Goal: Task Accomplishment & Management: Complete application form

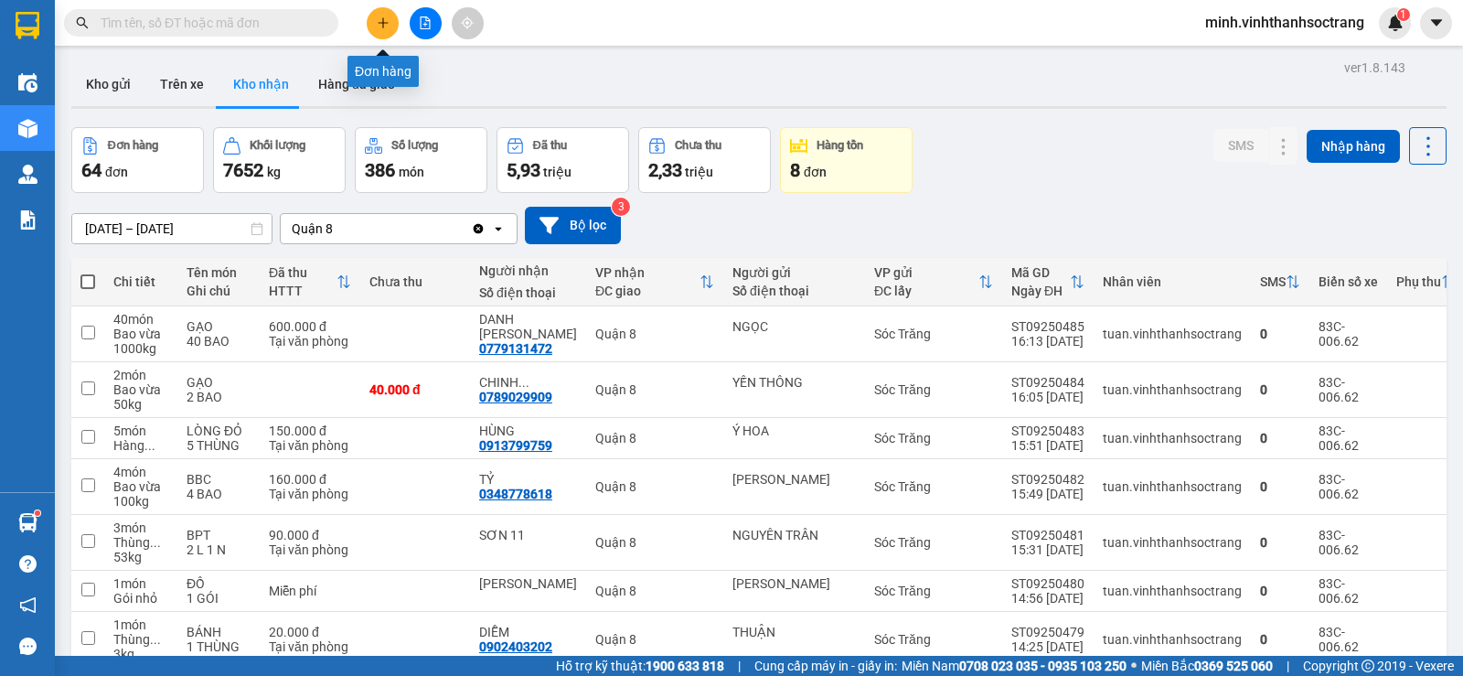
click at [378, 14] on button at bounding box center [383, 23] width 32 height 32
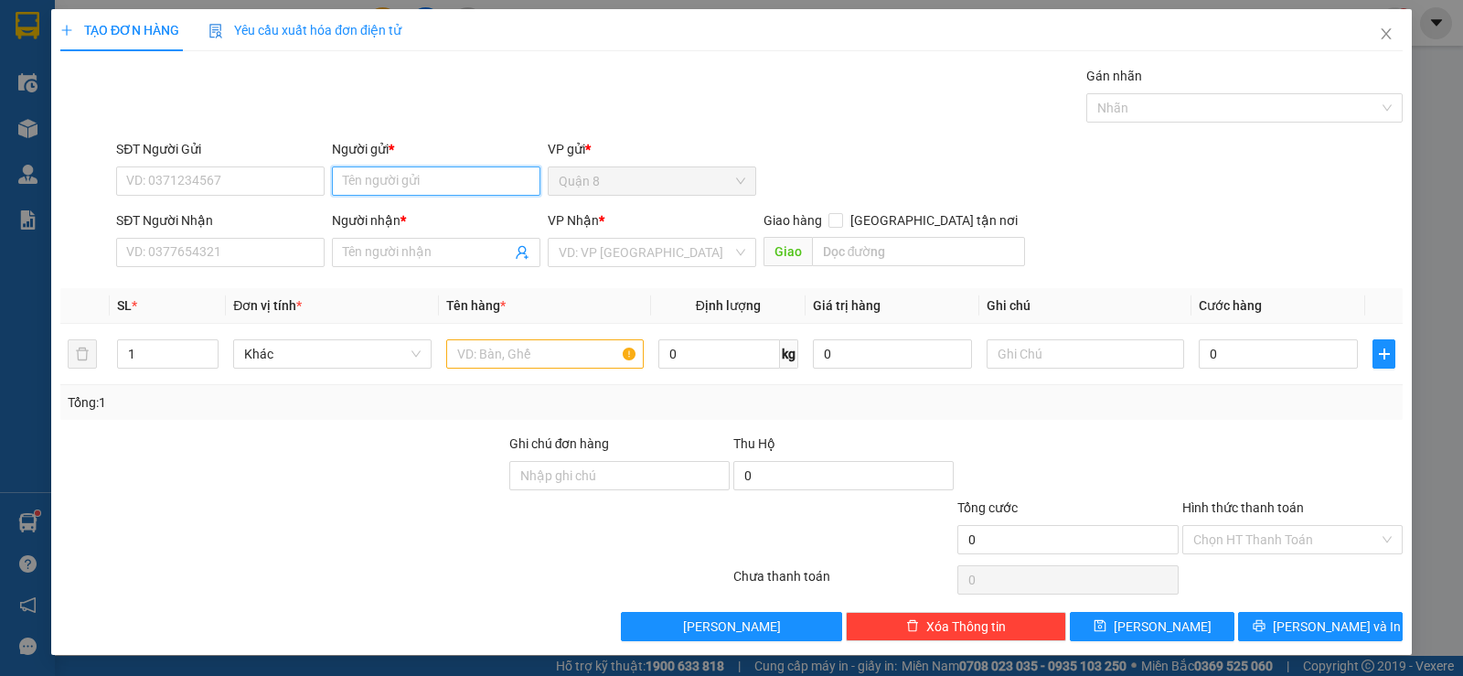
click at [375, 185] on input "Người gửi *" at bounding box center [436, 180] width 209 height 29
click at [281, 186] on input "SĐT Người Gửi" at bounding box center [220, 180] width 209 height 29
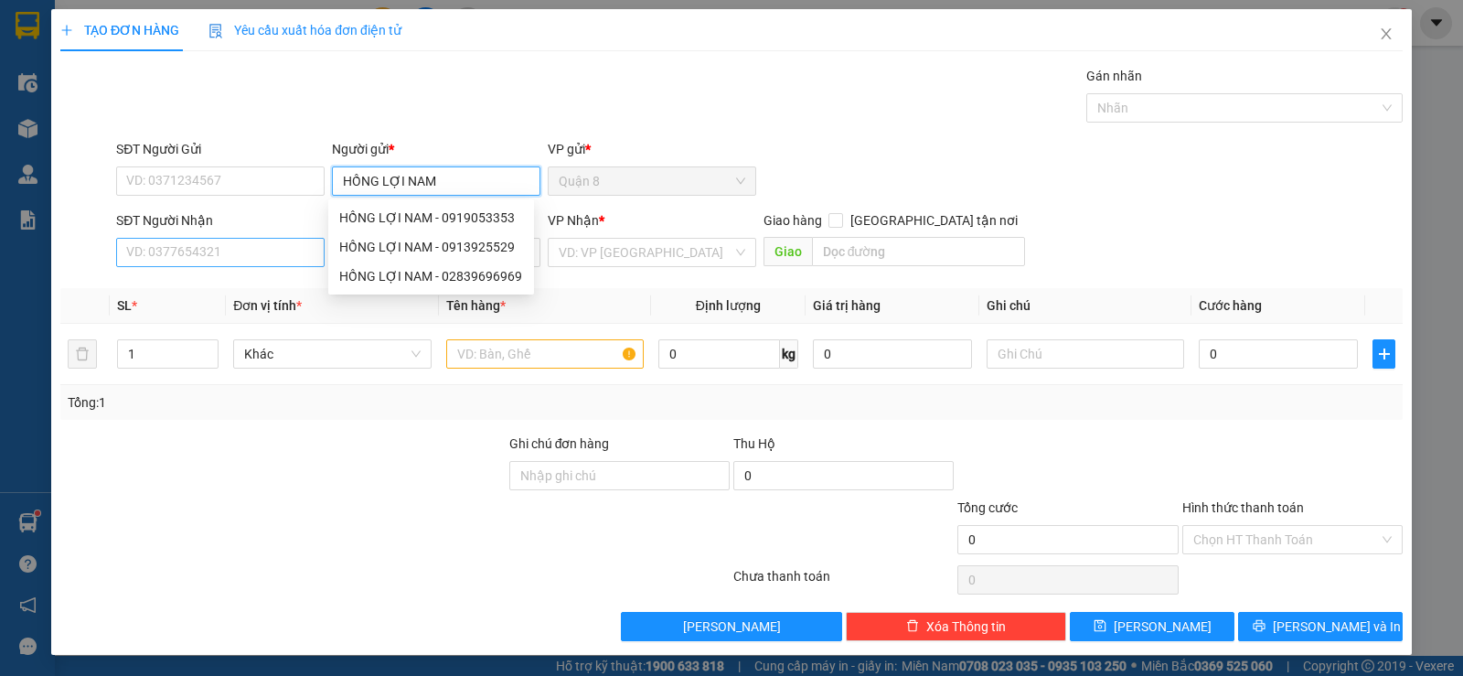
type input "HỒNG LỢI NAM"
click at [229, 255] on input "SĐT Người Nhận" at bounding box center [220, 252] width 209 height 29
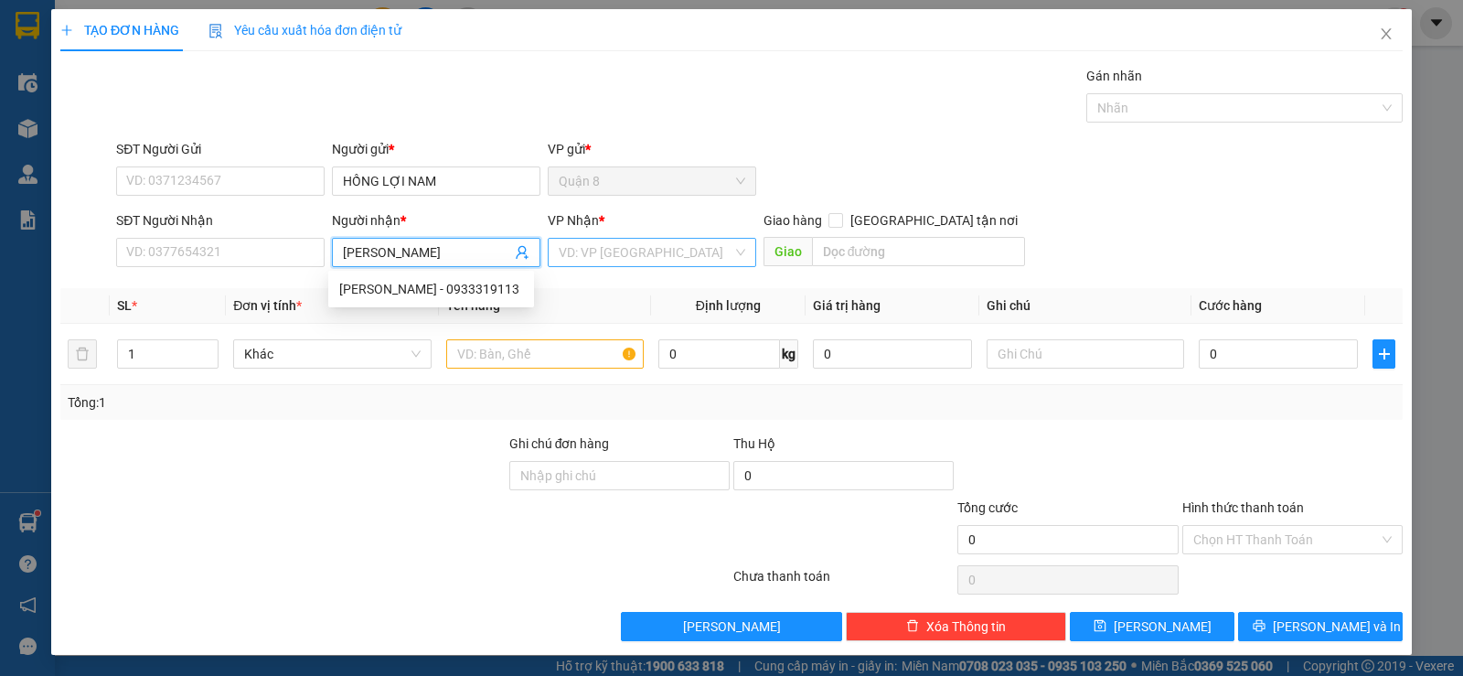
type input "[PERSON_NAME]"
click at [621, 253] on input "search" at bounding box center [646, 252] width 174 height 27
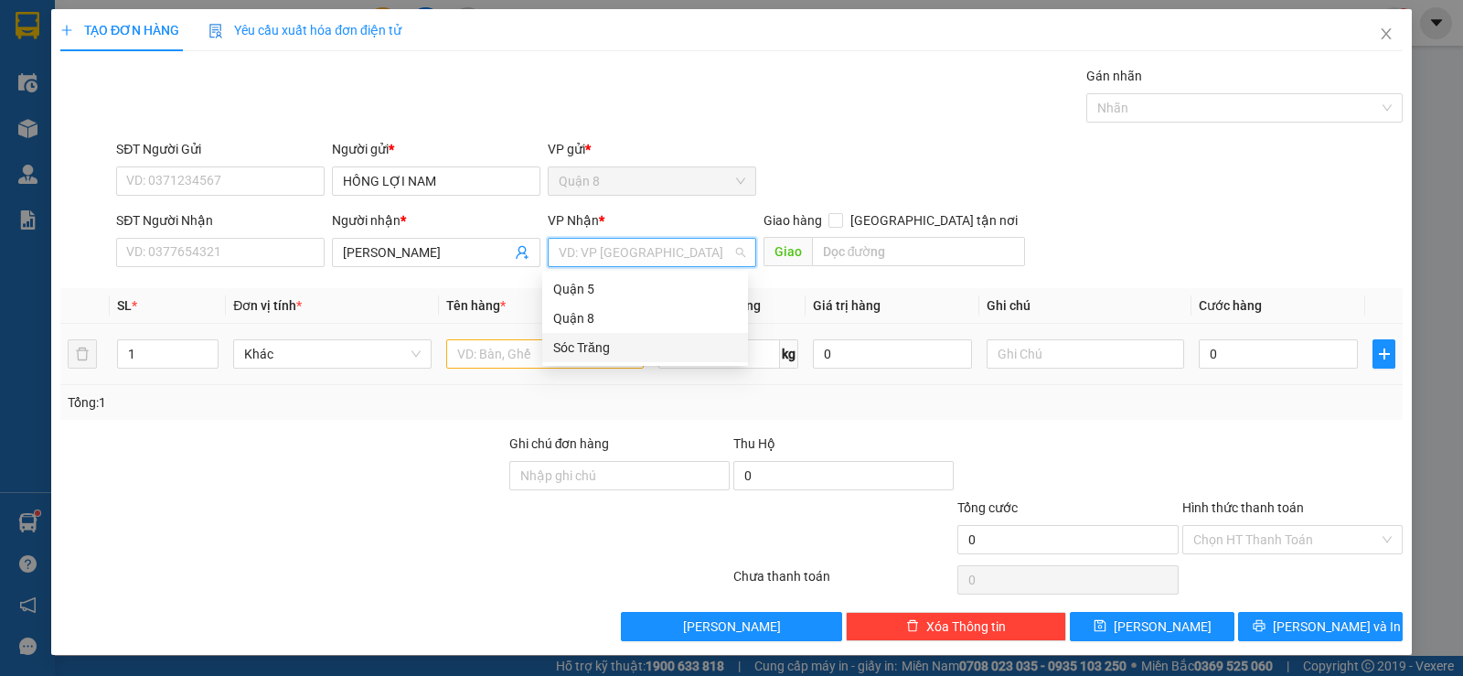
drag, startPoint x: 592, startPoint y: 346, endPoint x: 583, endPoint y: 350, distance: 9.4
click at [591, 346] on div "Sóc Trăng" at bounding box center [645, 347] width 184 height 20
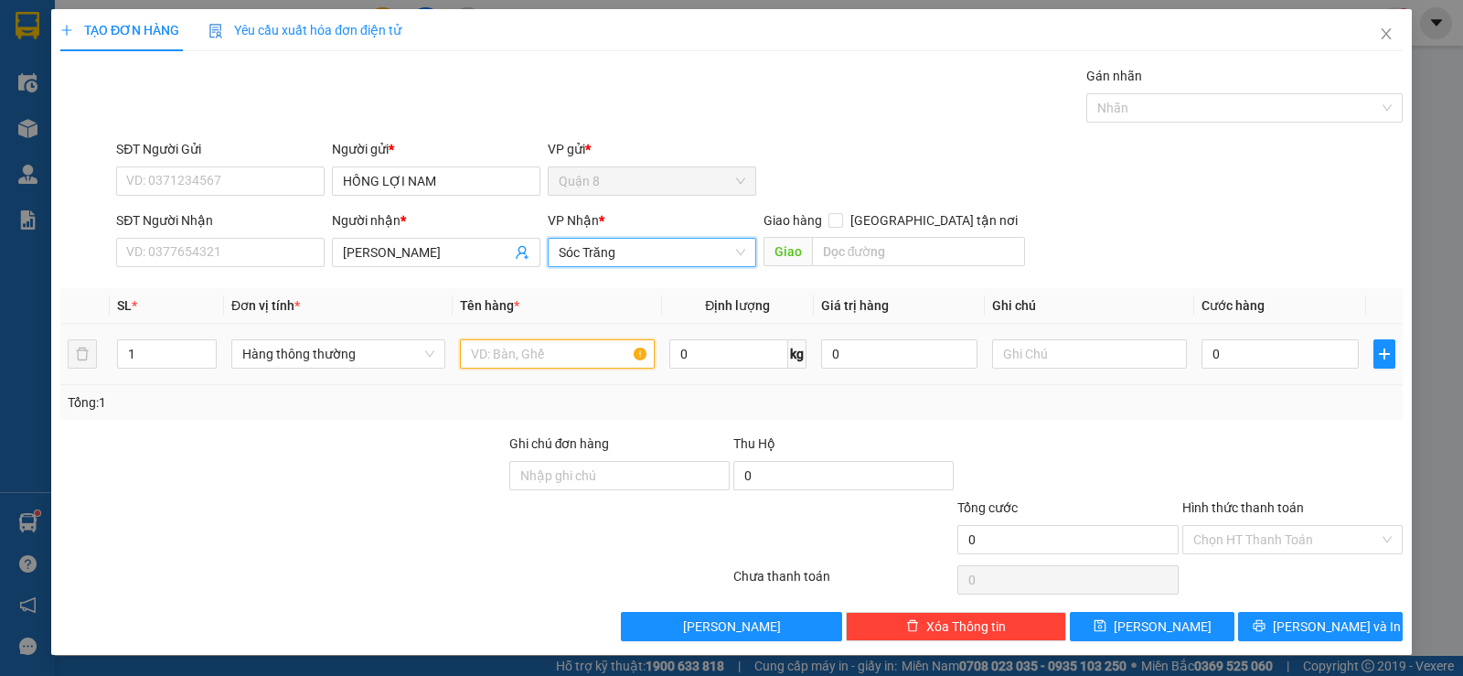
click at [530, 357] on input "text" at bounding box center [557, 353] width 195 height 29
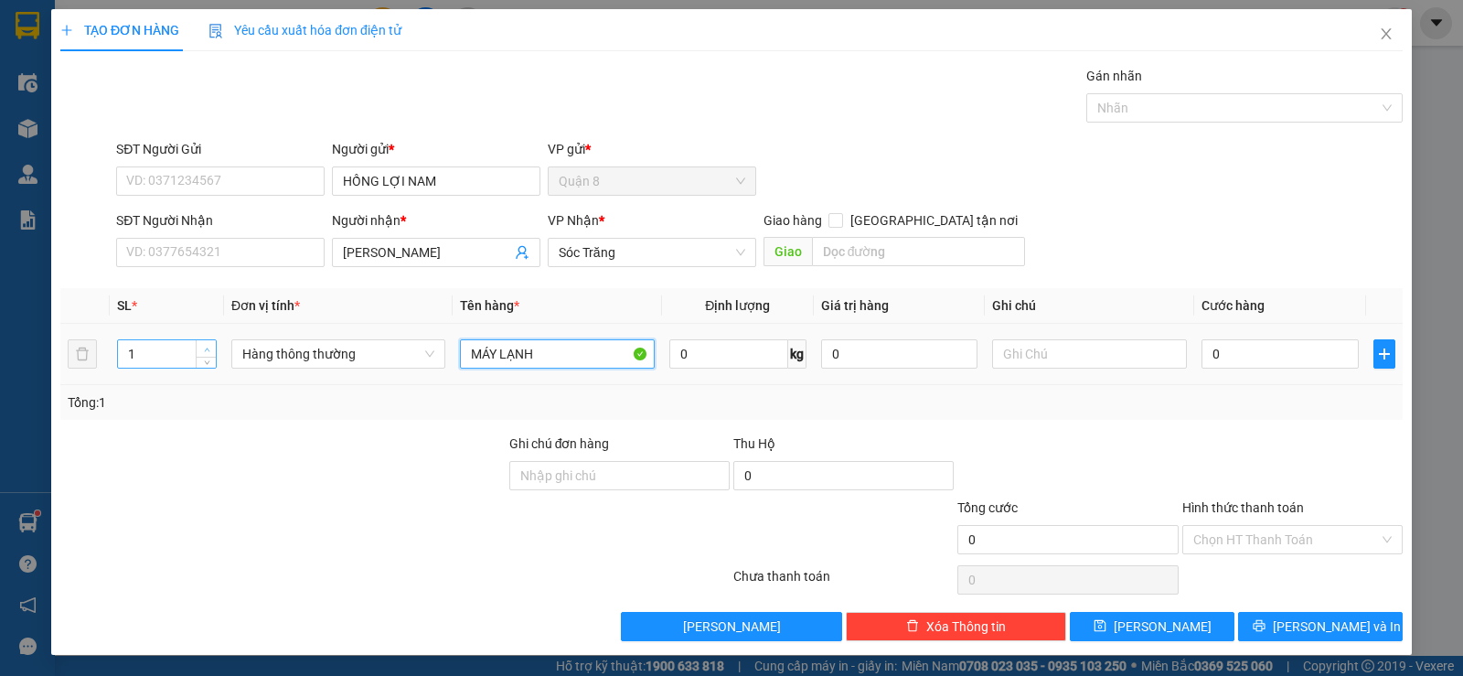
type input "MÁY LẠNH"
type input "2"
click at [201, 348] on span "up" at bounding box center [206, 349] width 11 height 11
click at [698, 350] on input "0" at bounding box center [729, 353] width 120 height 29
type input "50"
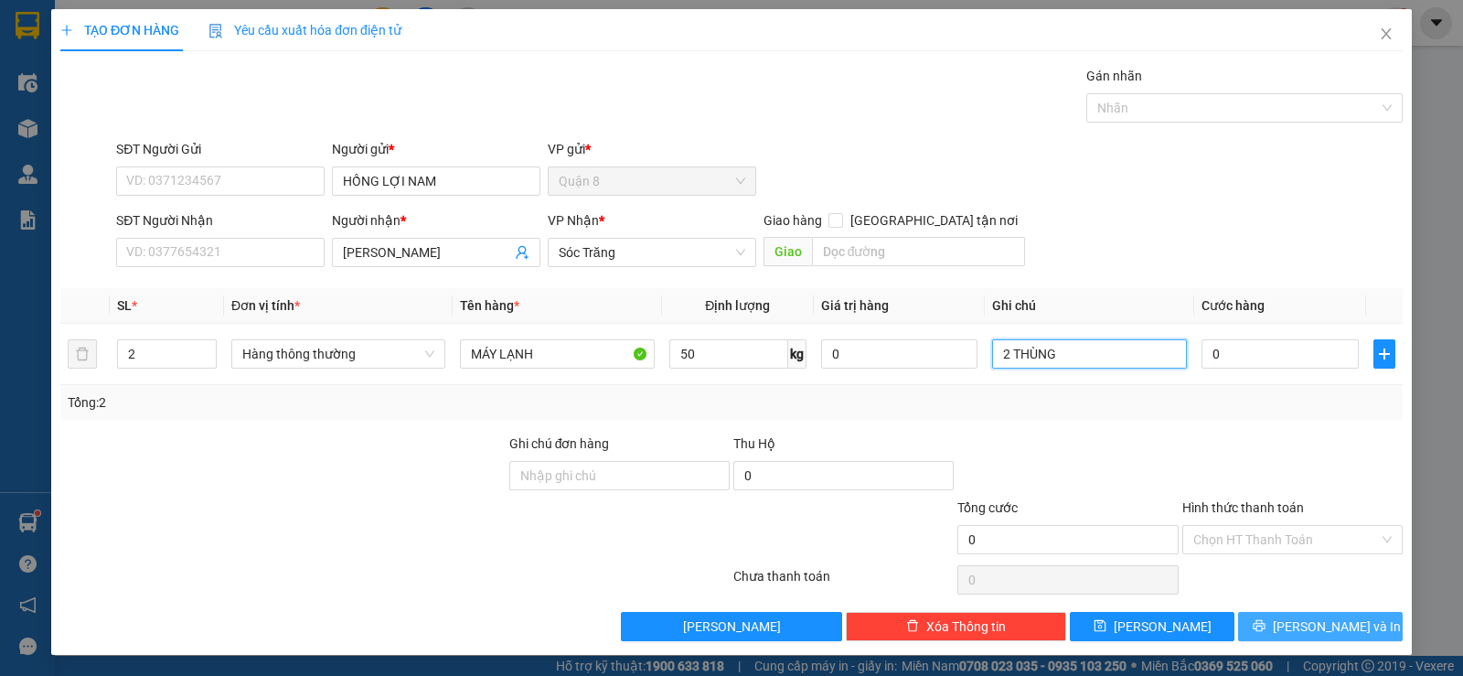
type input "2 THÙNG"
click at [1319, 624] on span "[PERSON_NAME] và In" at bounding box center [1337, 626] width 128 height 20
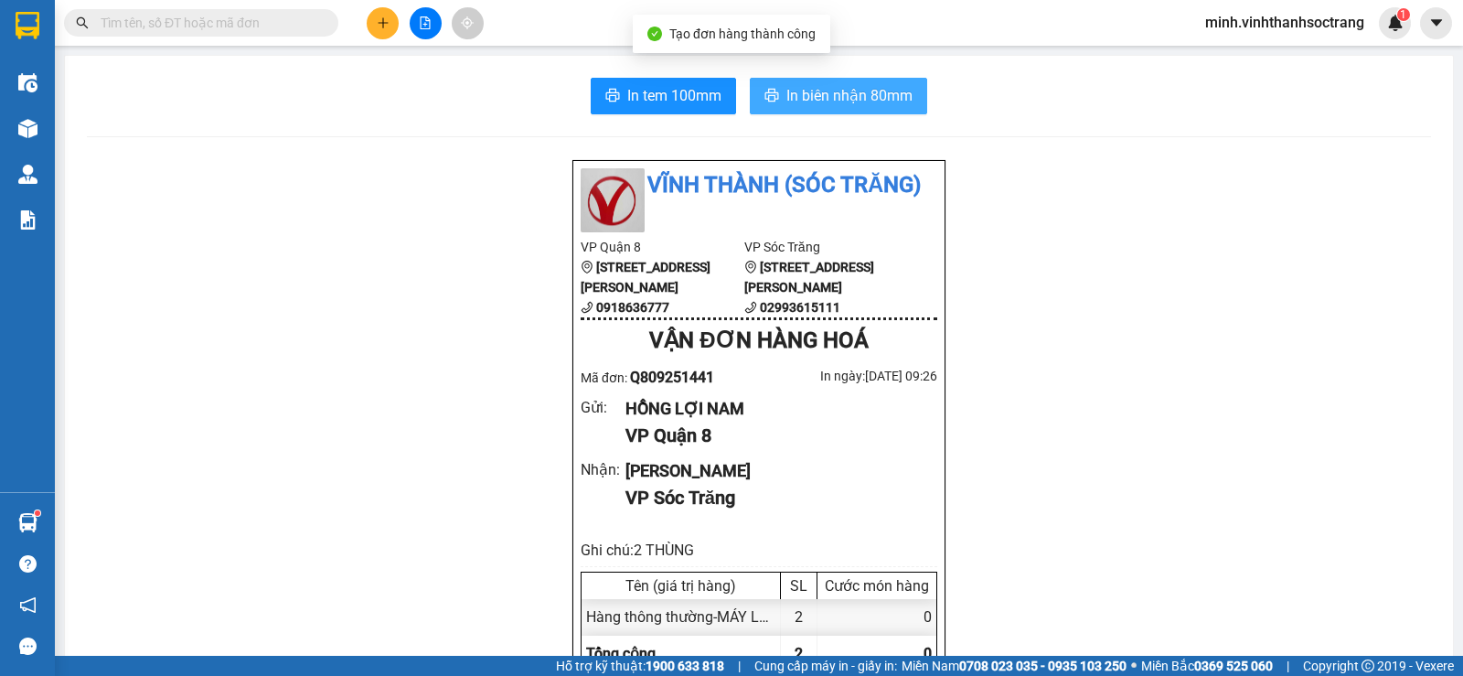
click at [874, 94] on span "In biên nhận 80mm" at bounding box center [849, 95] width 126 height 23
click at [831, 96] on span "In biên nhận 80mm" at bounding box center [849, 95] width 126 height 23
click at [866, 93] on span "In biên nhận 80mm" at bounding box center [849, 95] width 126 height 23
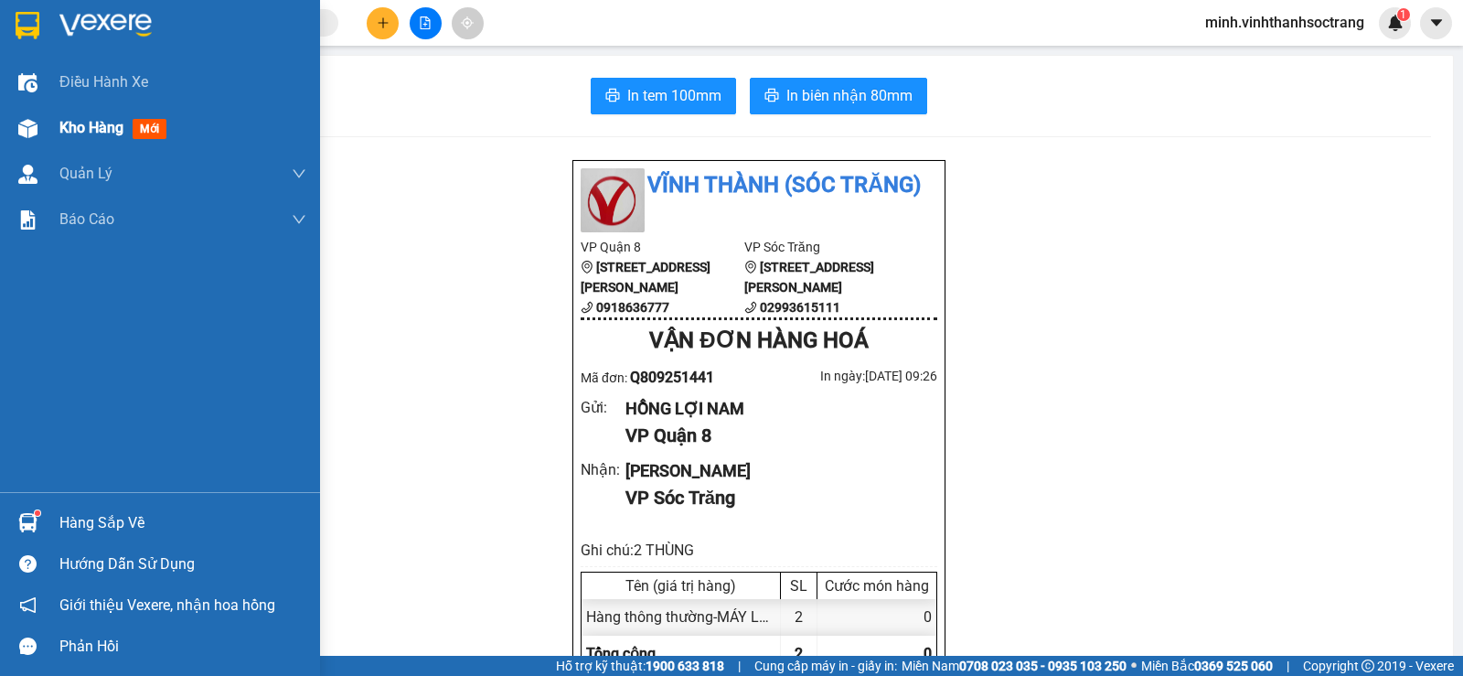
click at [91, 121] on span "Kho hàng" at bounding box center [91, 127] width 64 height 17
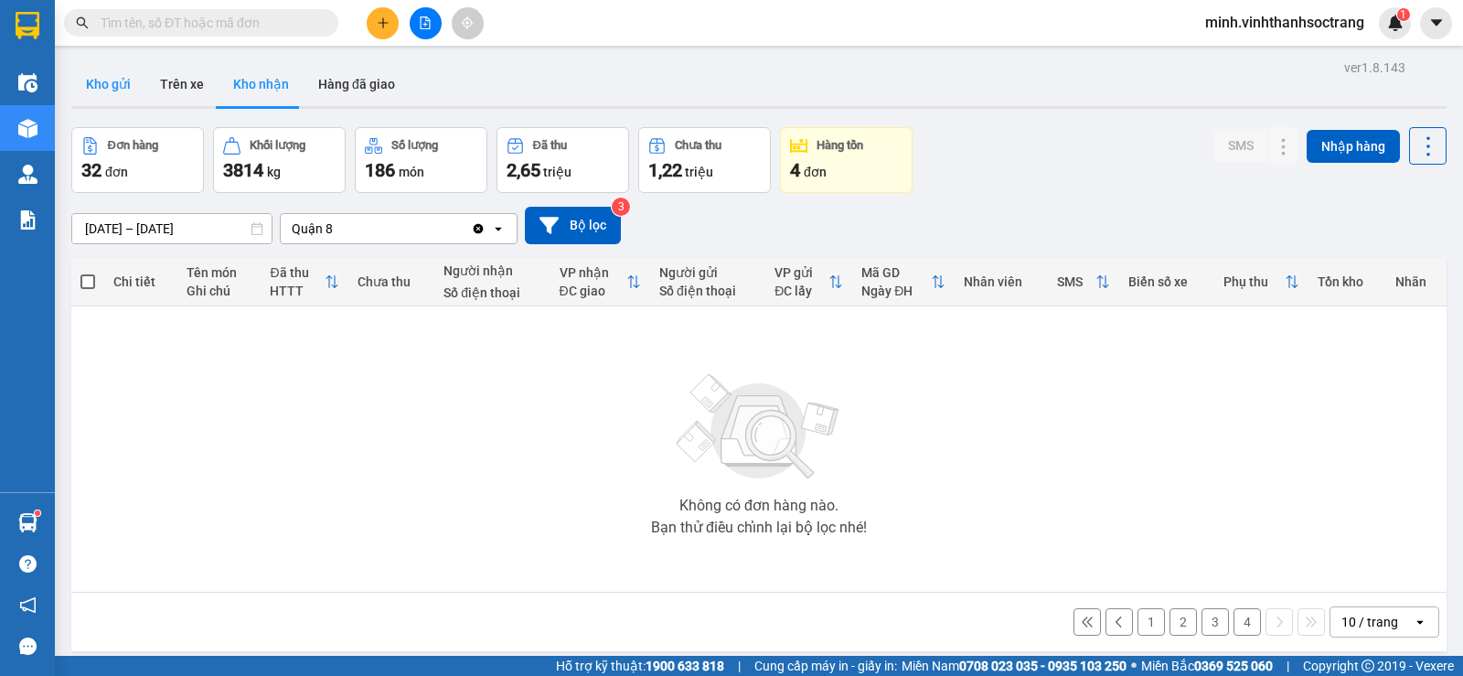
click at [110, 86] on button "Kho gửi" at bounding box center [108, 84] width 74 height 44
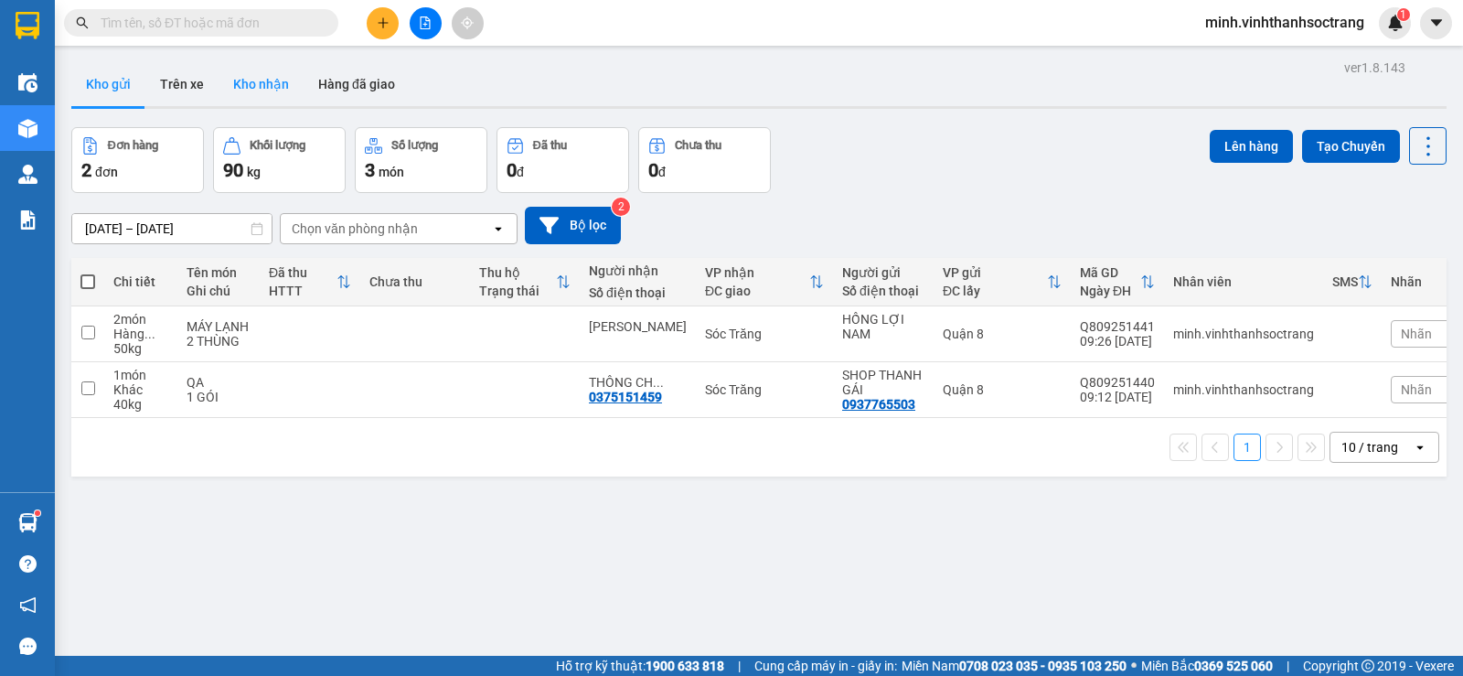
click at [264, 83] on button "Kho nhận" at bounding box center [261, 84] width 85 height 44
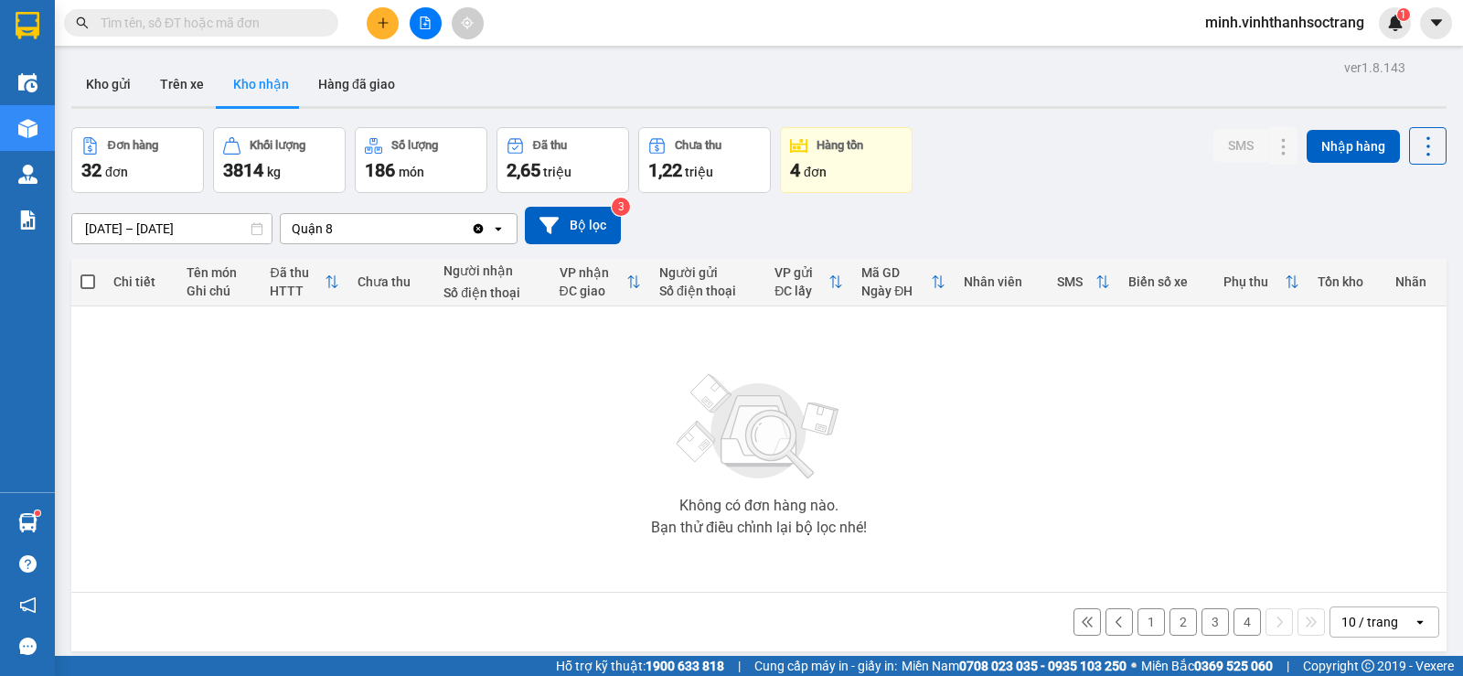
click at [269, 83] on button "Kho nhận" at bounding box center [261, 84] width 85 height 44
click at [265, 82] on button "Kho nhận" at bounding box center [261, 84] width 85 height 44
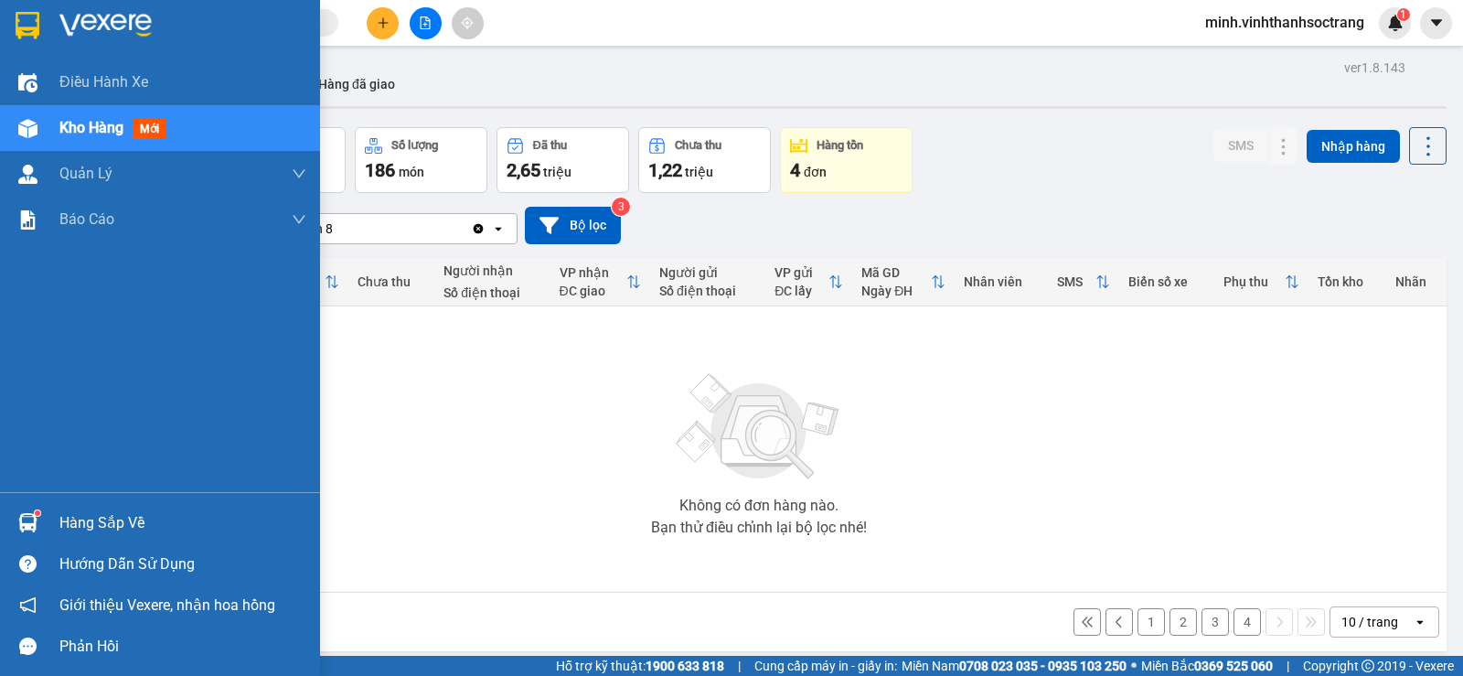
click at [92, 517] on div "Hàng sắp về" at bounding box center [182, 522] width 247 height 27
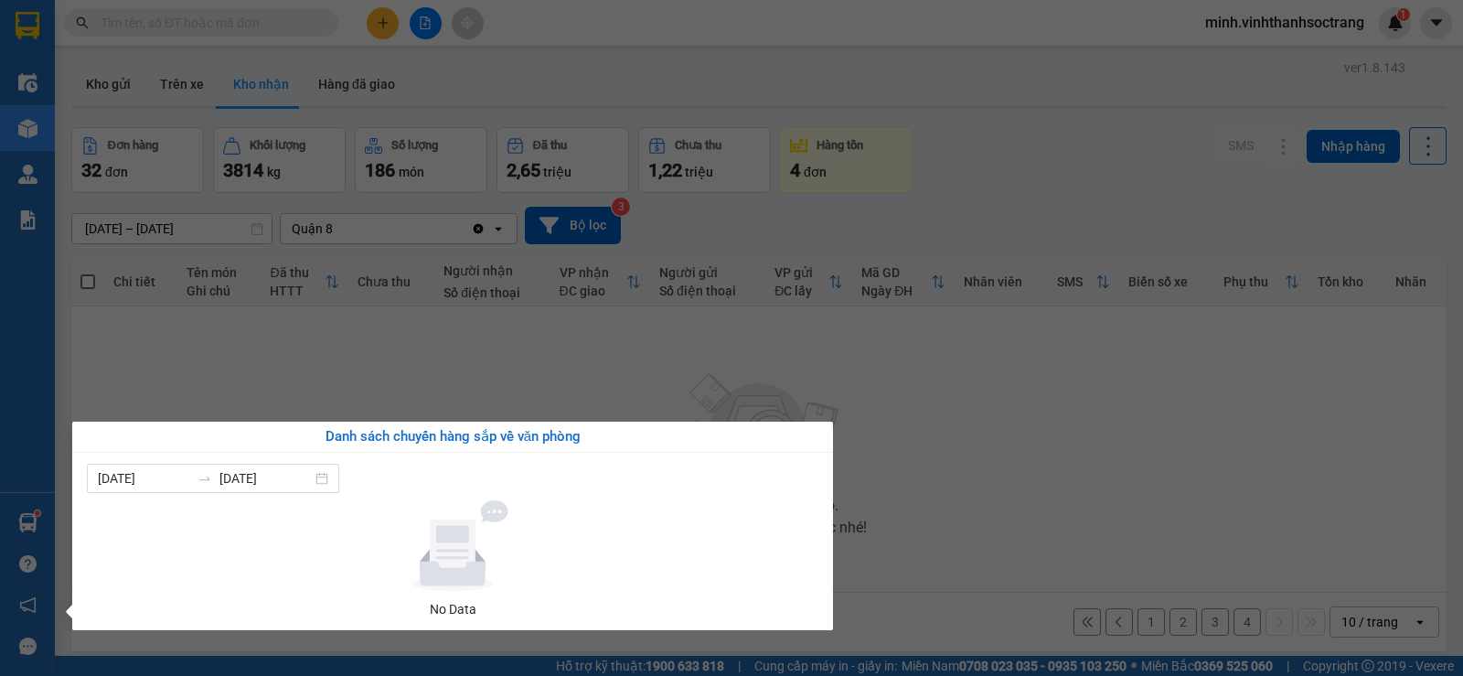
click at [458, 608] on div "No Data" at bounding box center [452, 609] width 717 height 20
click at [1053, 435] on section "Kết quả tìm kiếm ( 10000 ) Bộ lọc Mã ĐH Trạng thái Món hàng Thu hộ Tổng cước Ch…" at bounding box center [731, 338] width 1463 height 676
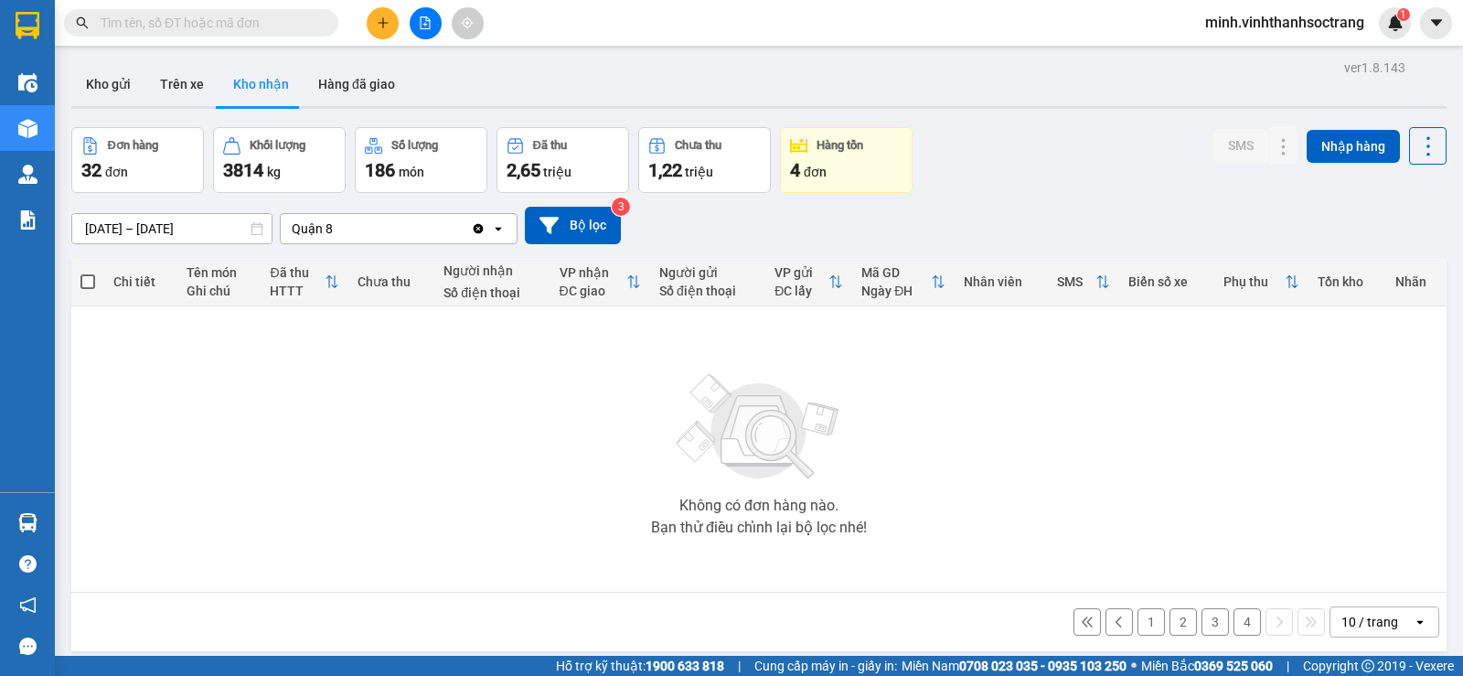
click at [1234, 620] on button "4" at bounding box center [1247, 621] width 27 height 27
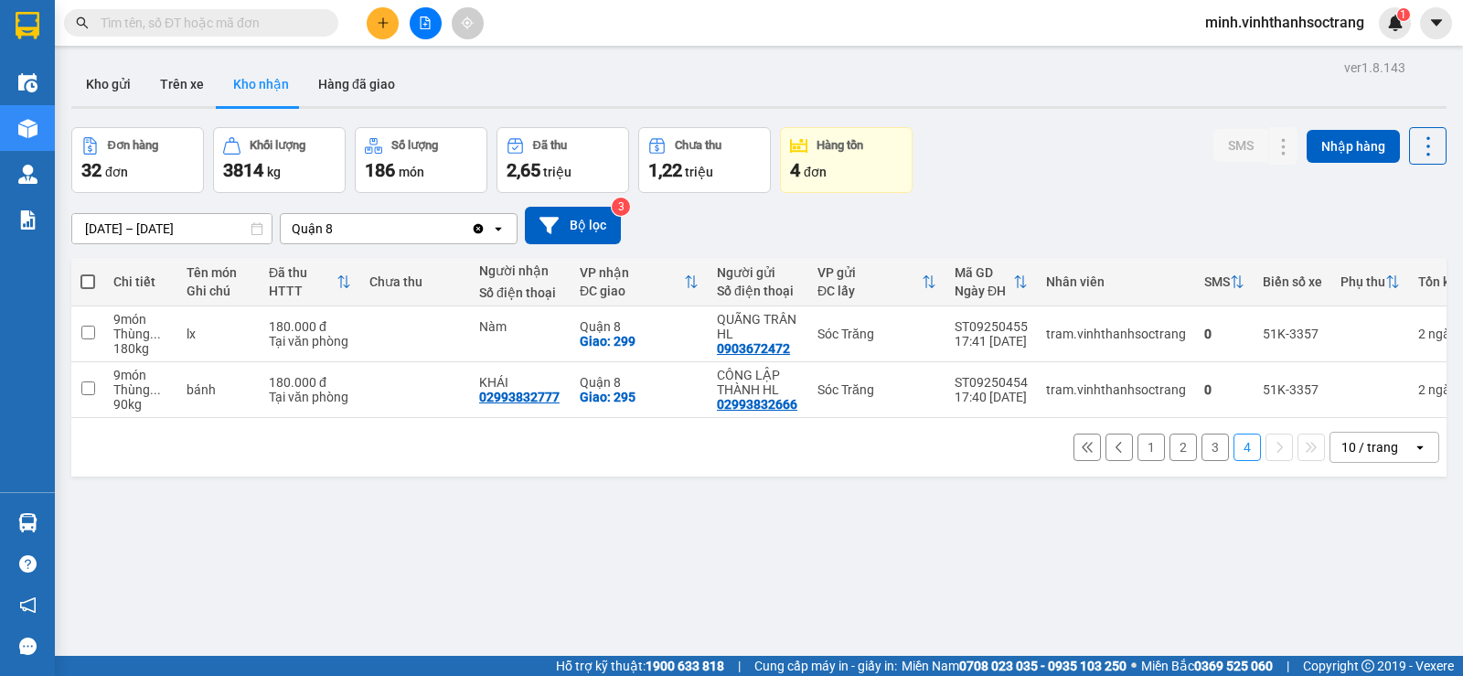
click at [1203, 451] on button "3" at bounding box center [1215, 446] width 27 height 27
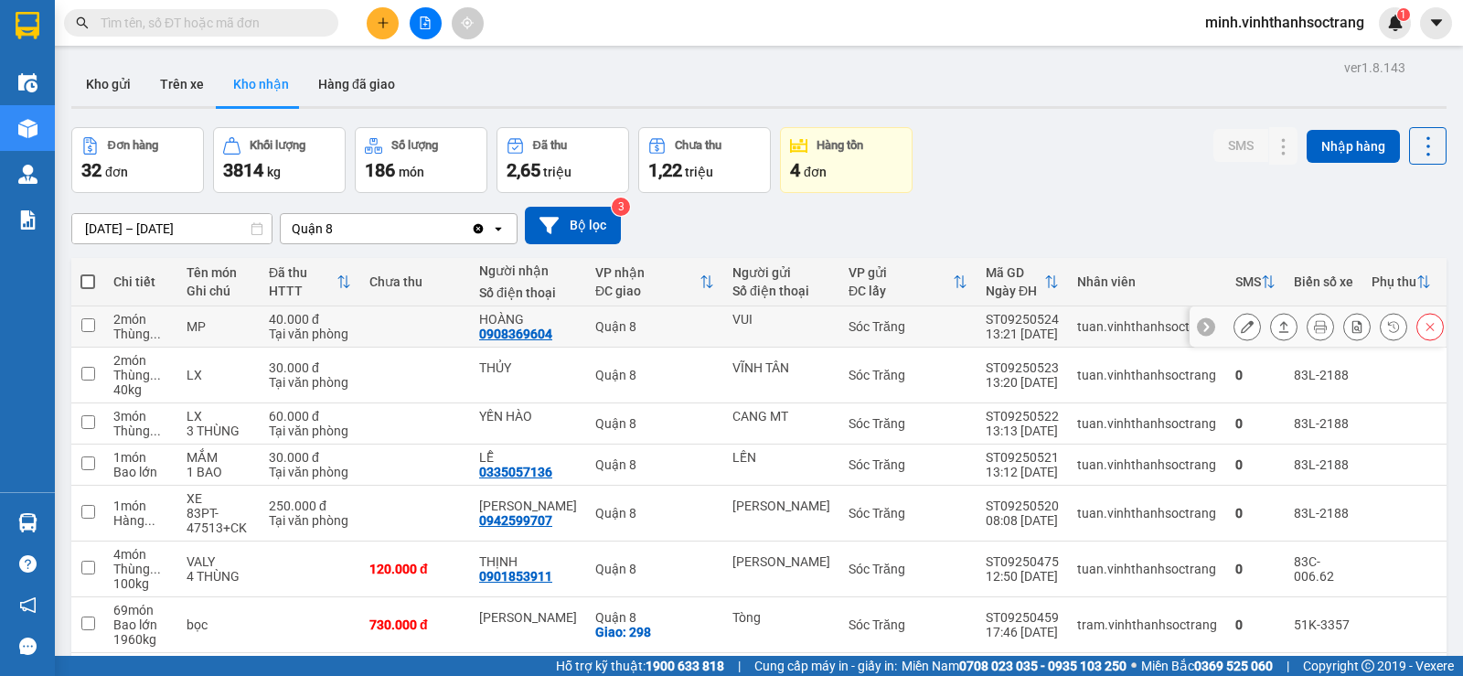
scroll to position [247, 0]
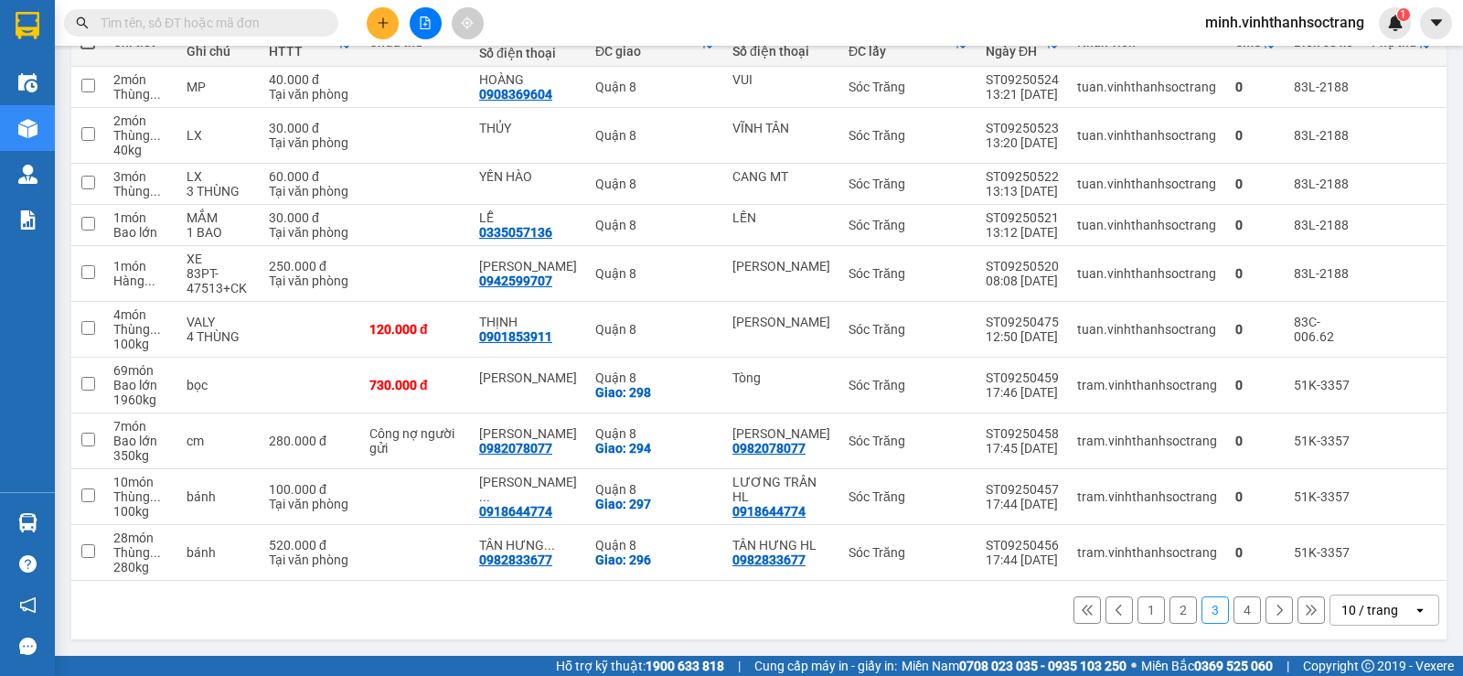
click at [1171, 607] on button "2" at bounding box center [1183, 609] width 27 height 27
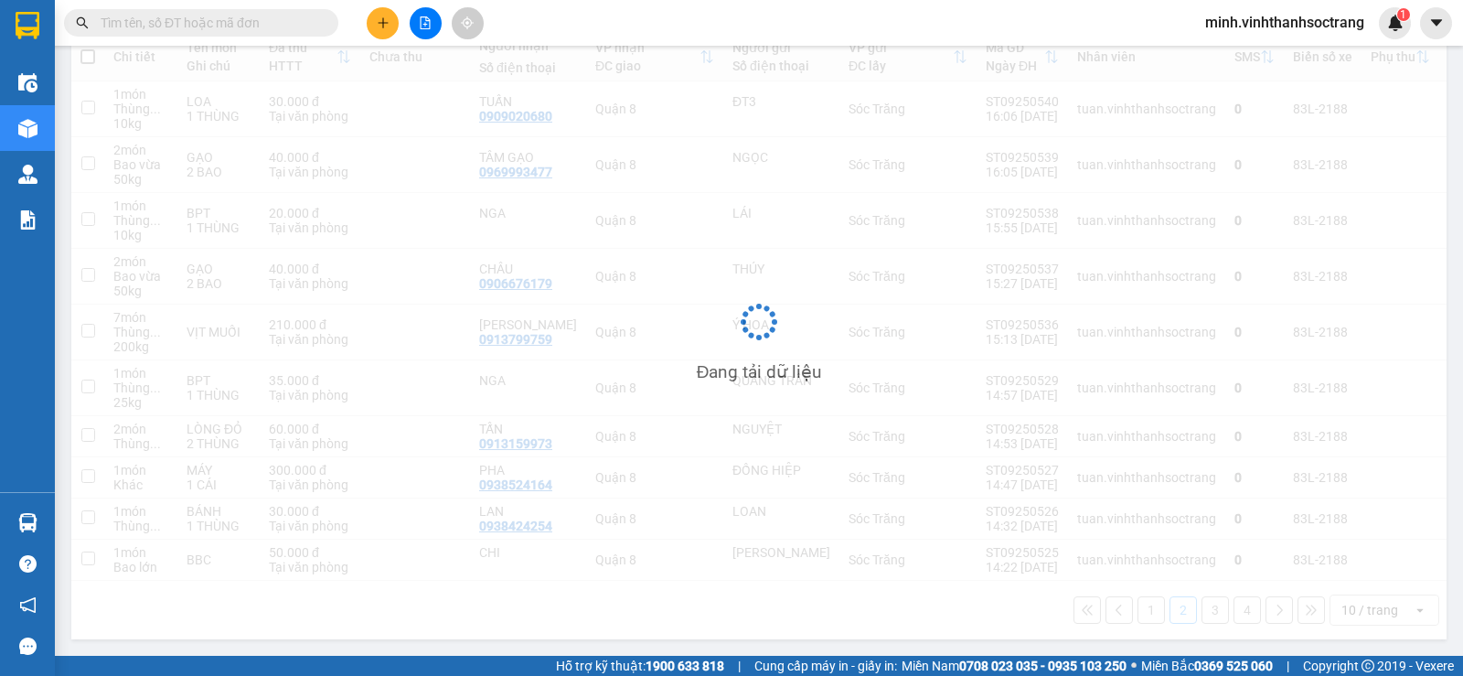
scroll to position [232, 0]
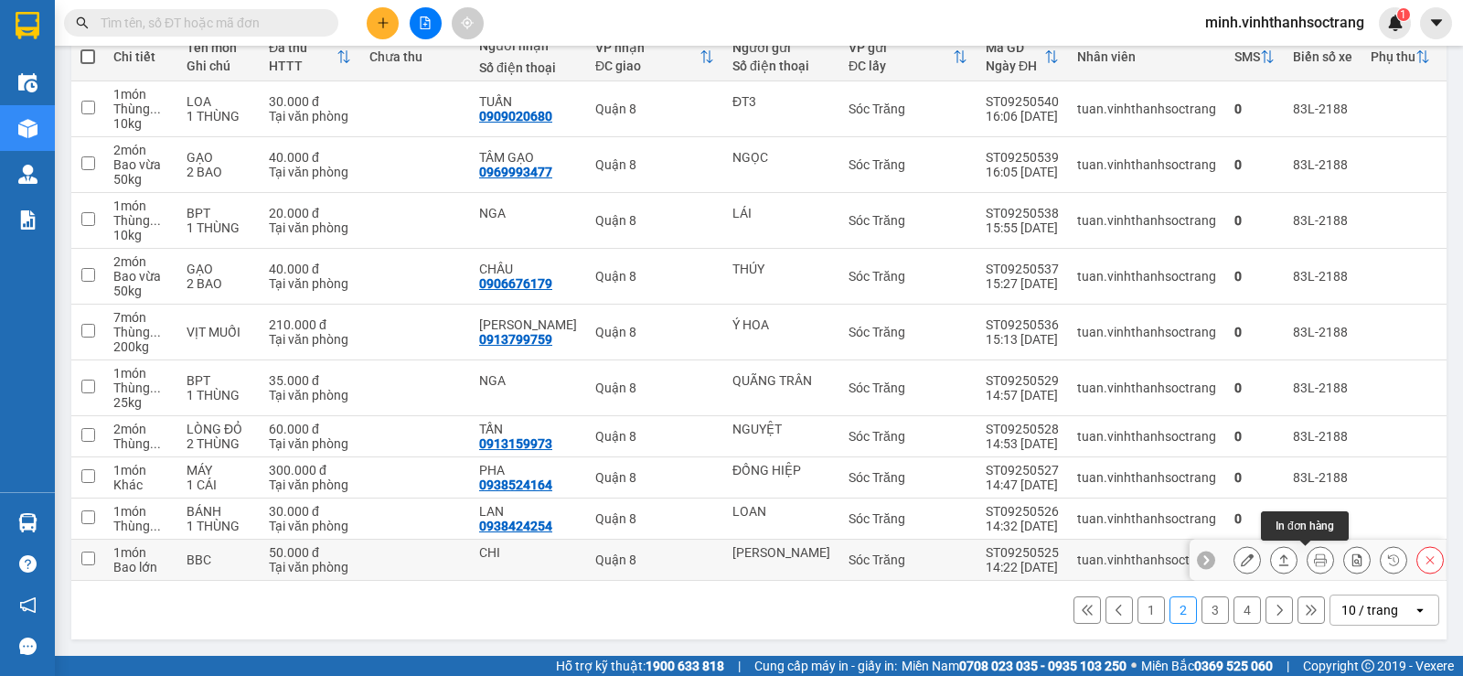
click at [1314, 558] on icon at bounding box center [1320, 559] width 13 height 13
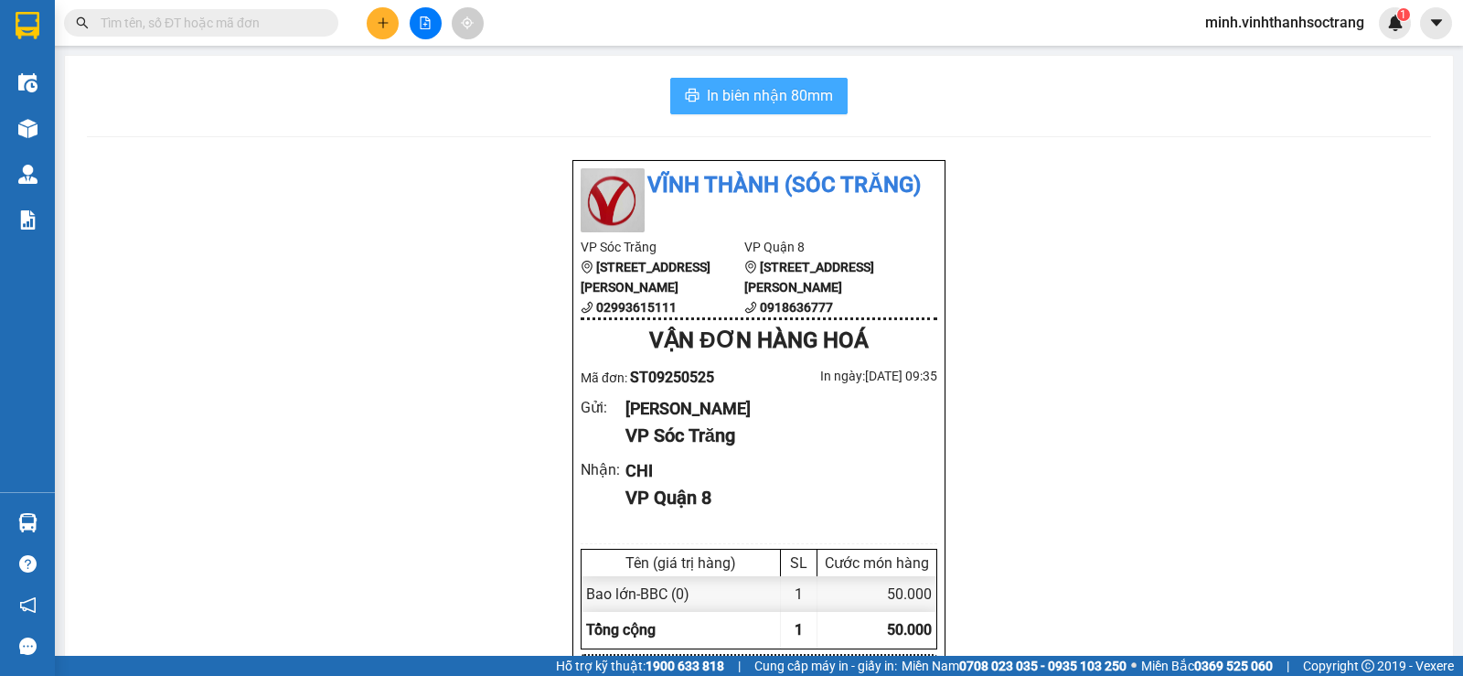
click at [803, 87] on span "In biên nhận 80mm" at bounding box center [770, 95] width 126 height 23
click at [380, 24] on icon "plus" at bounding box center [383, 22] width 13 height 13
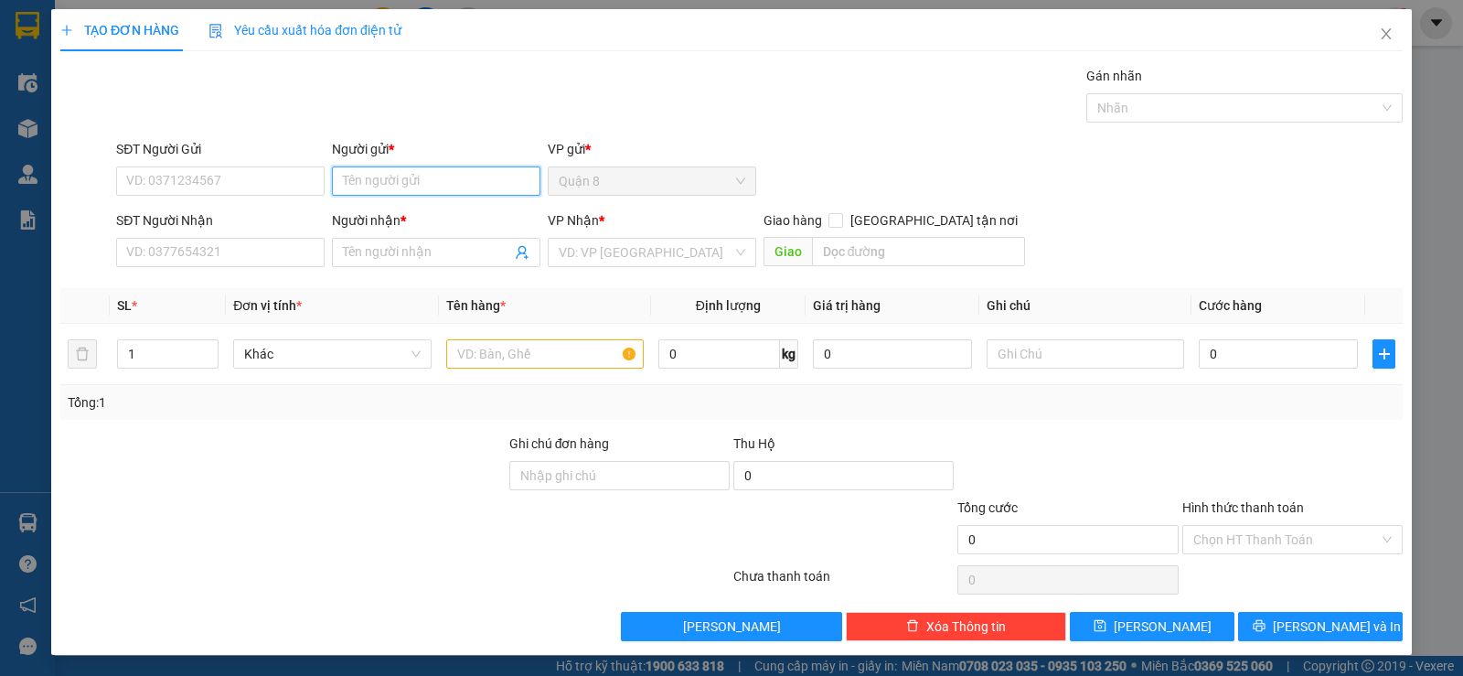
click at [388, 183] on input "Người gửi *" at bounding box center [436, 180] width 209 height 29
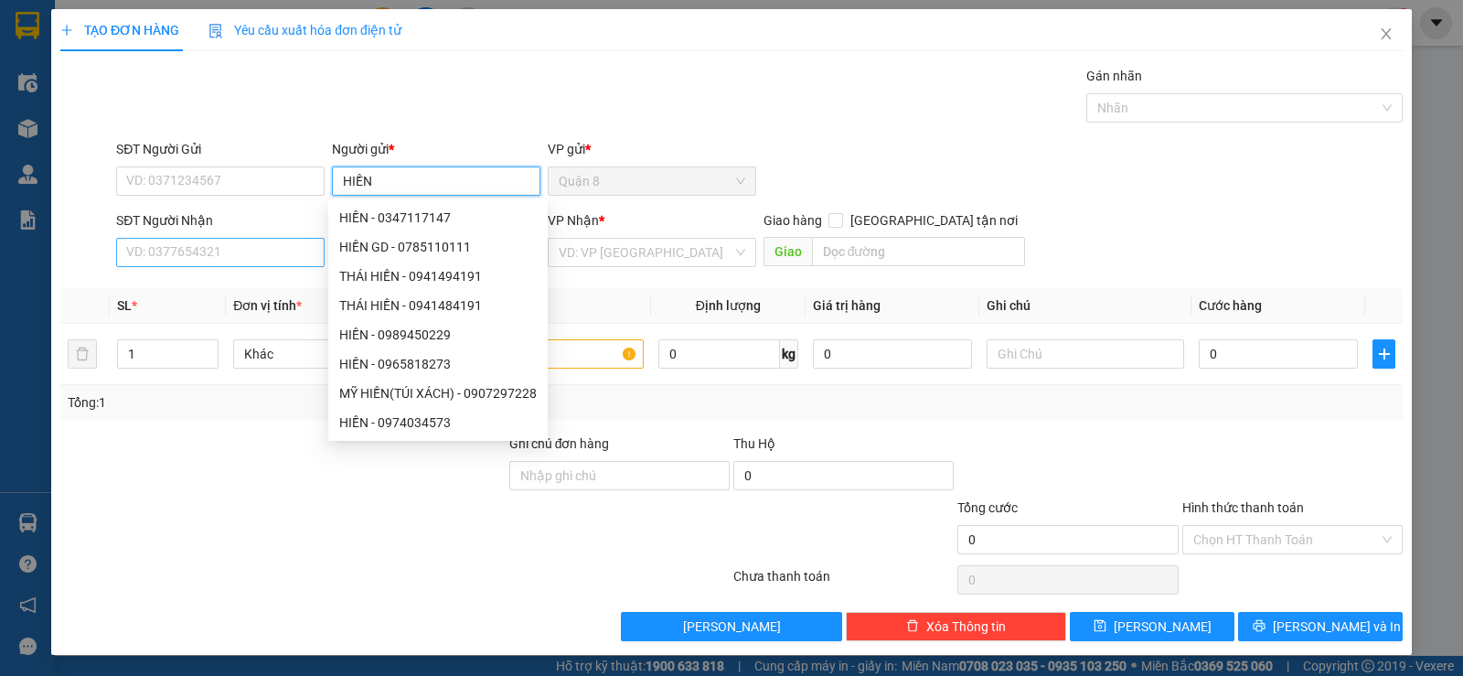
type input "HIỀN"
click at [188, 256] on input "SĐT Người Nhận" at bounding box center [220, 252] width 209 height 29
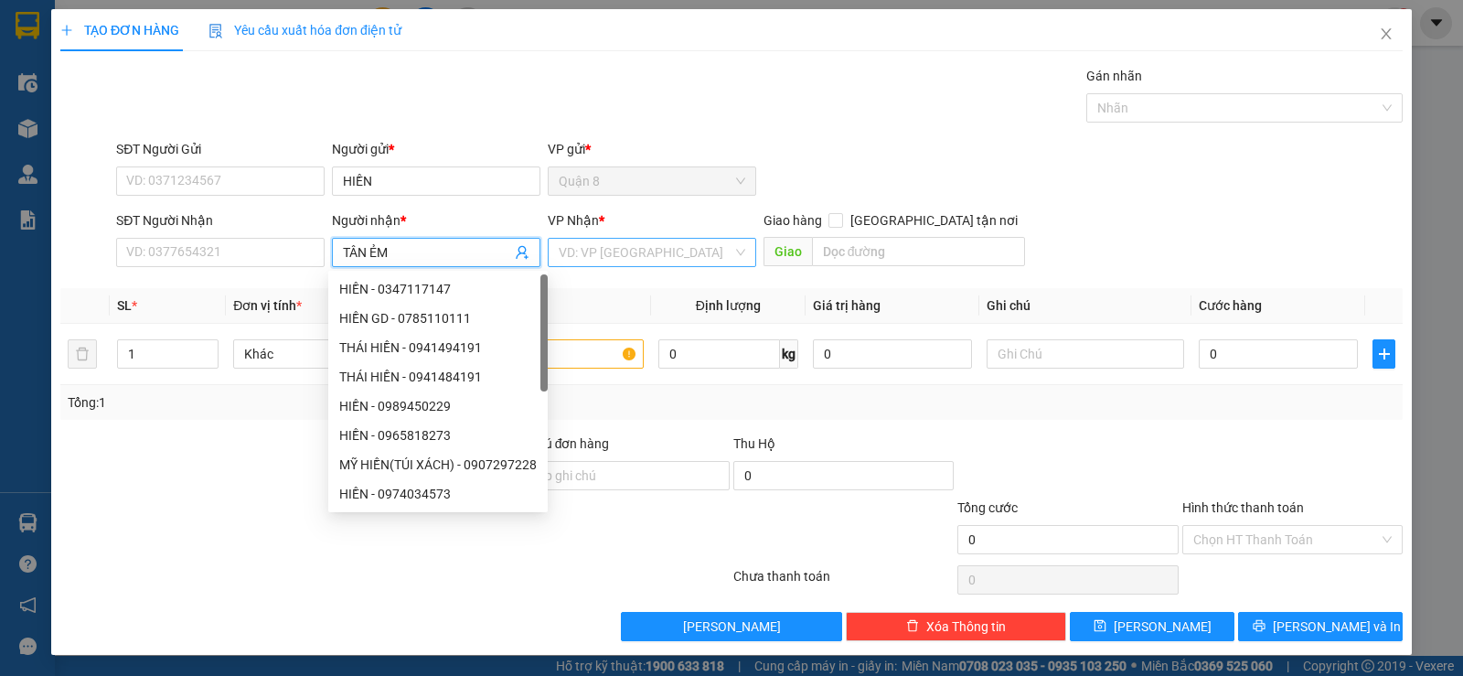
type input "TÂN ẺM"
click at [577, 251] on input "search" at bounding box center [646, 252] width 174 height 27
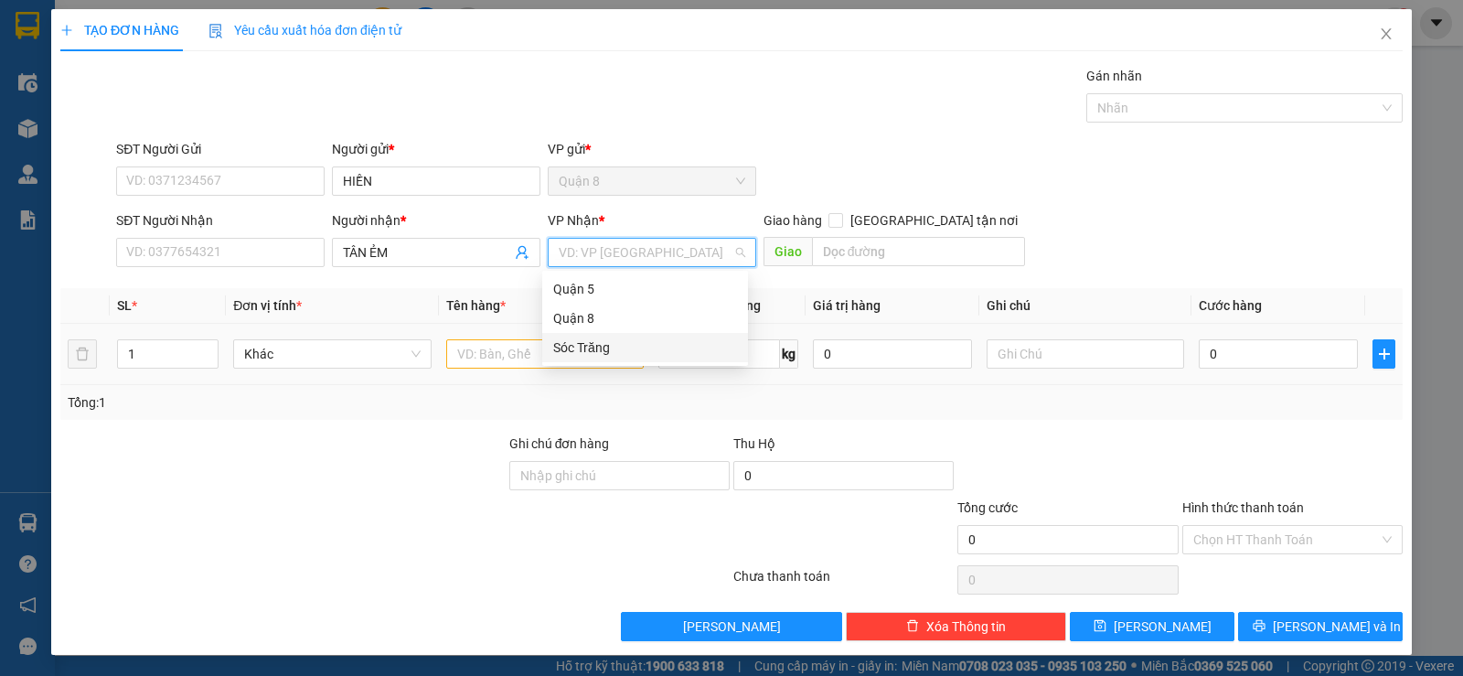
click at [576, 348] on div "Sóc Trăng" at bounding box center [645, 347] width 184 height 20
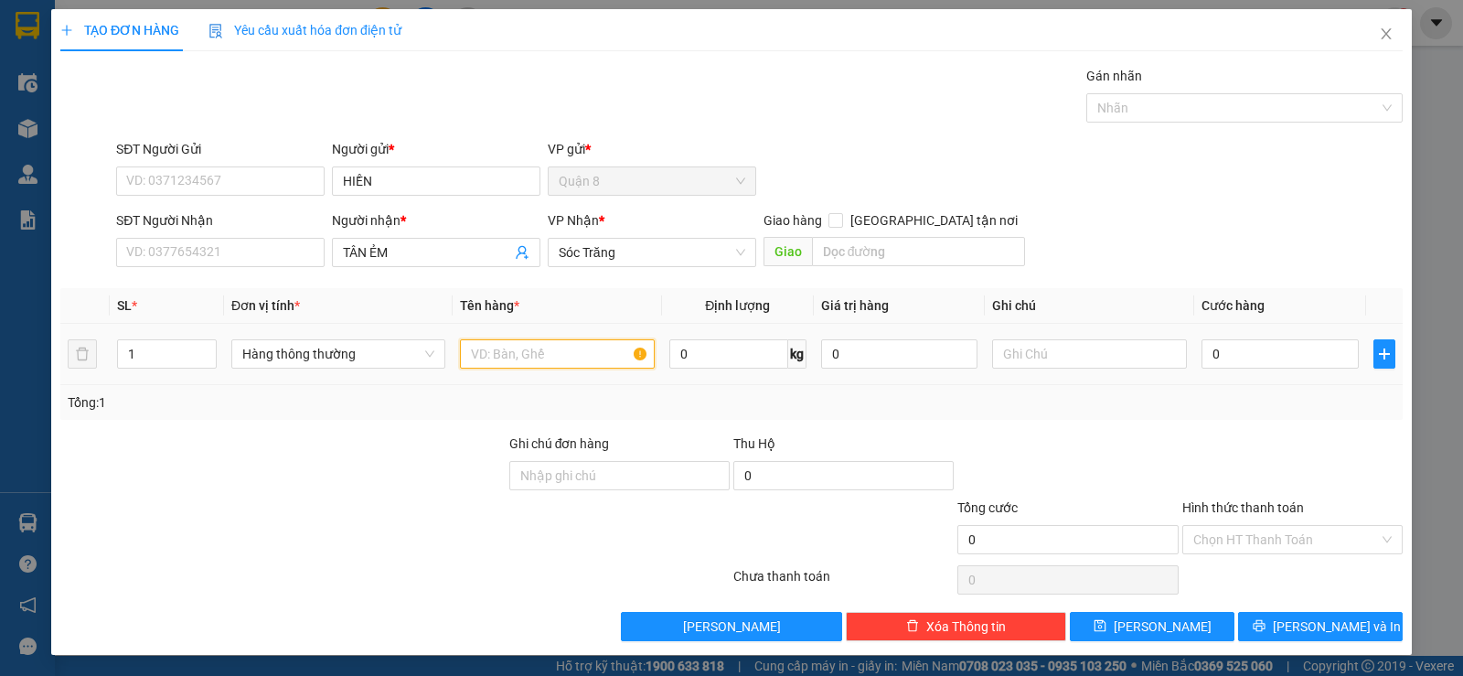
click at [545, 348] on input "text" at bounding box center [557, 353] width 195 height 29
type input "VẢI"
type input "20"
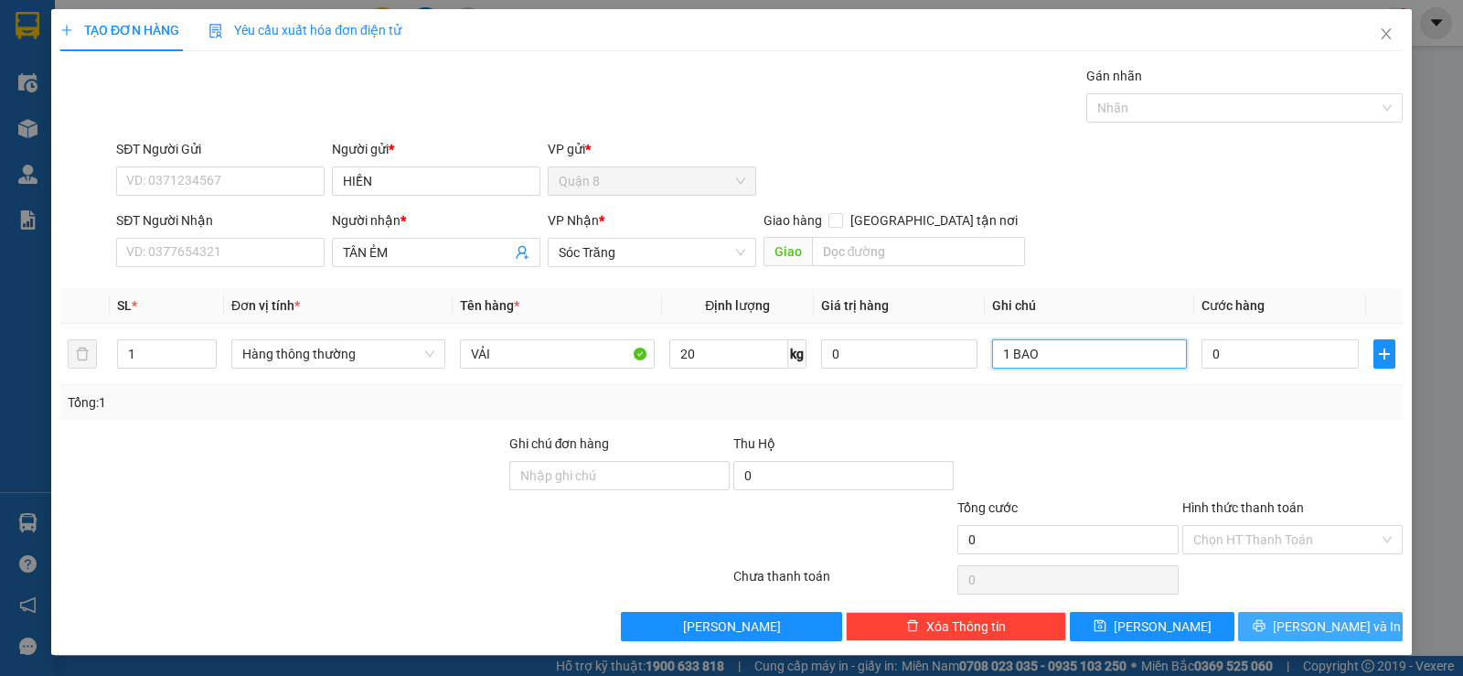
type input "1 BAO"
click at [1343, 615] on button "[PERSON_NAME] và In" at bounding box center [1320, 626] width 165 height 29
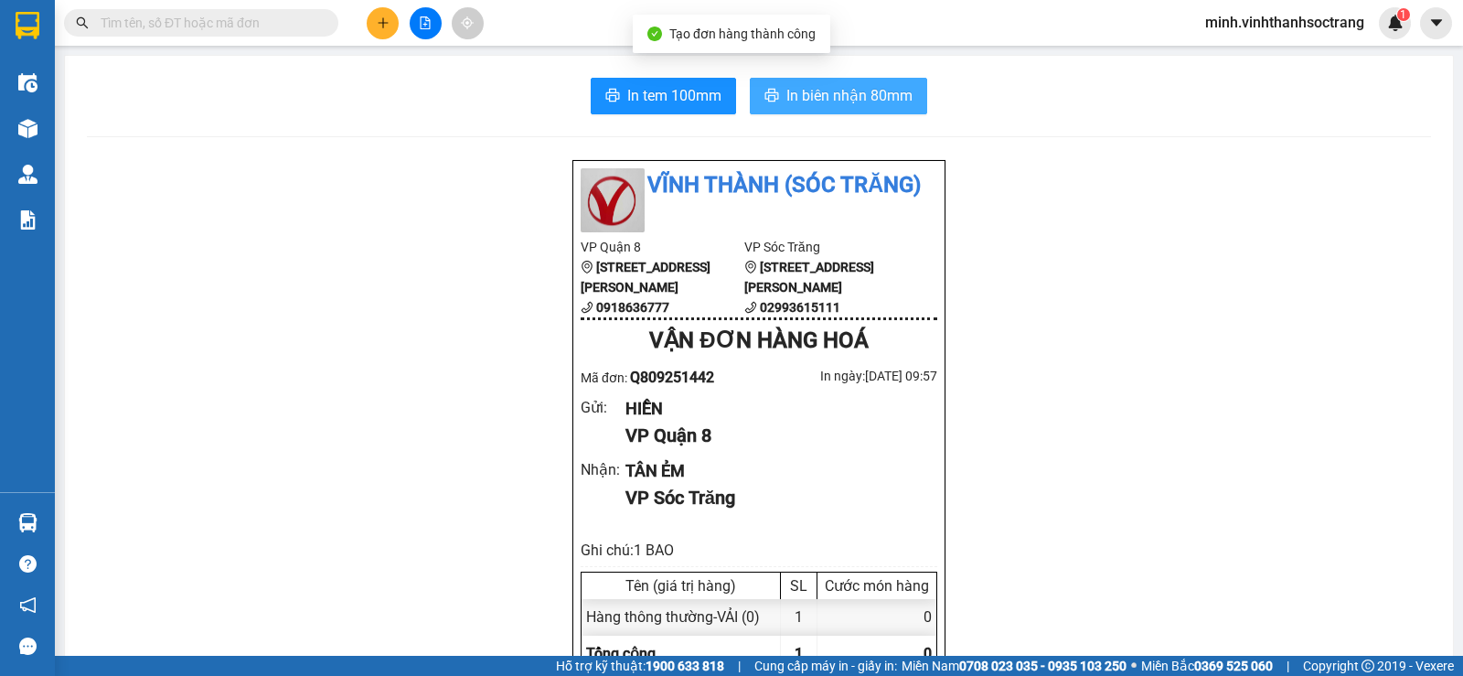
click at [818, 104] on span "In biên nhận 80mm" at bounding box center [849, 95] width 126 height 23
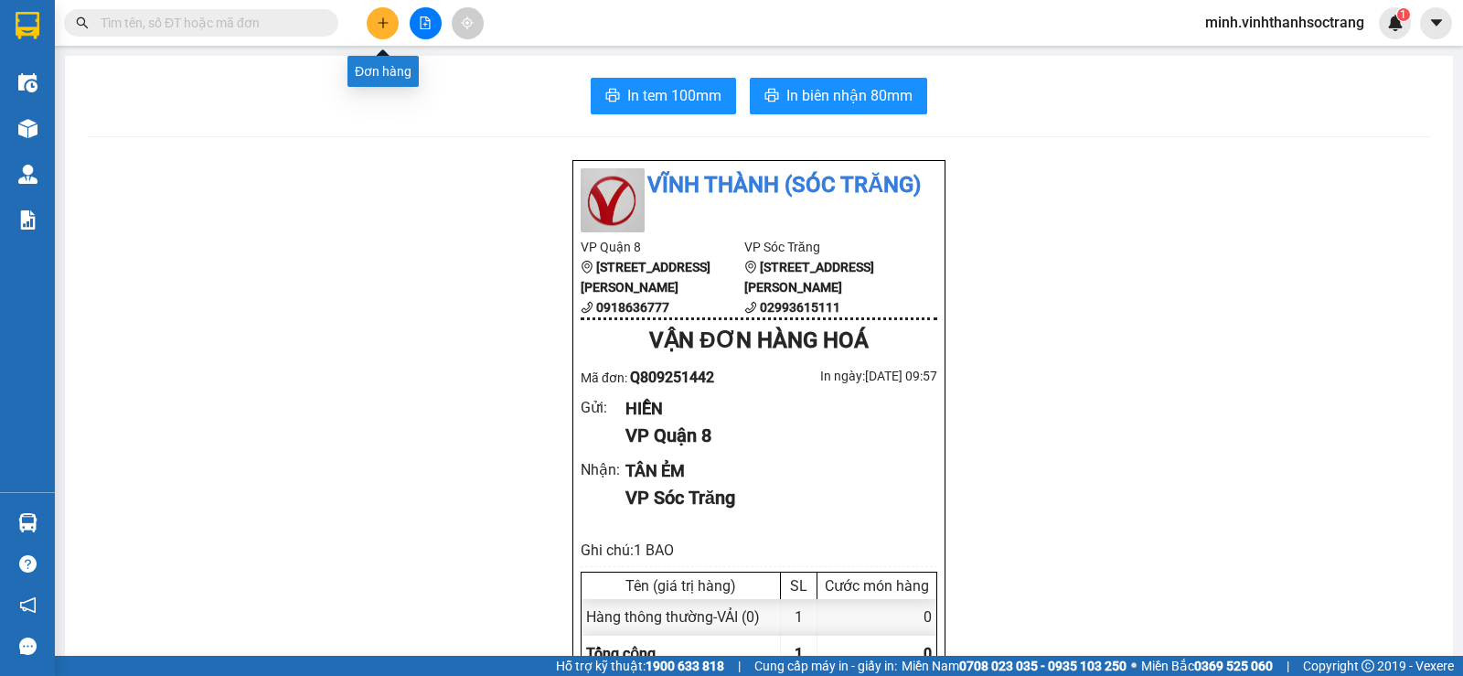
click at [390, 32] on button at bounding box center [383, 23] width 32 height 32
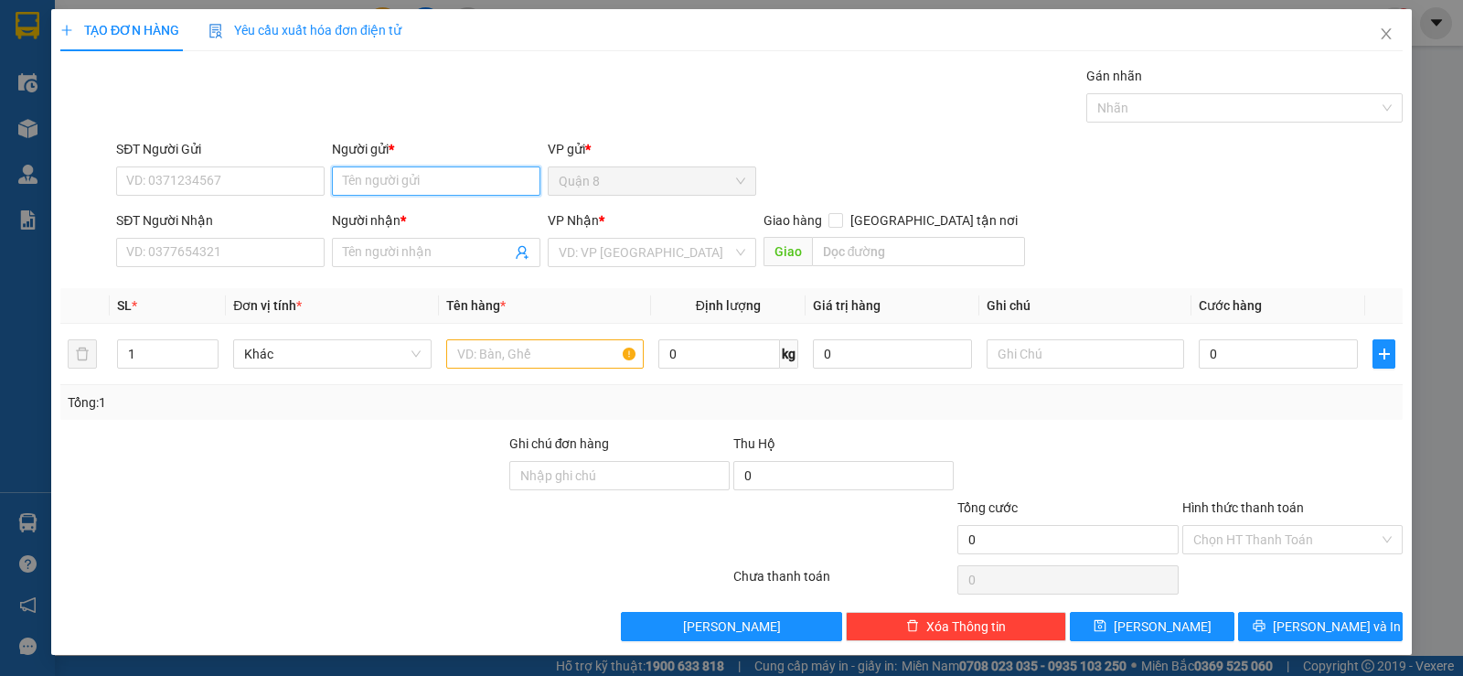
click at [478, 191] on input "Người gửi *" at bounding box center [436, 180] width 209 height 29
type input "CHI"
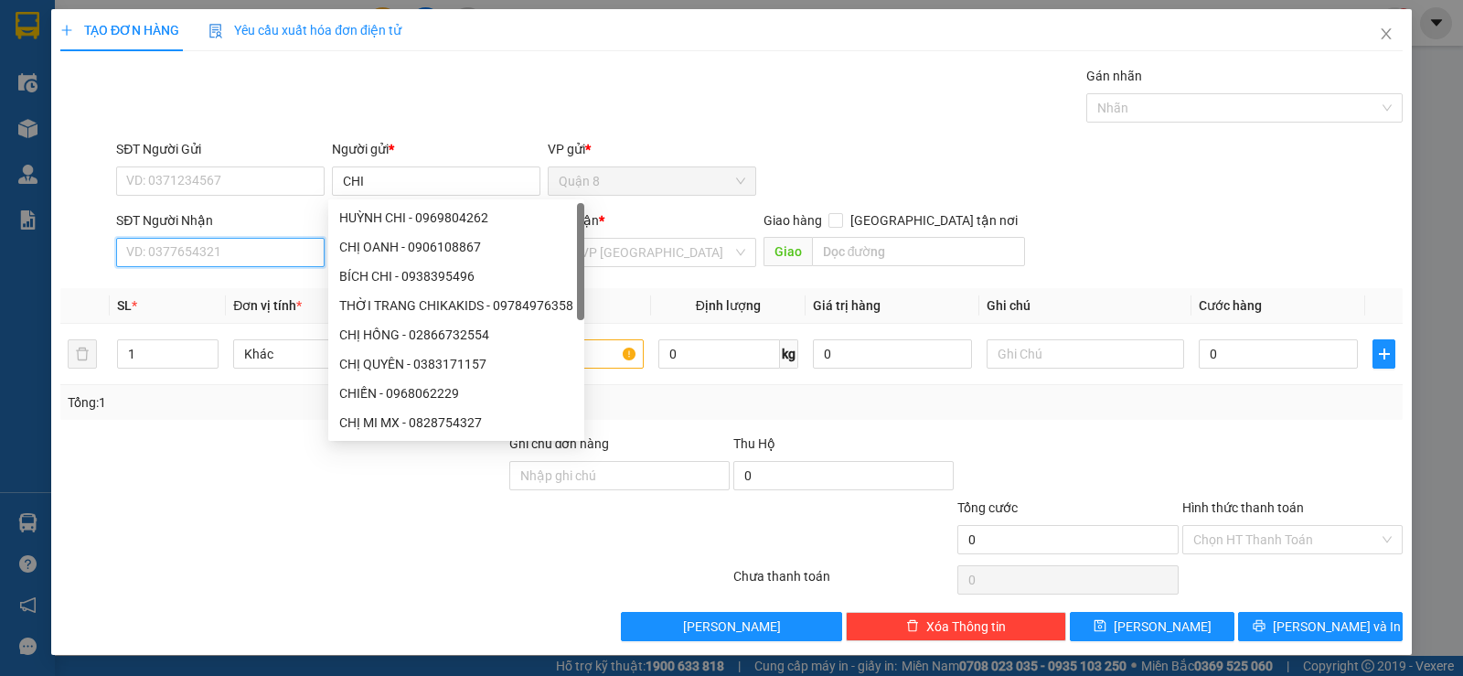
click at [257, 259] on input "SĐT Người Nhận" at bounding box center [220, 252] width 209 height 29
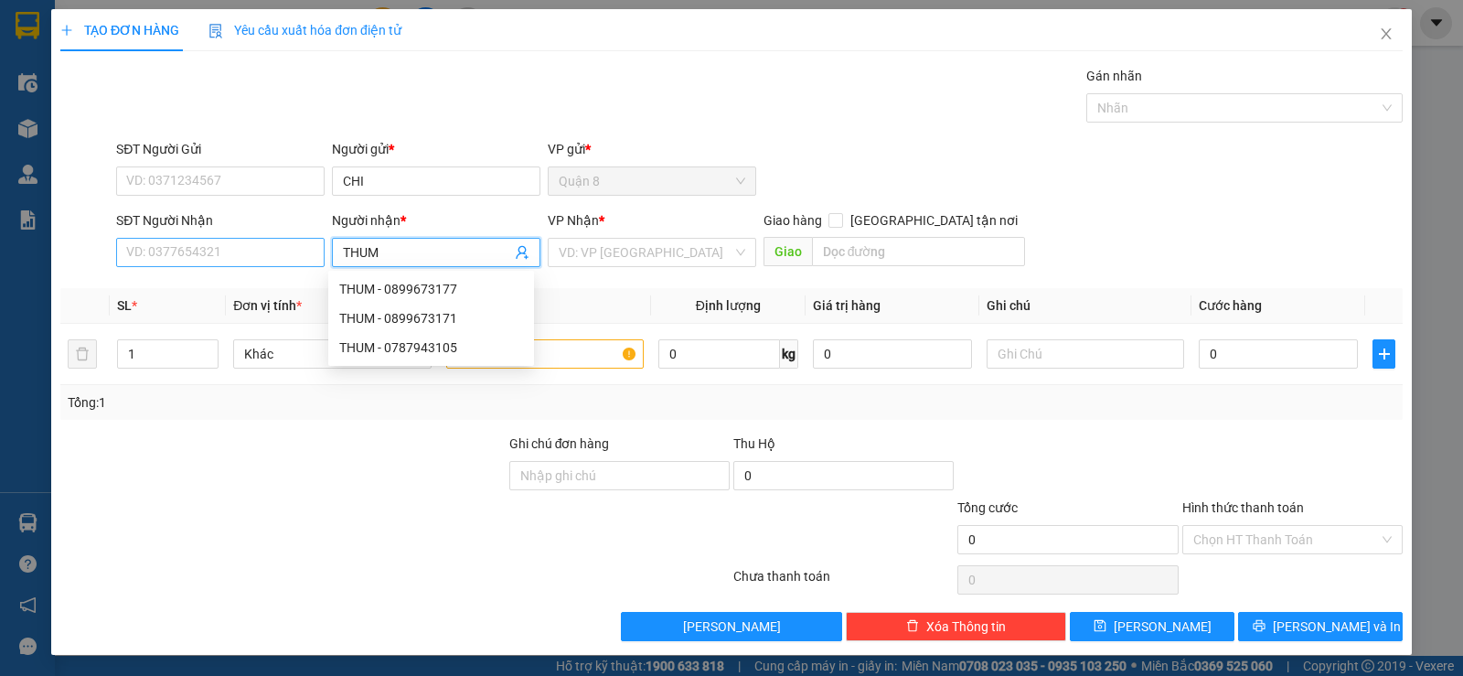
scroll to position [1, 0]
type input "THUM"
click at [289, 257] on input "SĐT Người Nhận" at bounding box center [220, 251] width 209 height 29
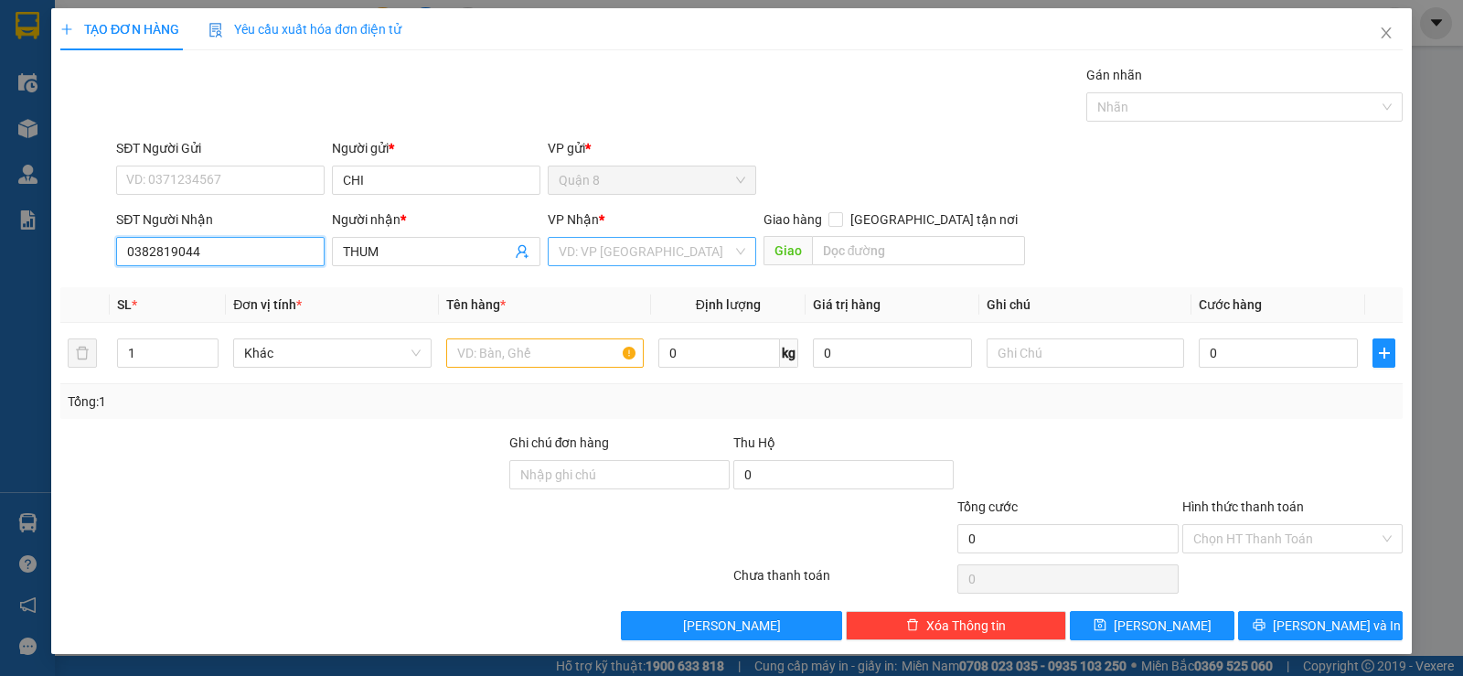
type input "0382819044"
click at [581, 255] on input "search" at bounding box center [646, 251] width 174 height 27
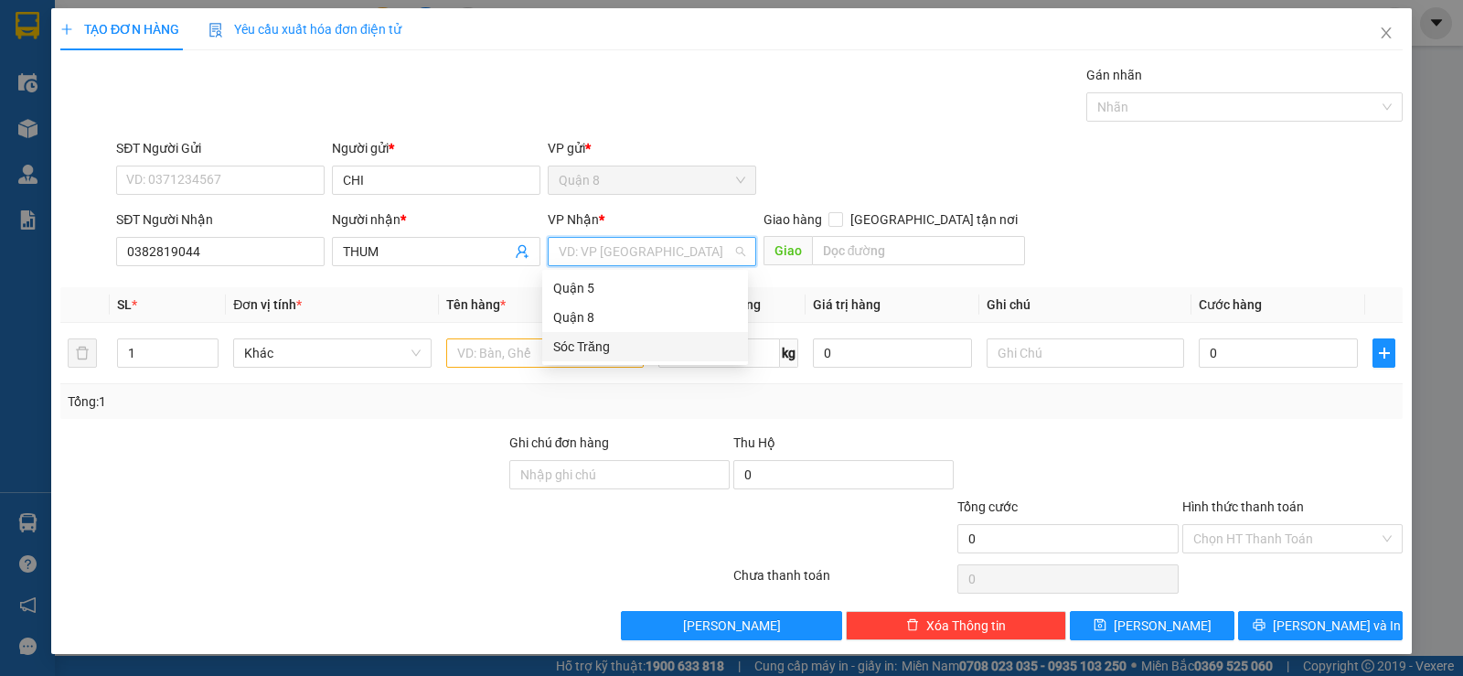
click at [563, 342] on div "Sóc Trăng" at bounding box center [645, 347] width 184 height 20
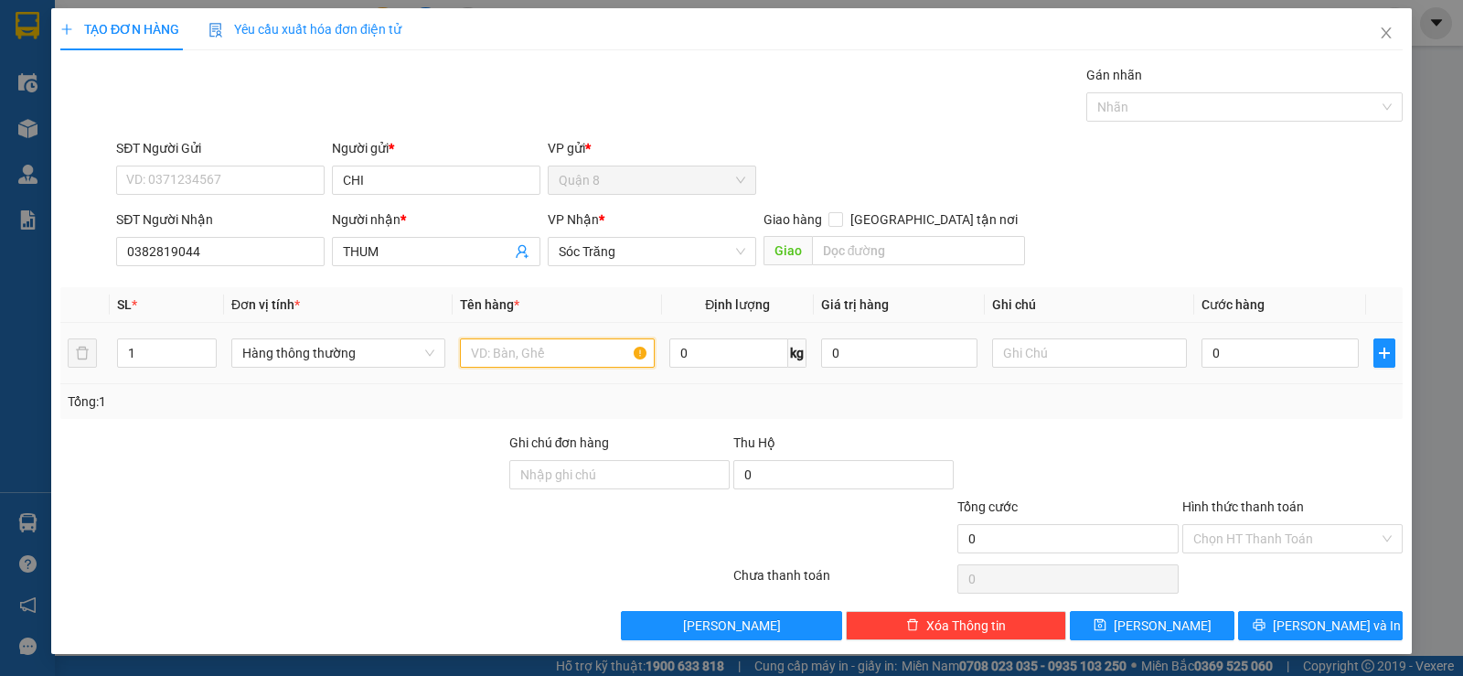
click at [522, 359] on input "text" at bounding box center [557, 352] width 195 height 29
type input "D"
type input "ĐĐ"
type input "30"
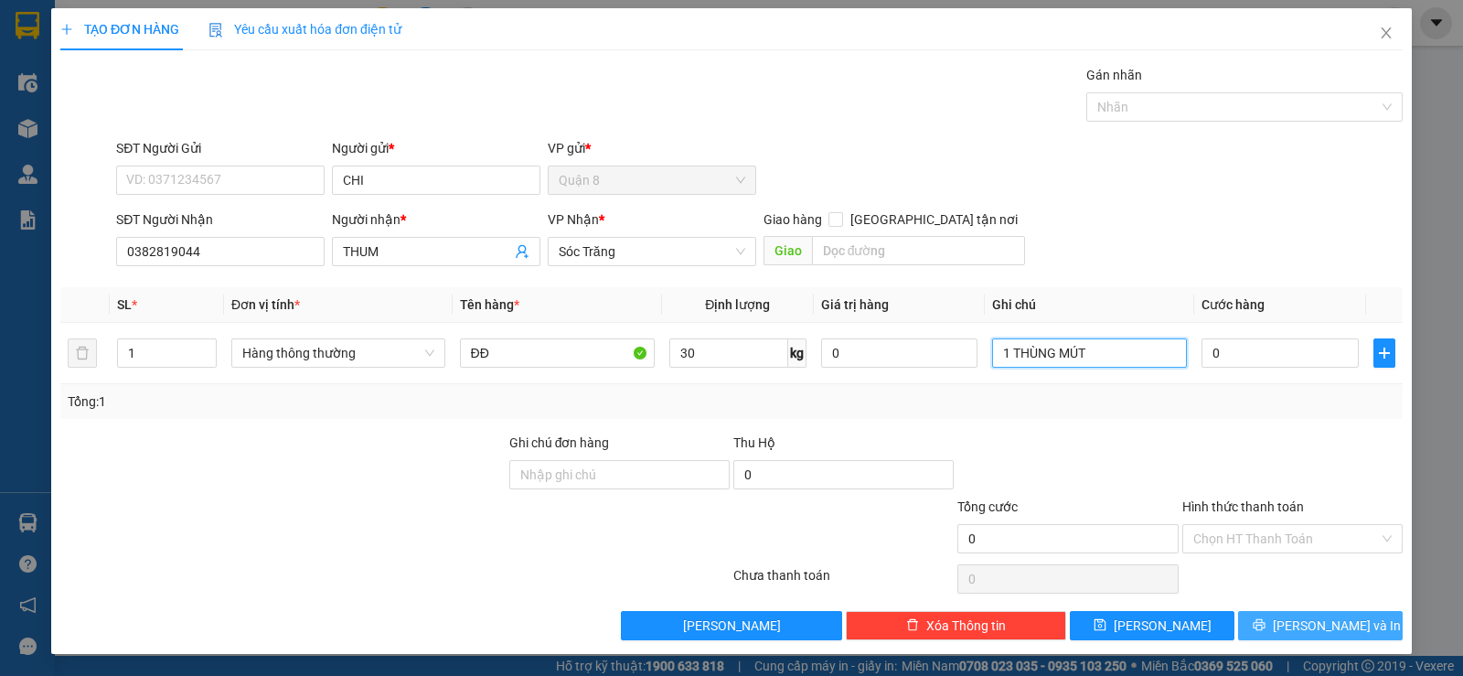
type input "1 THÙNG MÚT"
click at [1331, 615] on button "[PERSON_NAME] và In" at bounding box center [1320, 625] width 165 height 29
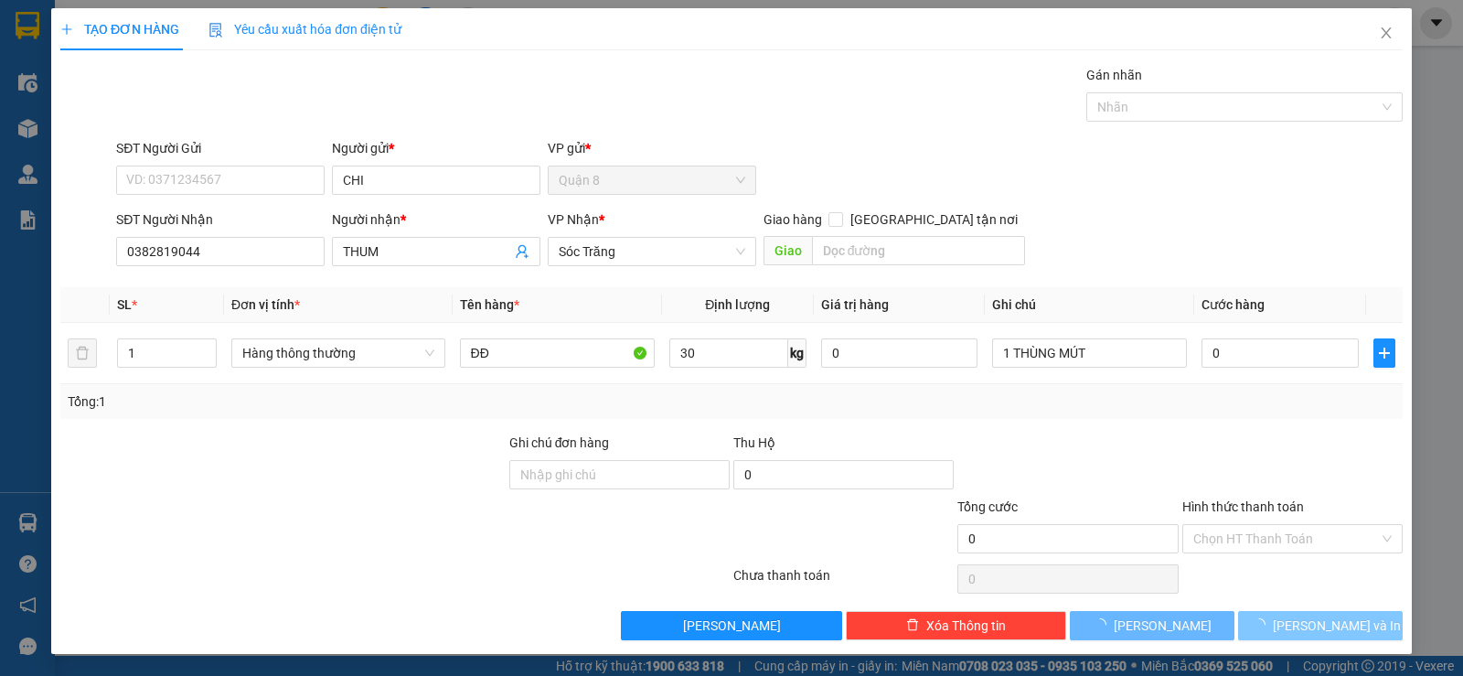
click at [1331, 617] on span "[PERSON_NAME] và In" at bounding box center [1337, 625] width 128 height 20
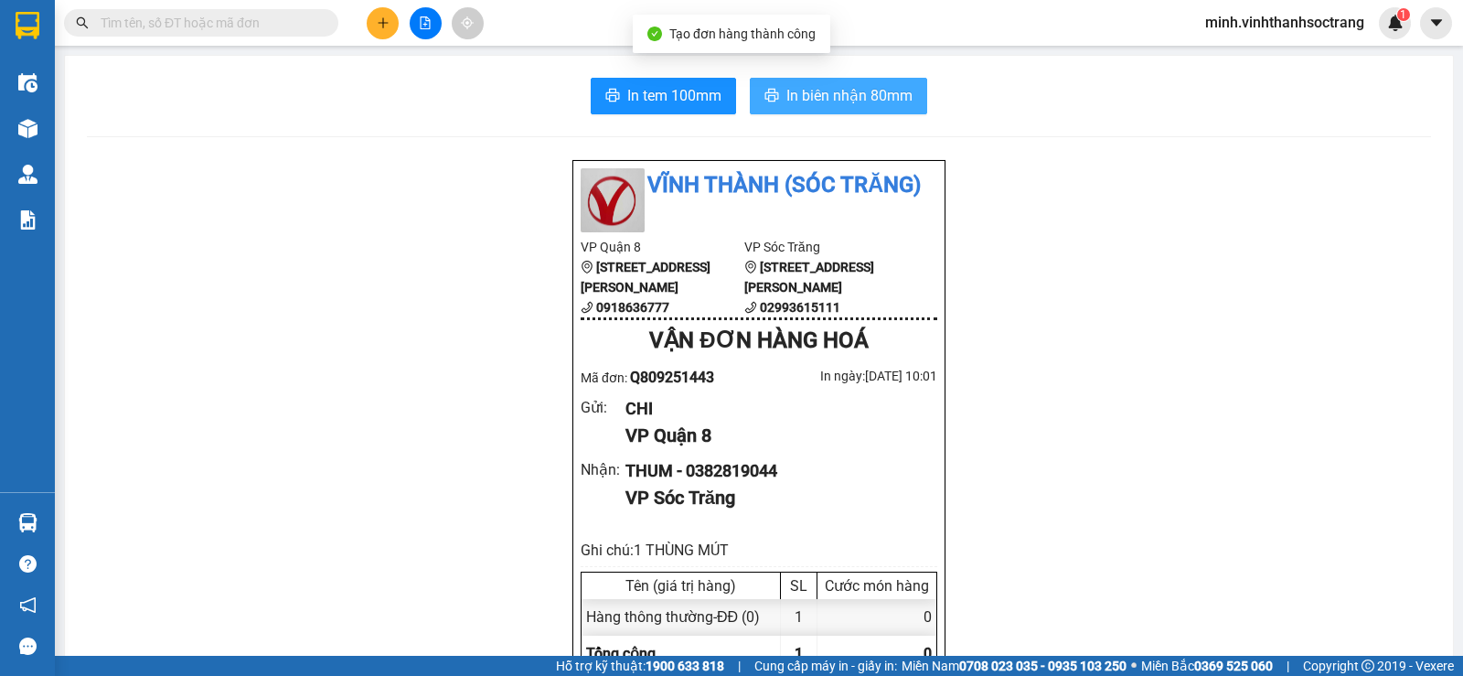
click at [850, 99] on span "In biên nhận 80mm" at bounding box center [849, 95] width 126 height 23
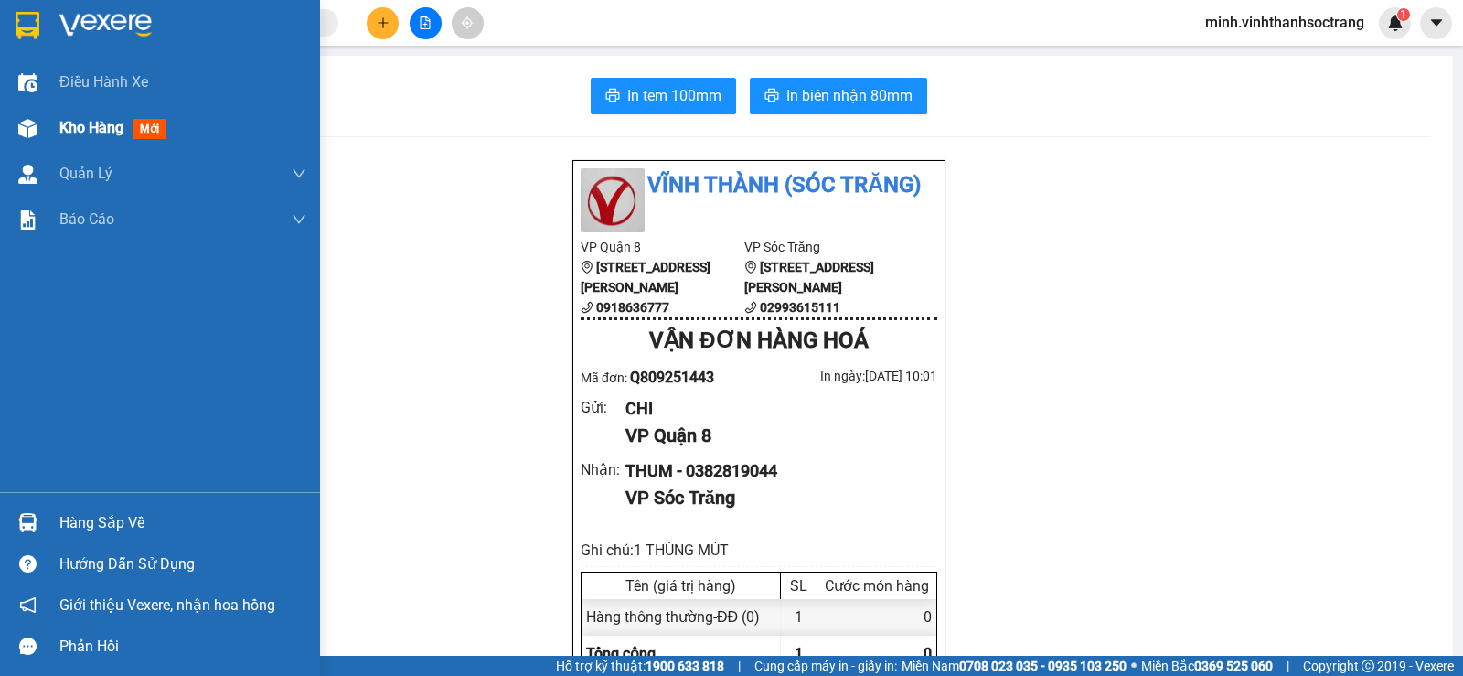
click at [98, 130] on span "Kho hàng" at bounding box center [91, 127] width 64 height 17
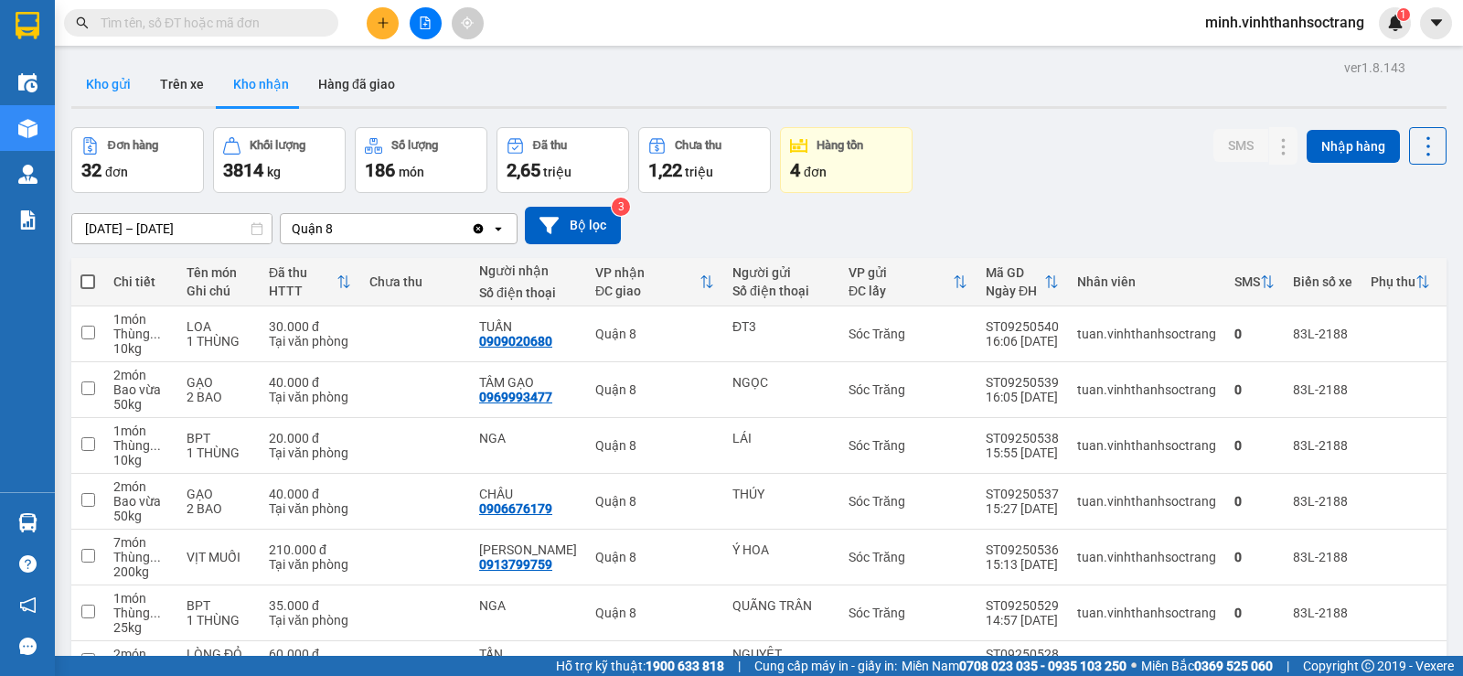
click at [75, 92] on button "Kho gửi" at bounding box center [108, 84] width 74 height 44
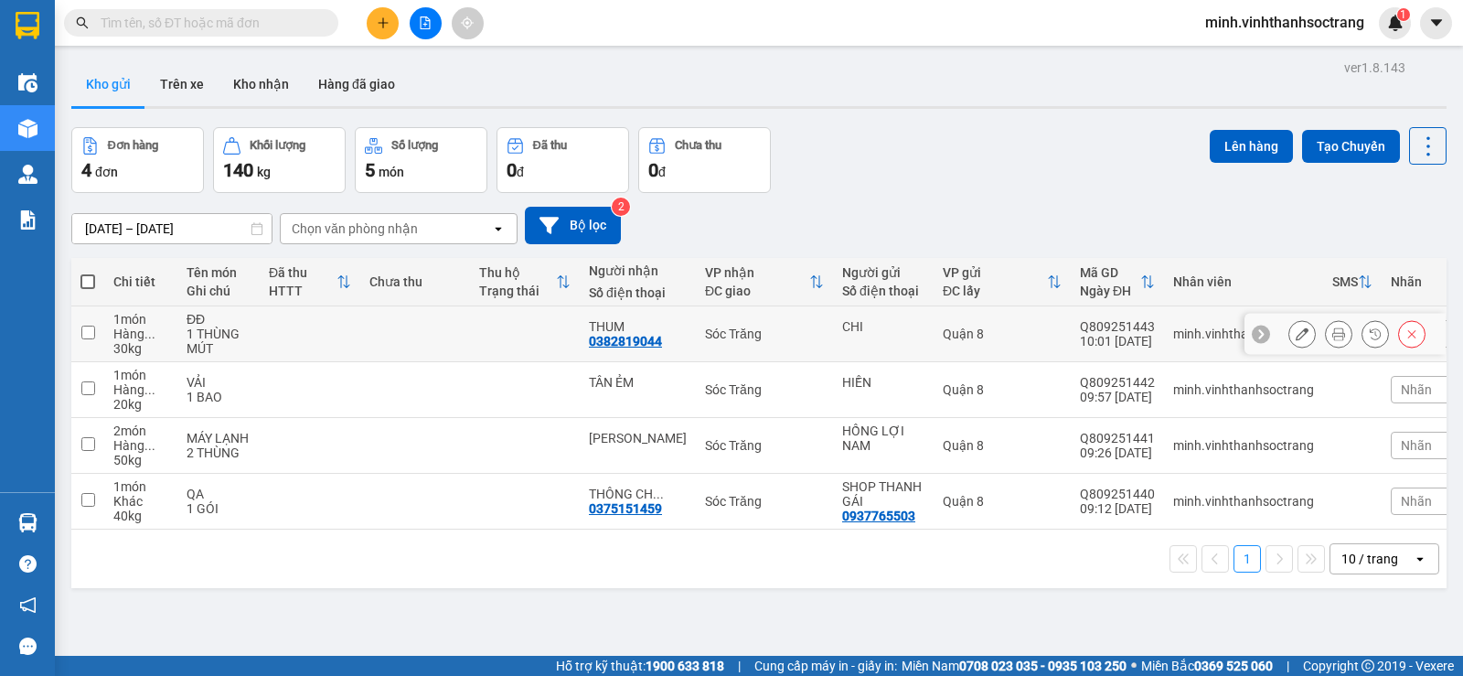
click at [1296, 337] on icon at bounding box center [1302, 333] width 13 height 13
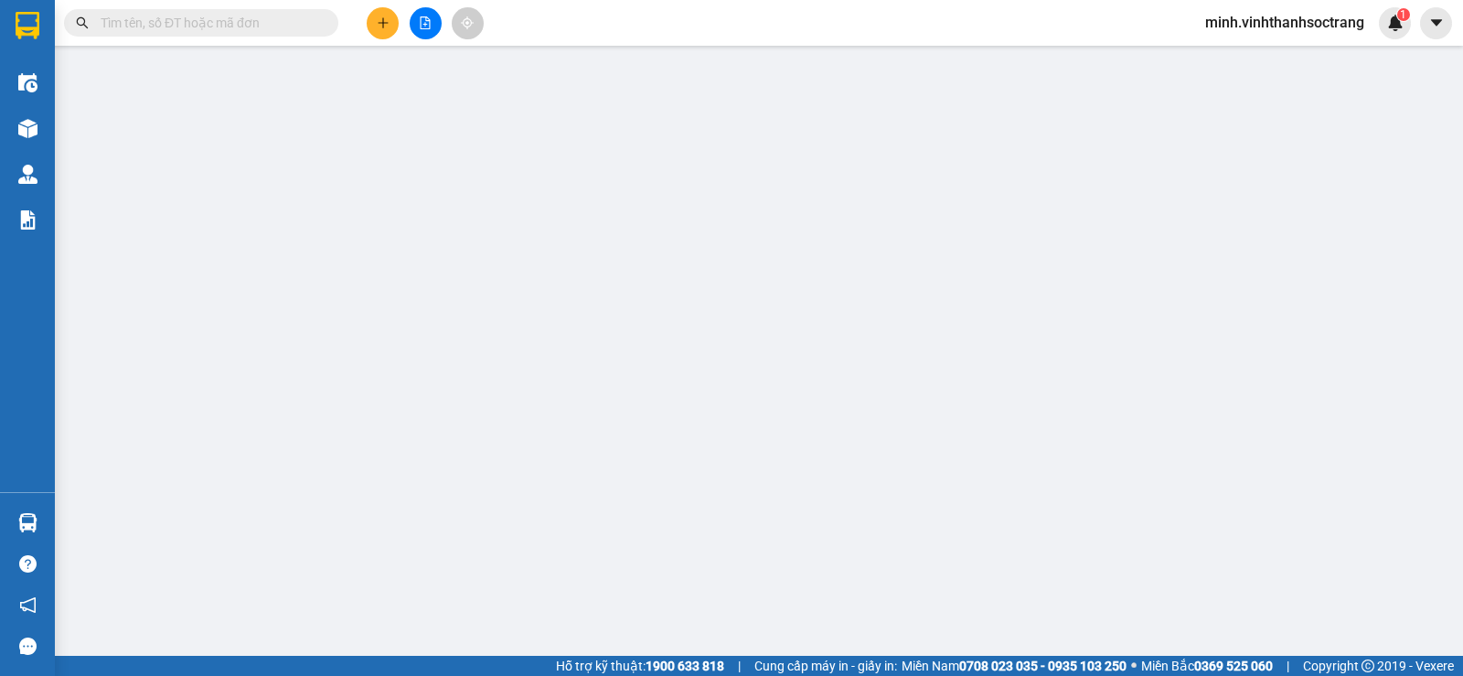
type input "CHI"
type input "0382819044"
type input "THUM"
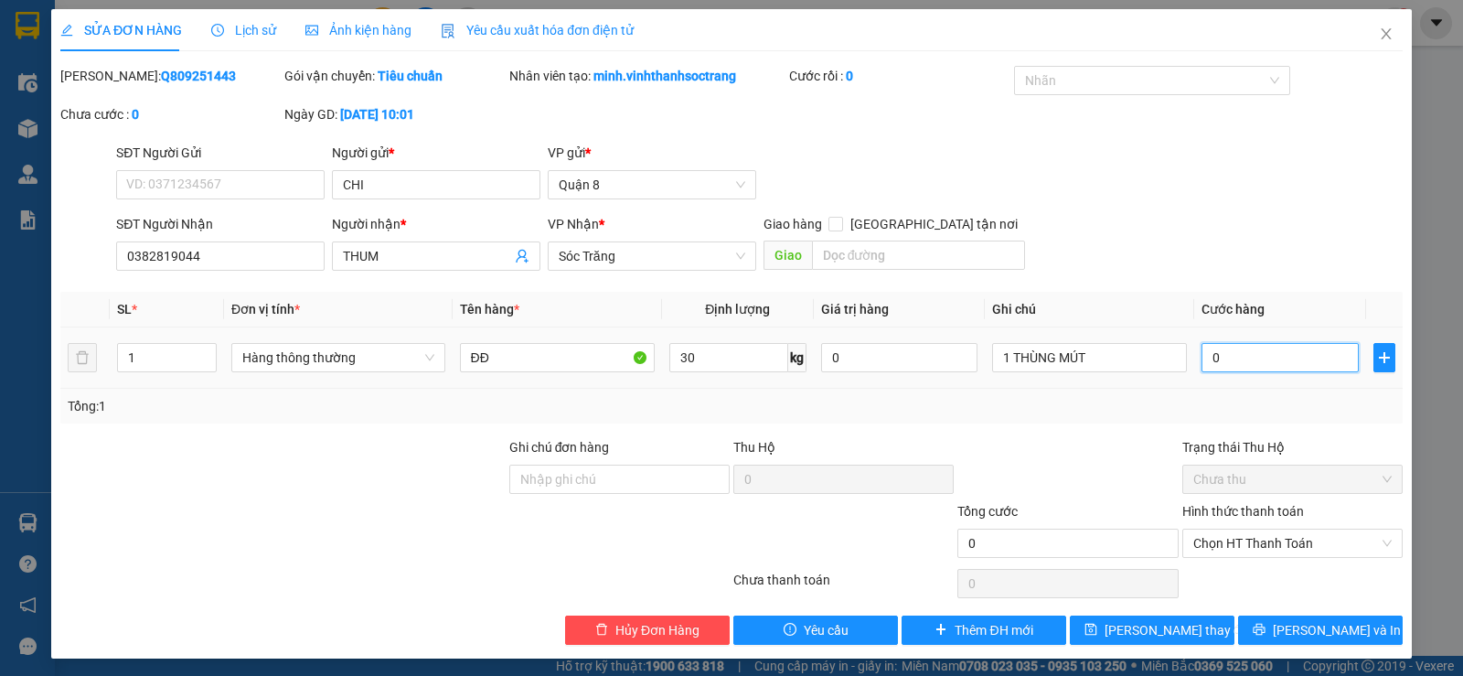
click at [1222, 359] on input "0" at bounding box center [1280, 357] width 156 height 29
type input "3"
type input "30"
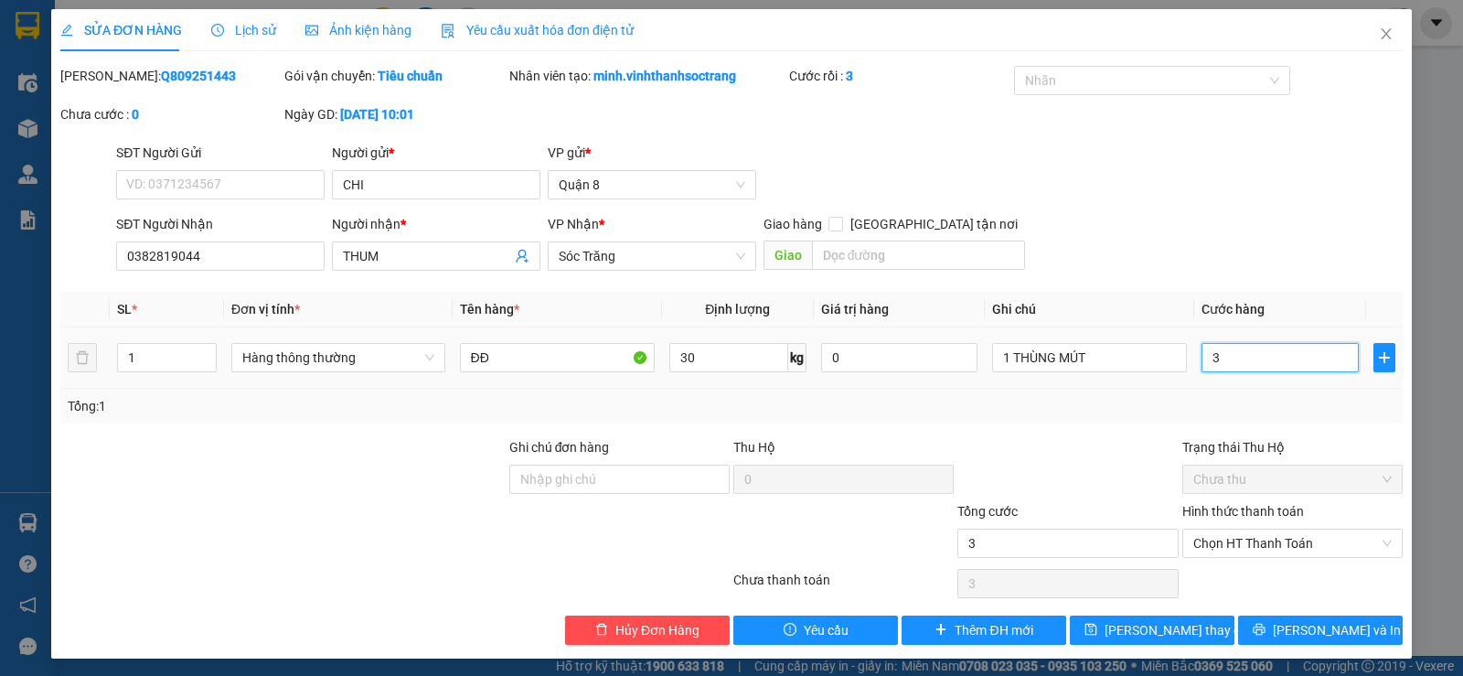
type input "30"
click at [1226, 482] on span "Chưa thu" at bounding box center [1292, 478] width 198 height 27
click at [1232, 541] on span "Chọn HT Thanh Toán" at bounding box center [1292, 542] width 198 height 27
type input "30"
type input "30.000"
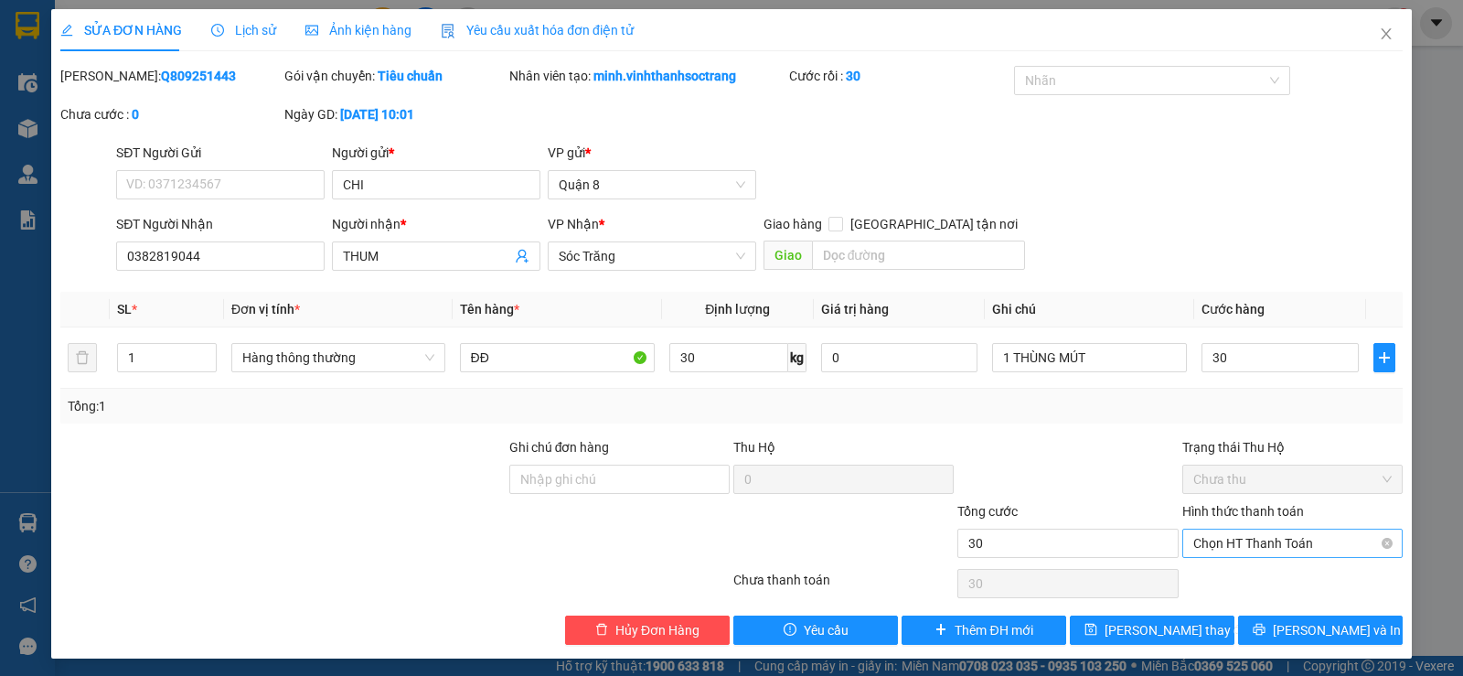
type input "30.000"
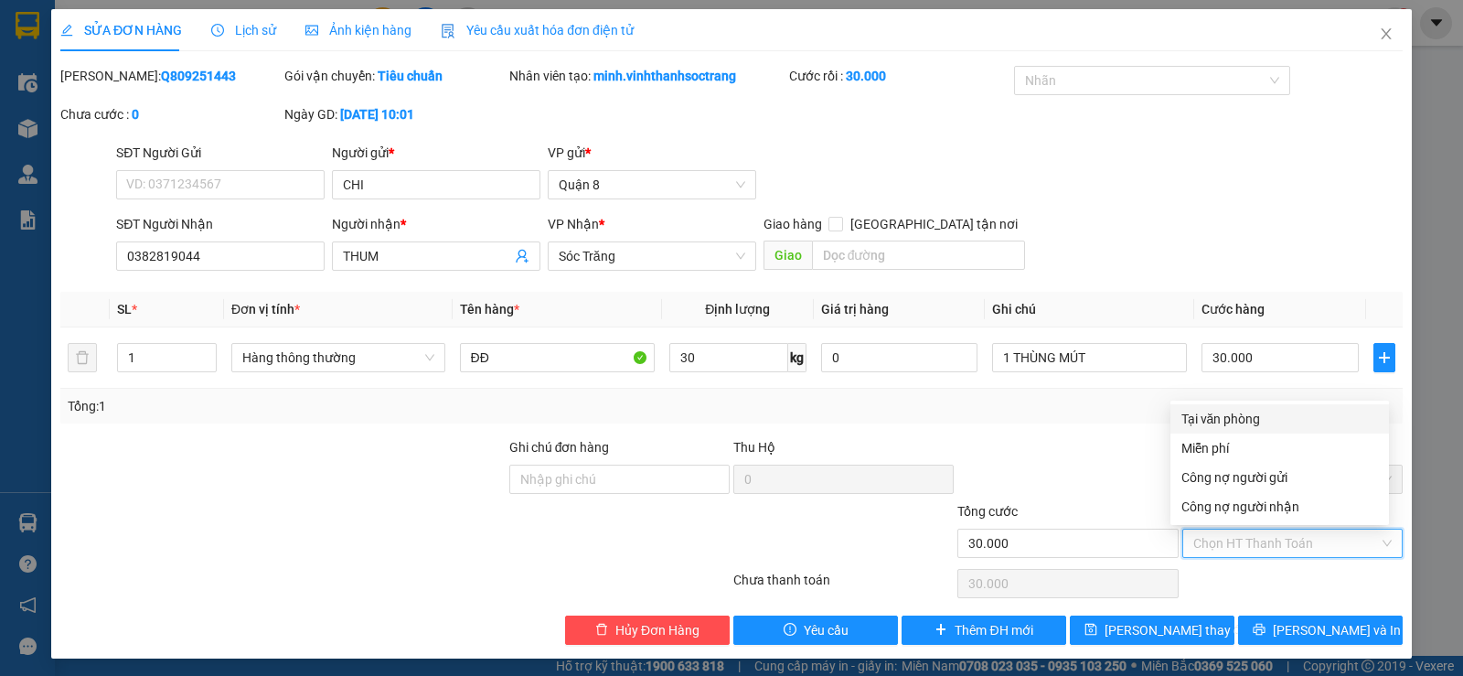
click at [1239, 422] on div "Tại văn phòng" at bounding box center [1280, 419] width 197 height 20
type input "0"
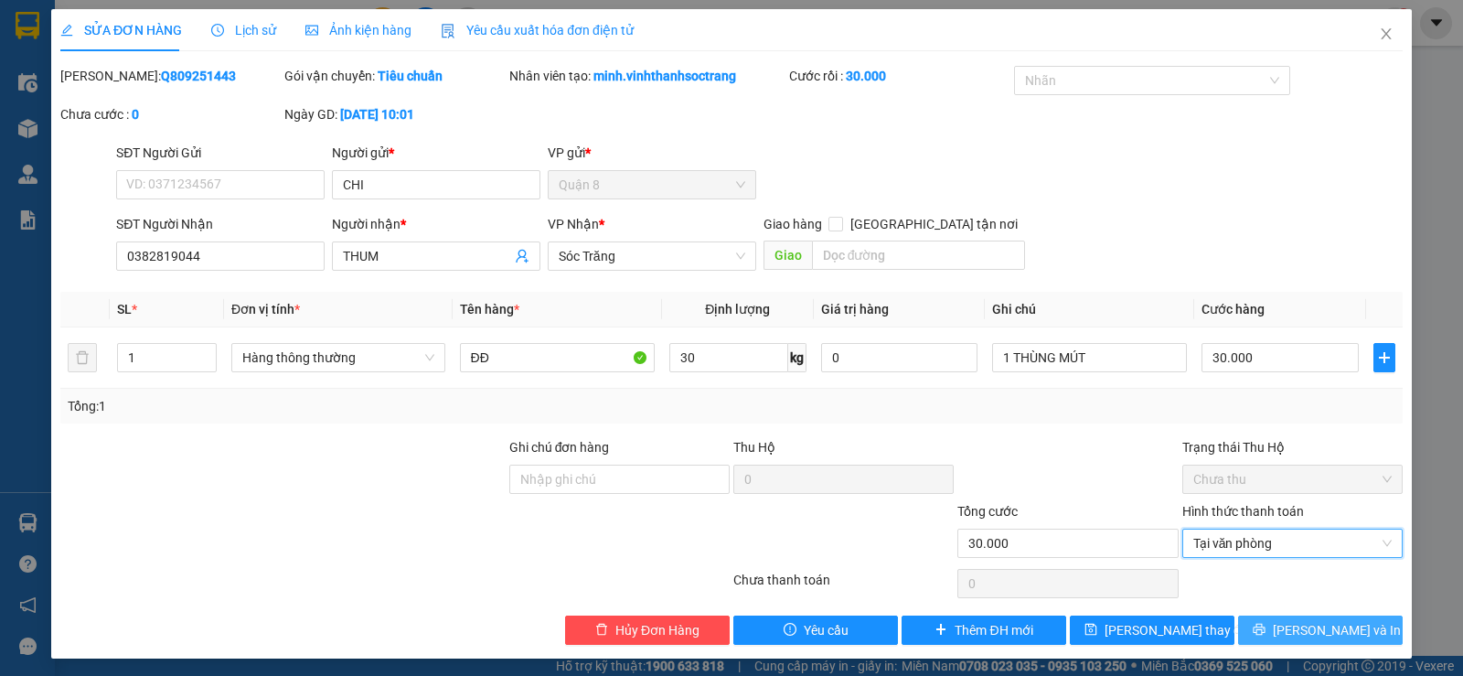
click at [1271, 641] on button "[PERSON_NAME] và In" at bounding box center [1320, 629] width 165 height 29
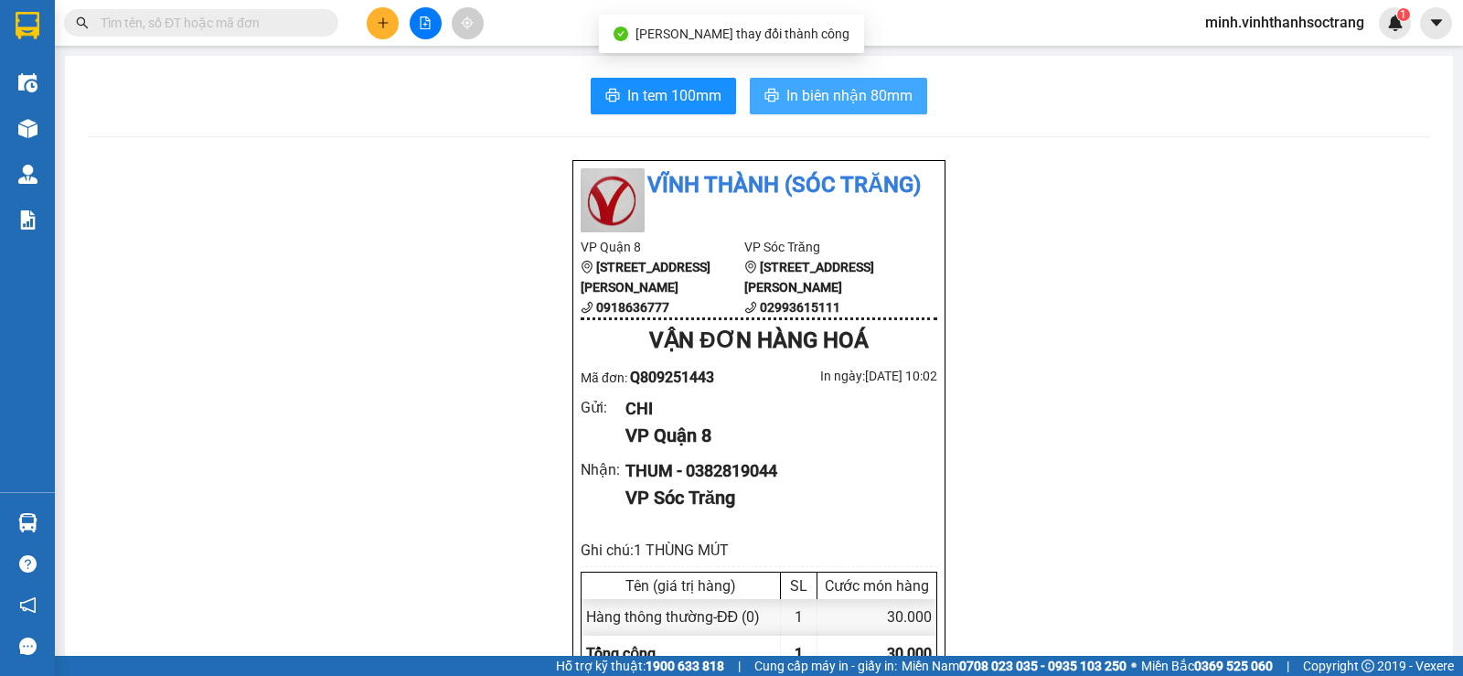
click at [800, 91] on span "In biên nhận 80mm" at bounding box center [849, 95] width 126 height 23
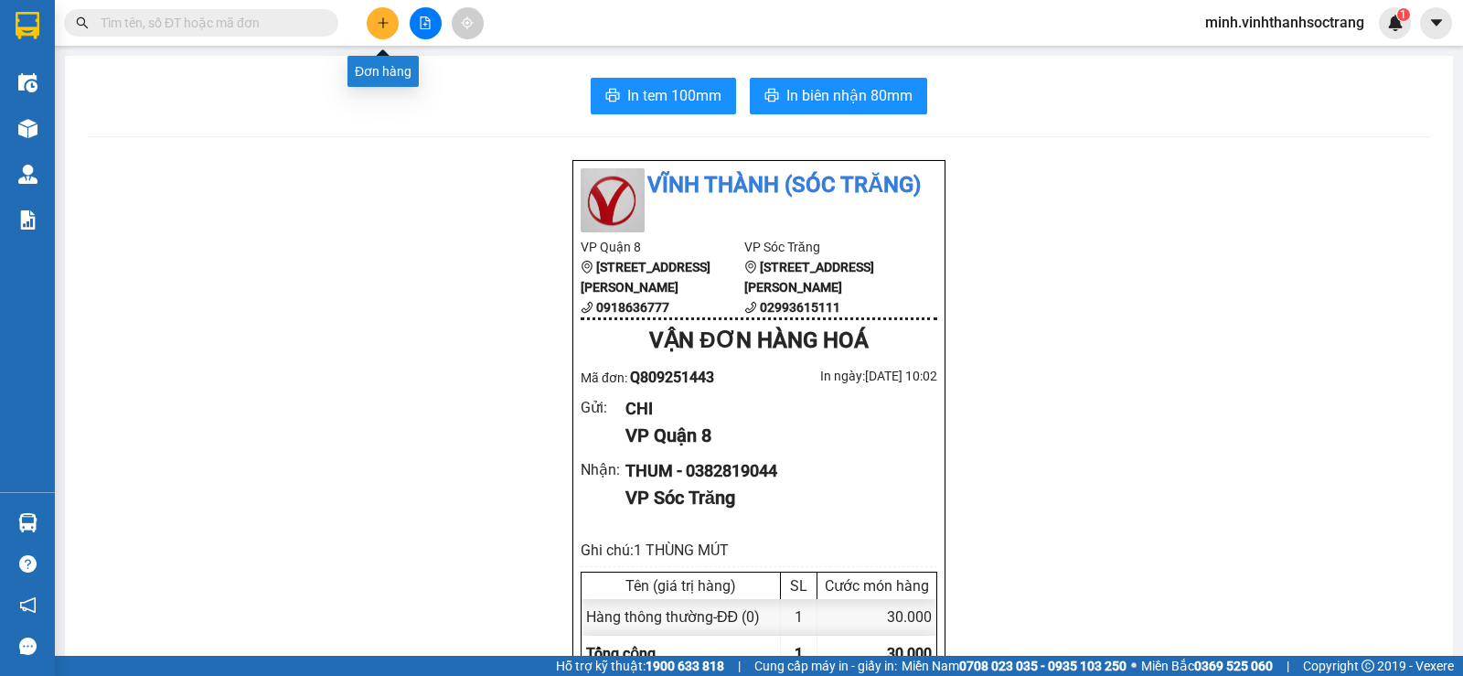
click at [392, 14] on button at bounding box center [383, 23] width 32 height 32
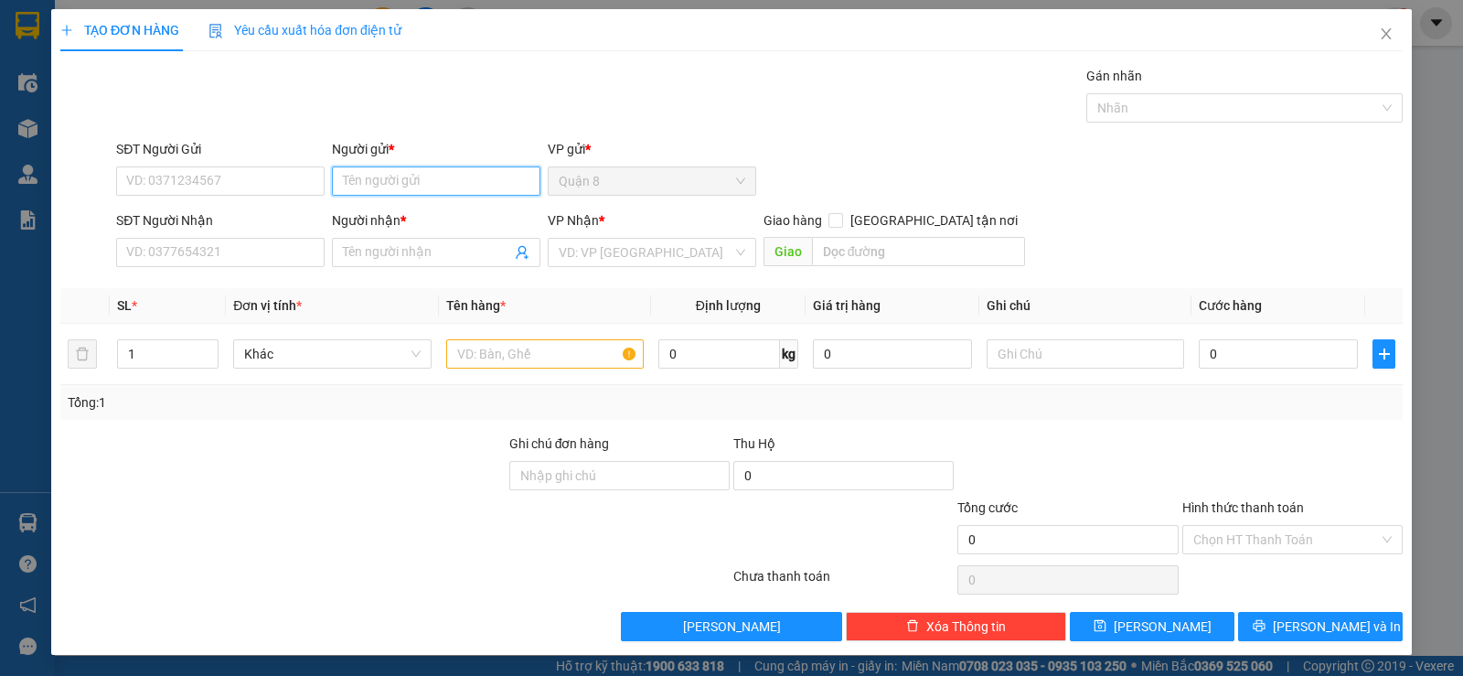
click at [351, 181] on input "Người gửi *" at bounding box center [436, 180] width 209 height 29
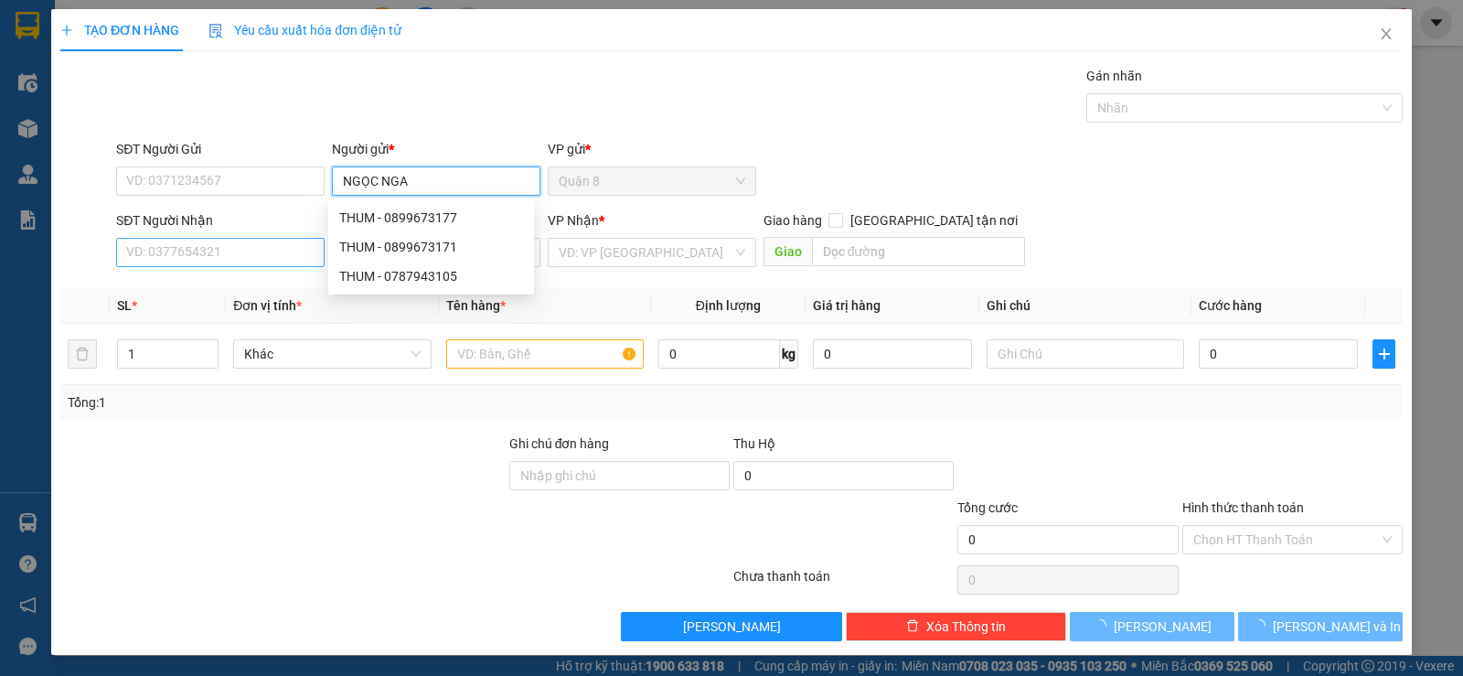
type input "NGỌC NGA"
click at [203, 262] on input "SĐT Người Nhận" at bounding box center [220, 252] width 209 height 29
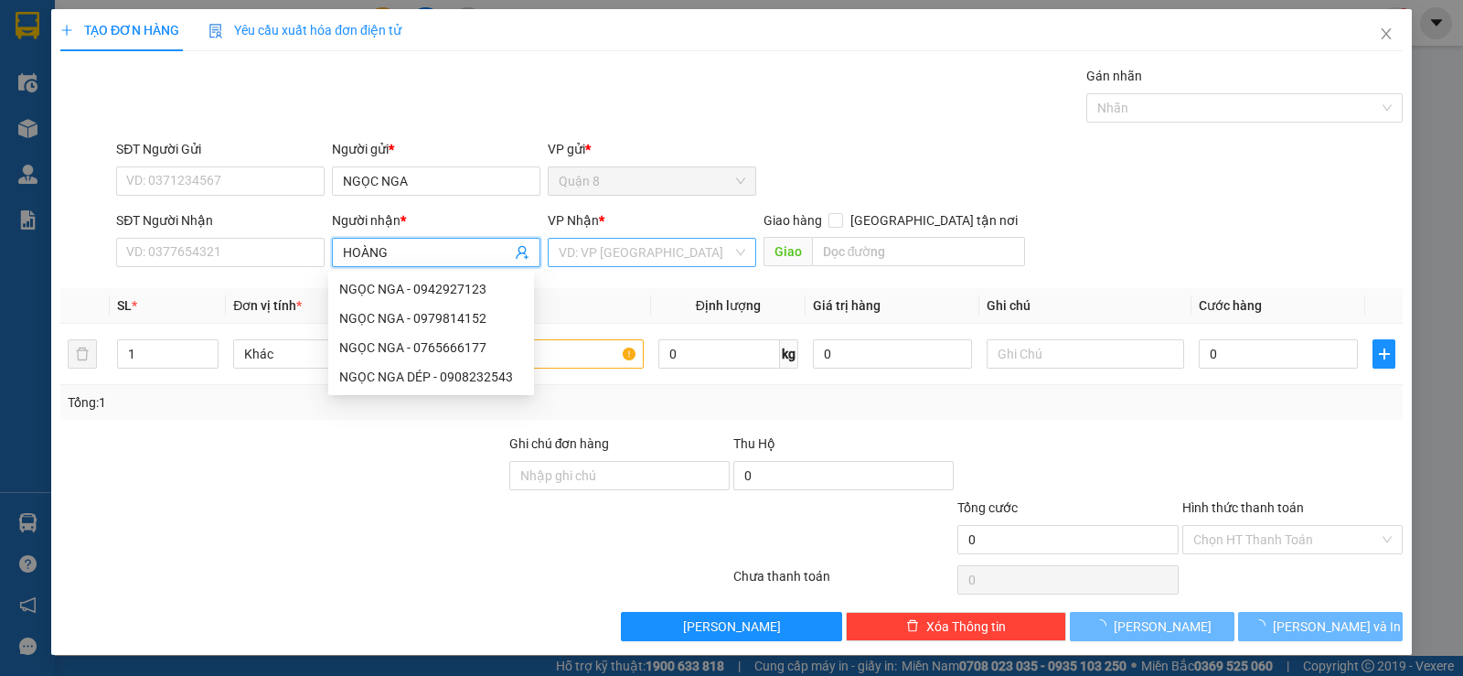
type input "HOÀNG"
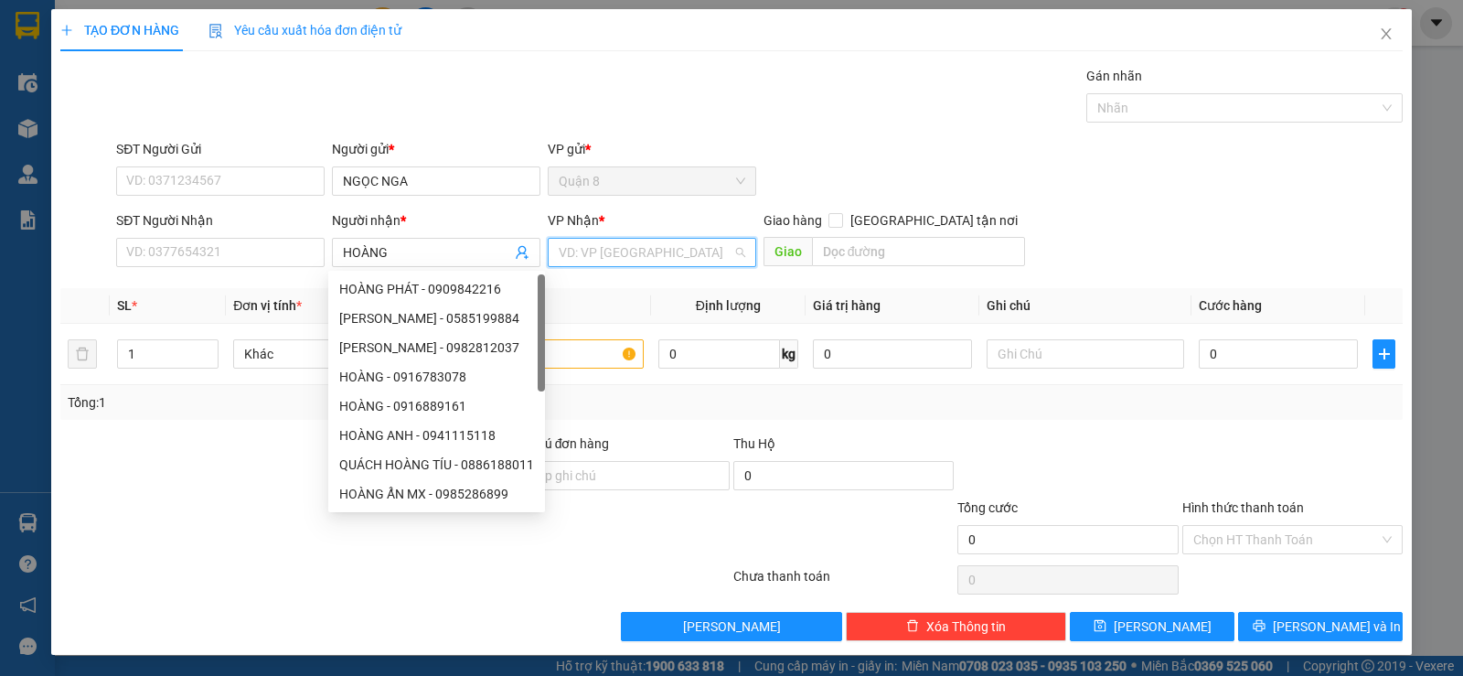
click at [660, 247] on input "search" at bounding box center [646, 252] width 174 height 27
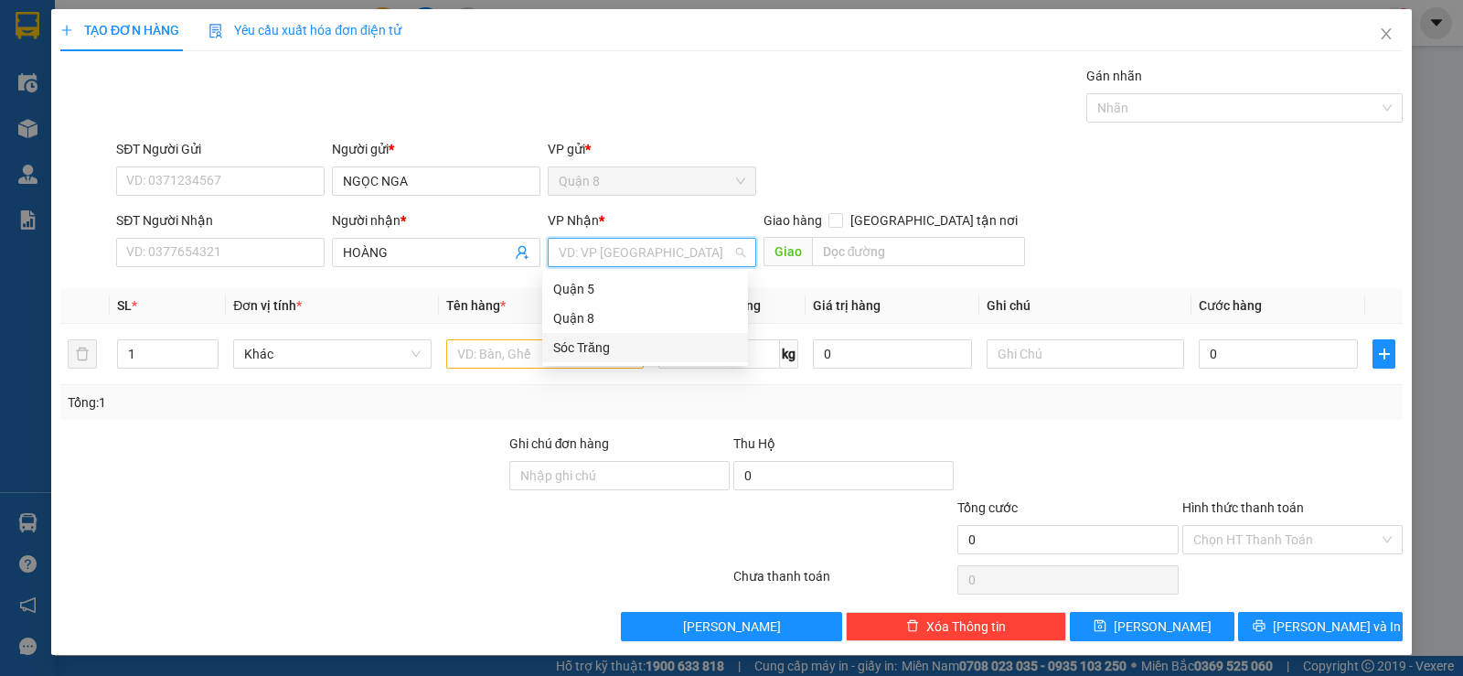
click at [624, 345] on div "Sóc Trăng" at bounding box center [645, 347] width 184 height 20
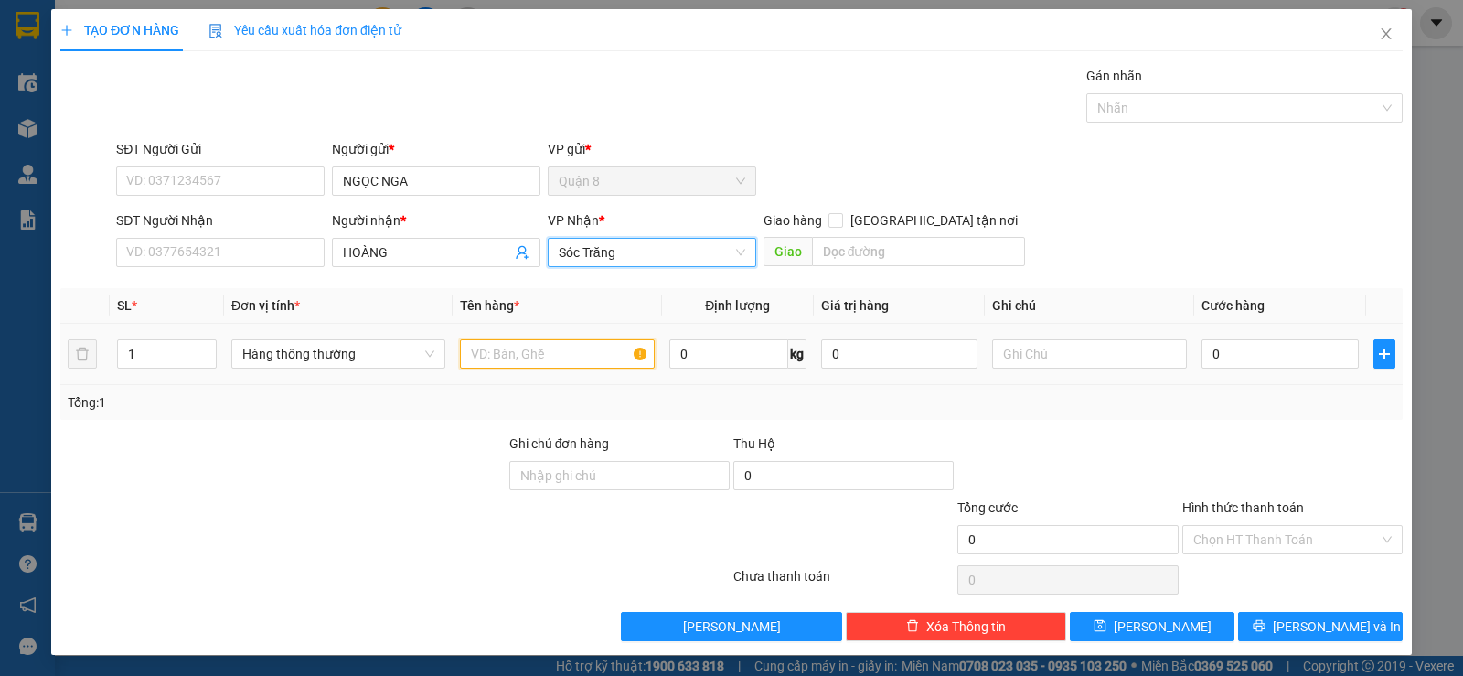
click at [557, 362] on input "text" at bounding box center [557, 353] width 195 height 29
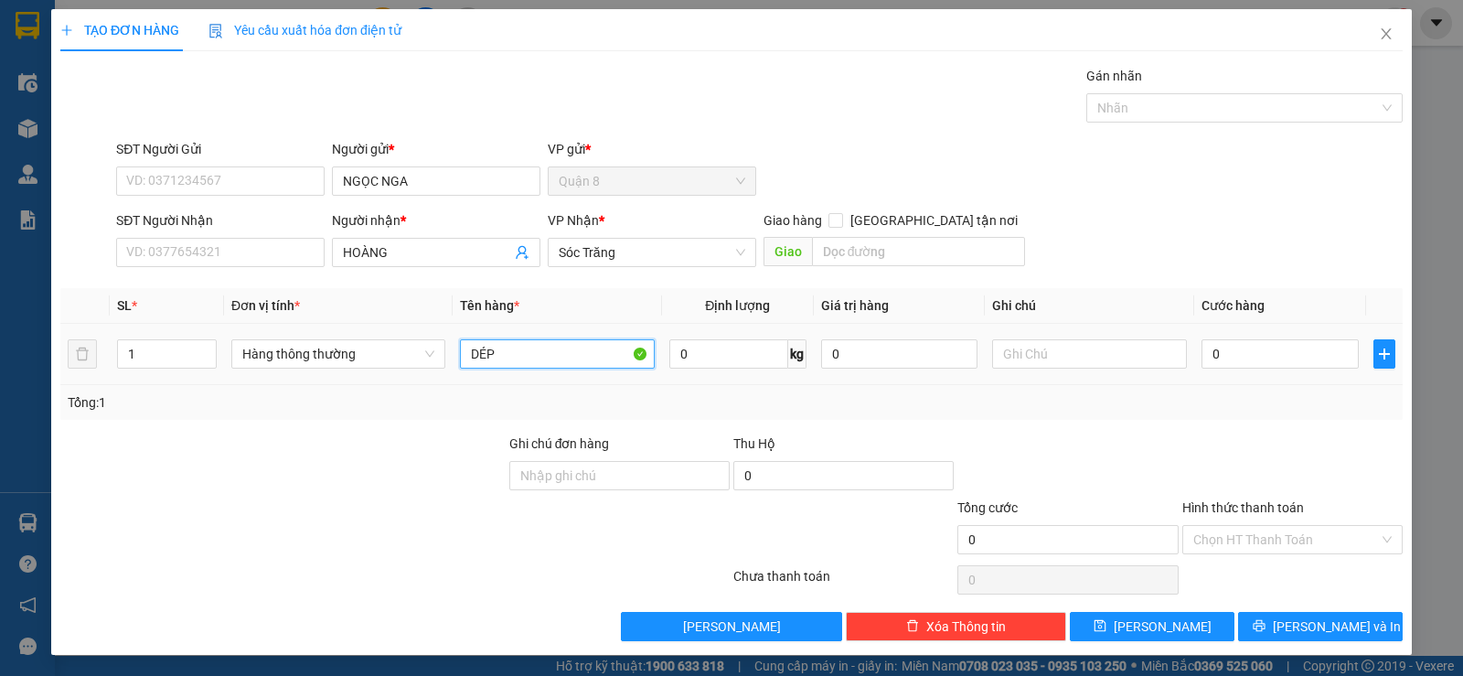
type input "DÉP"
type input "30"
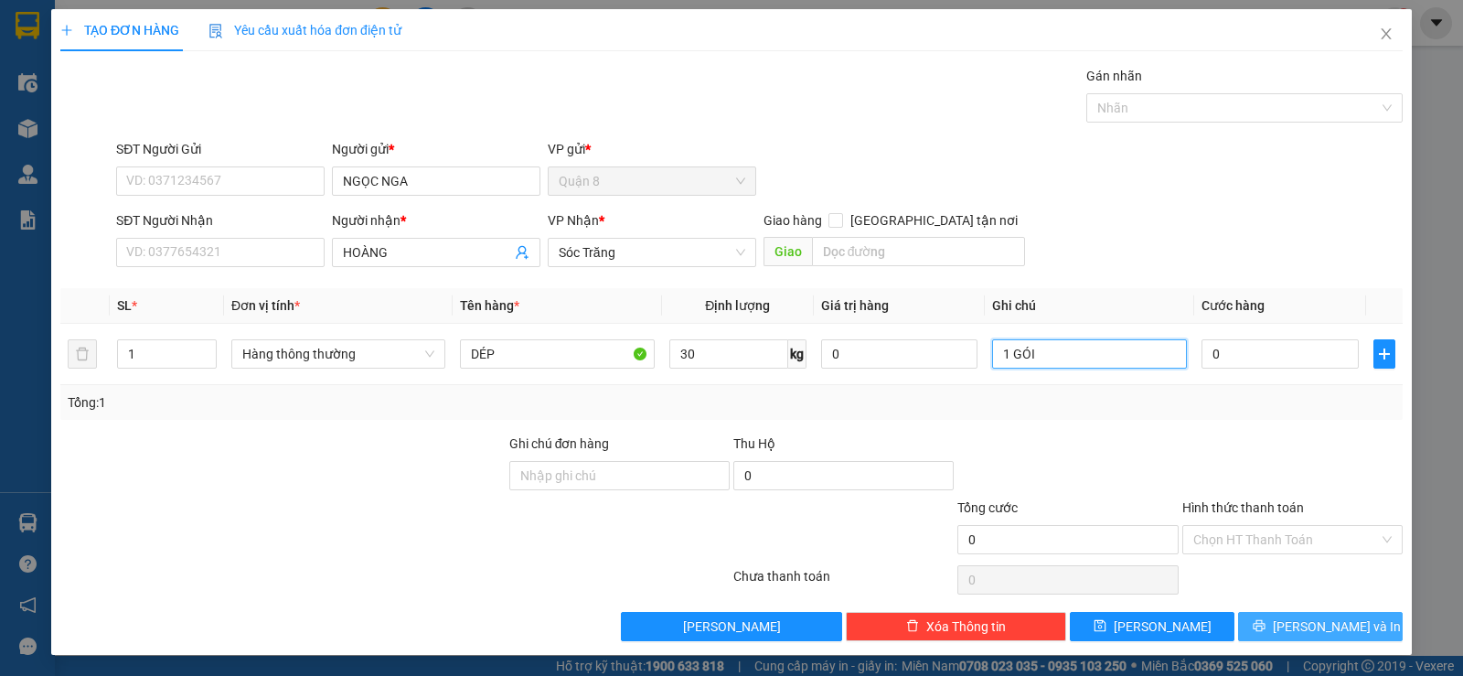
type input "1 GÓI"
click at [1265, 629] on icon "printer" at bounding box center [1259, 626] width 12 height 12
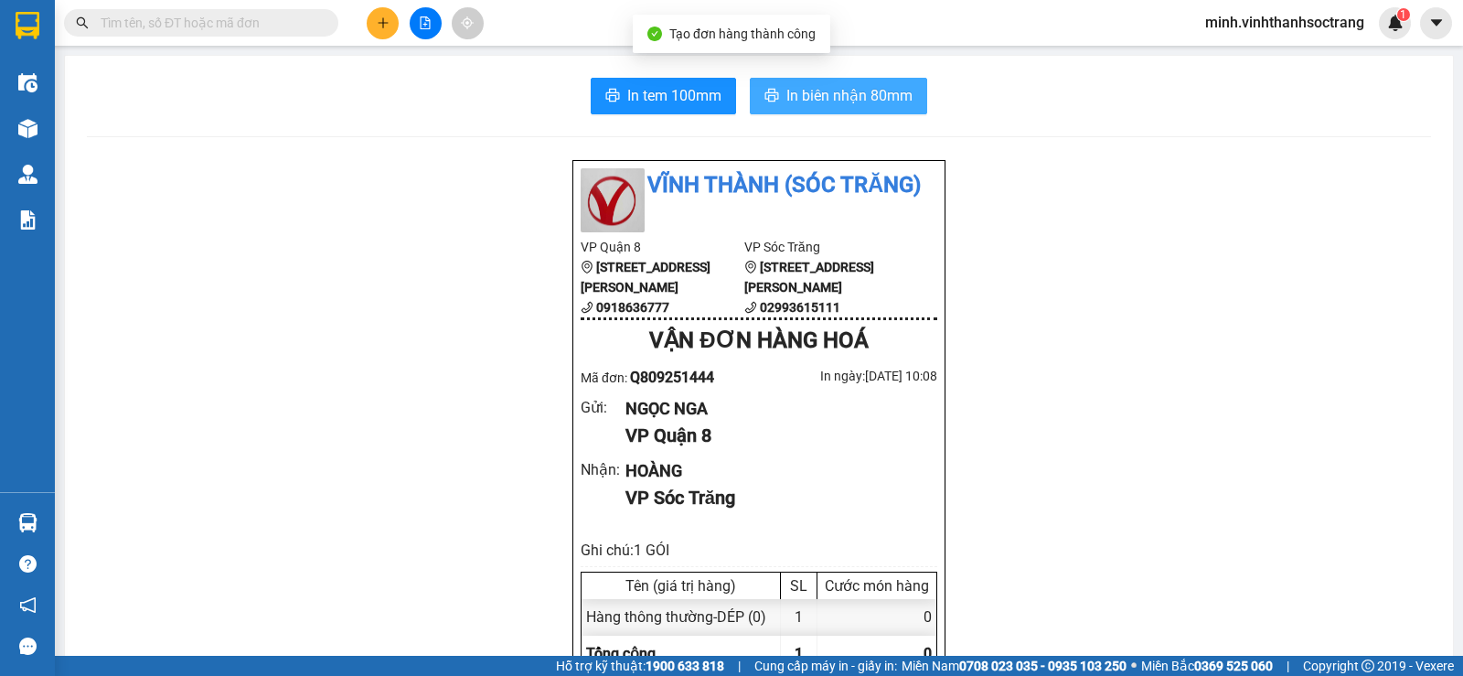
drag, startPoint x: 831, startPoint y: 94, endPoint x: 872, endPoint y: 225, distance: 137.1
click at [832, 94] on span "In biên nhận 80mm" at bounding box center [849, 95] width 126 height 23
click at [383, 23] on icon "plus" at bounding box center [383, 22] width 10 height 1
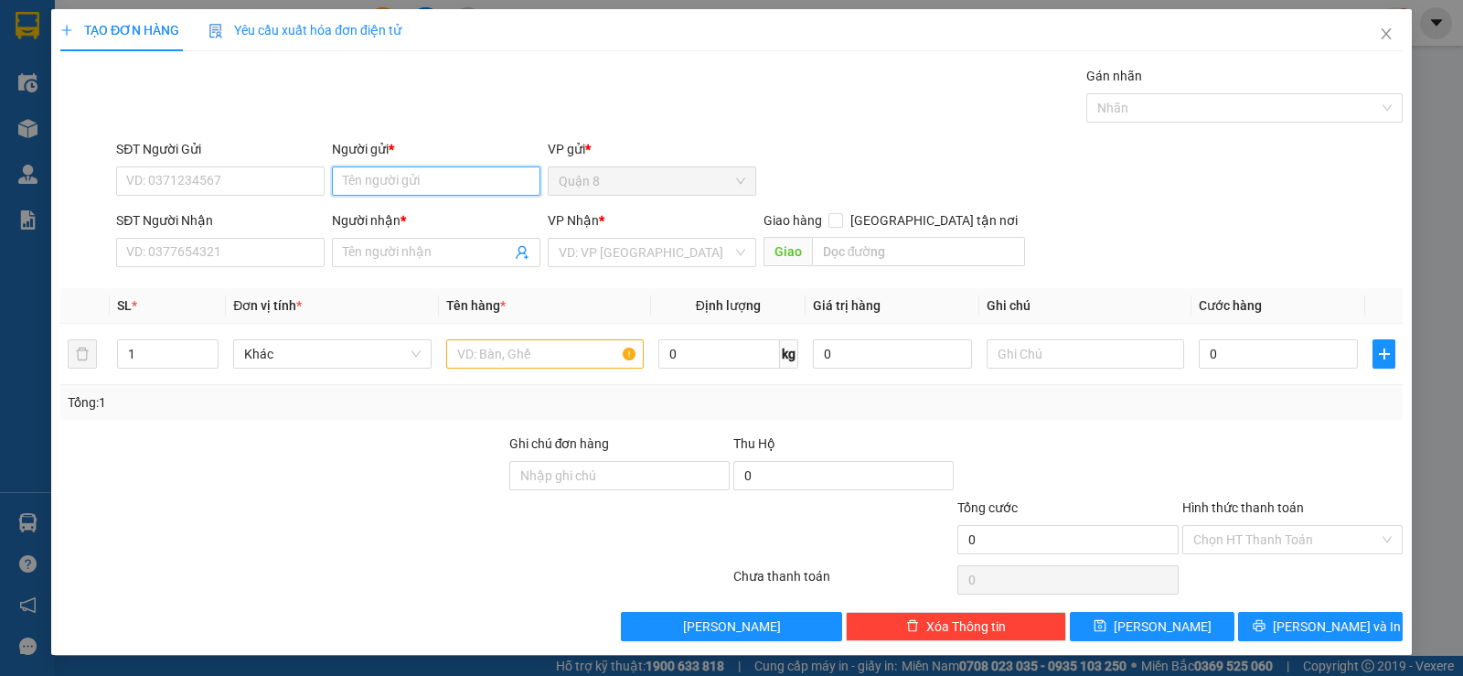
click at [385, 183] on input "Người gửi *" at bounding box center [436, 180] width 209 height 29
type input "SAWAN"
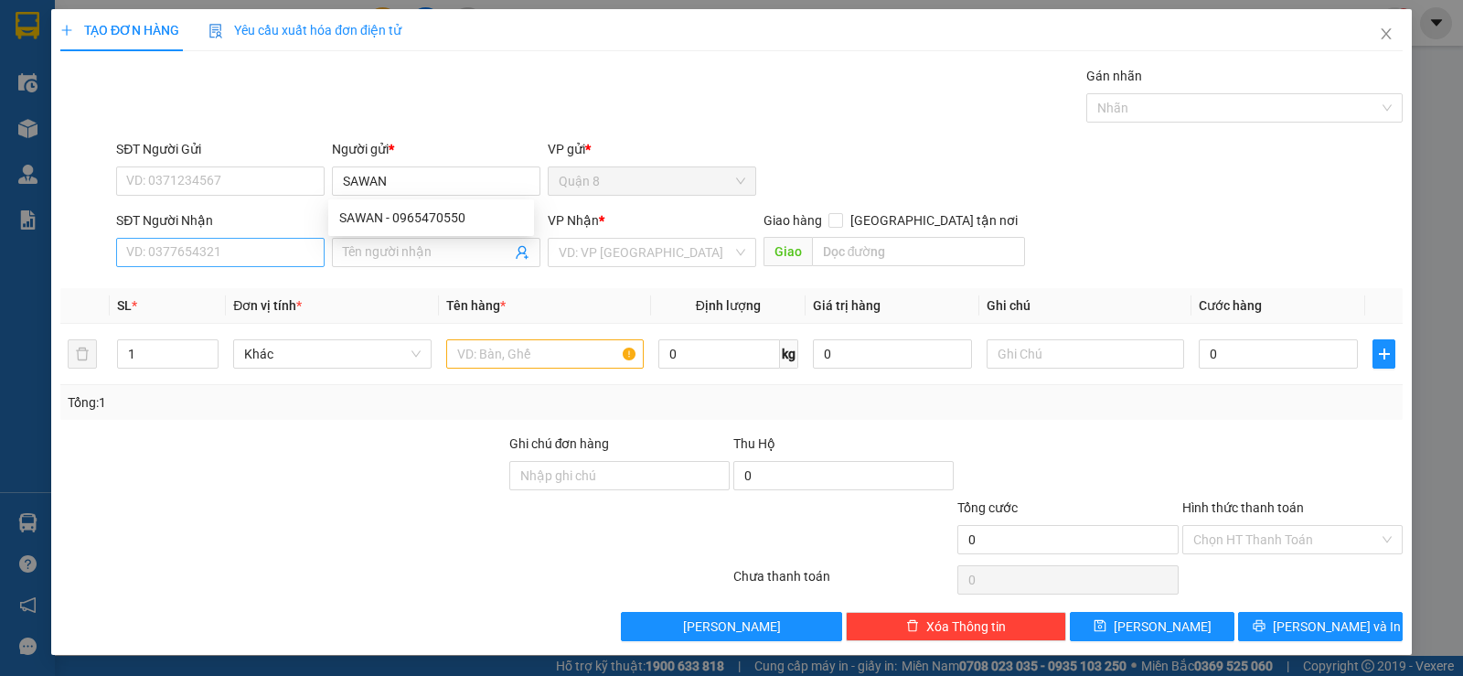
click at [240, 262] on input "SĐT Người Nhận" at bounding box center [220, 252] width 209 height 29
click at [465, 250] on input "Người nhận *" at bounding box center [427, 252] width 168 height 20
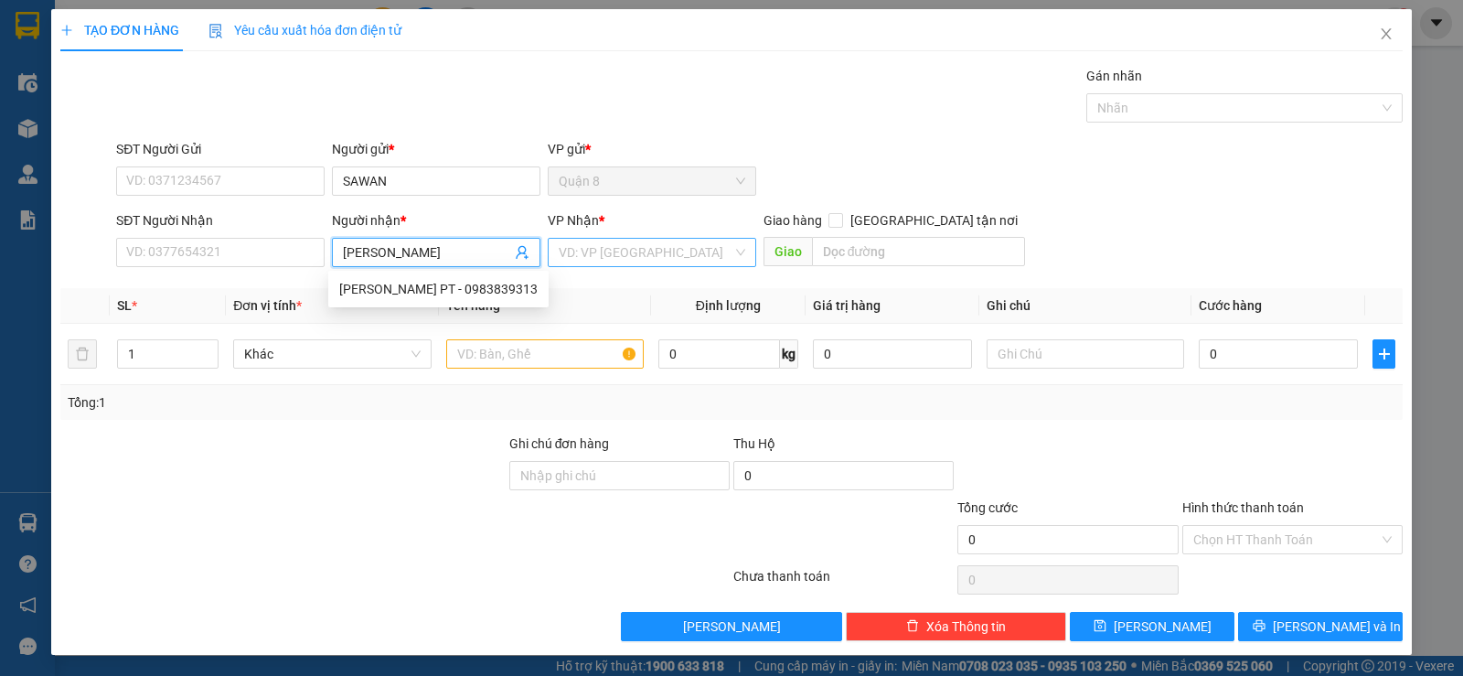
type input "[PERSON_NAME]"
click at [647, 251] on input "search" at bounding box center [646, 252] width 174 height 27
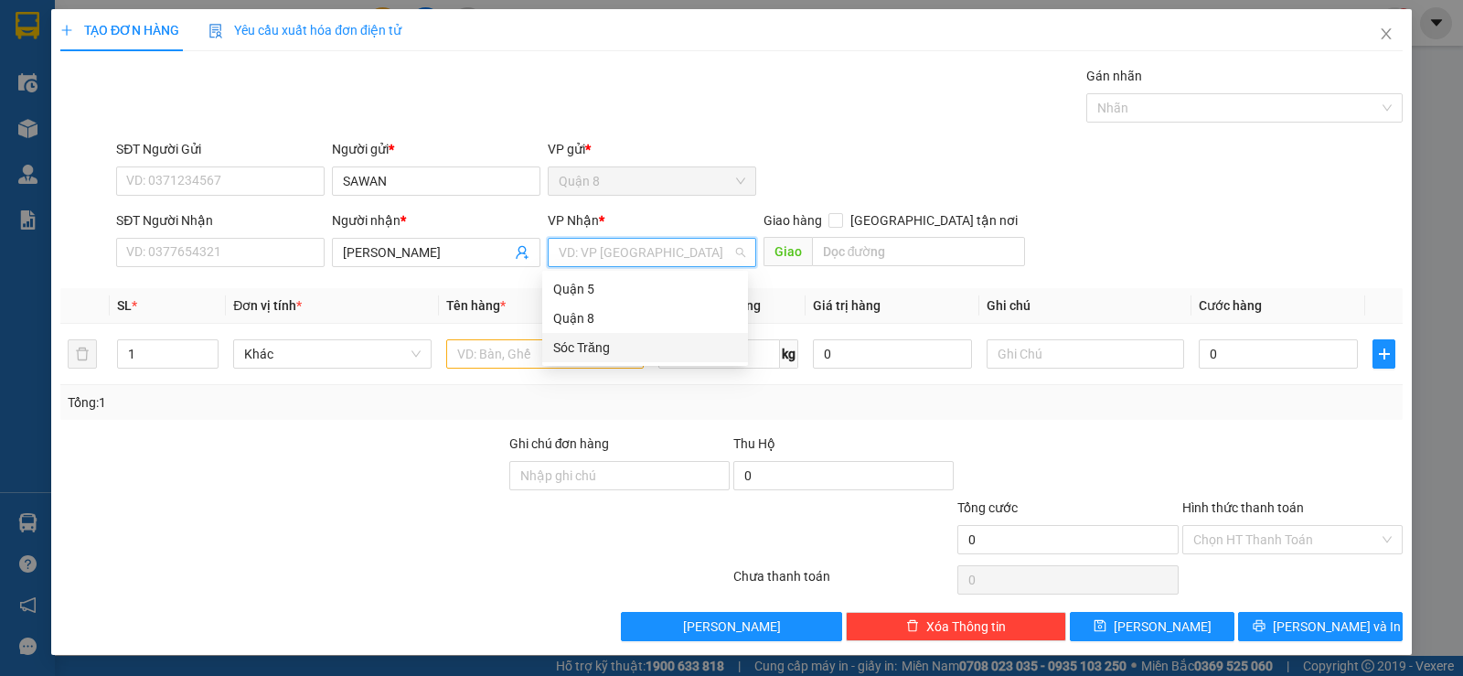
click at [585, 349] on div "Sóc Trăng" at bounding box center [645, 347] width 184 height 20
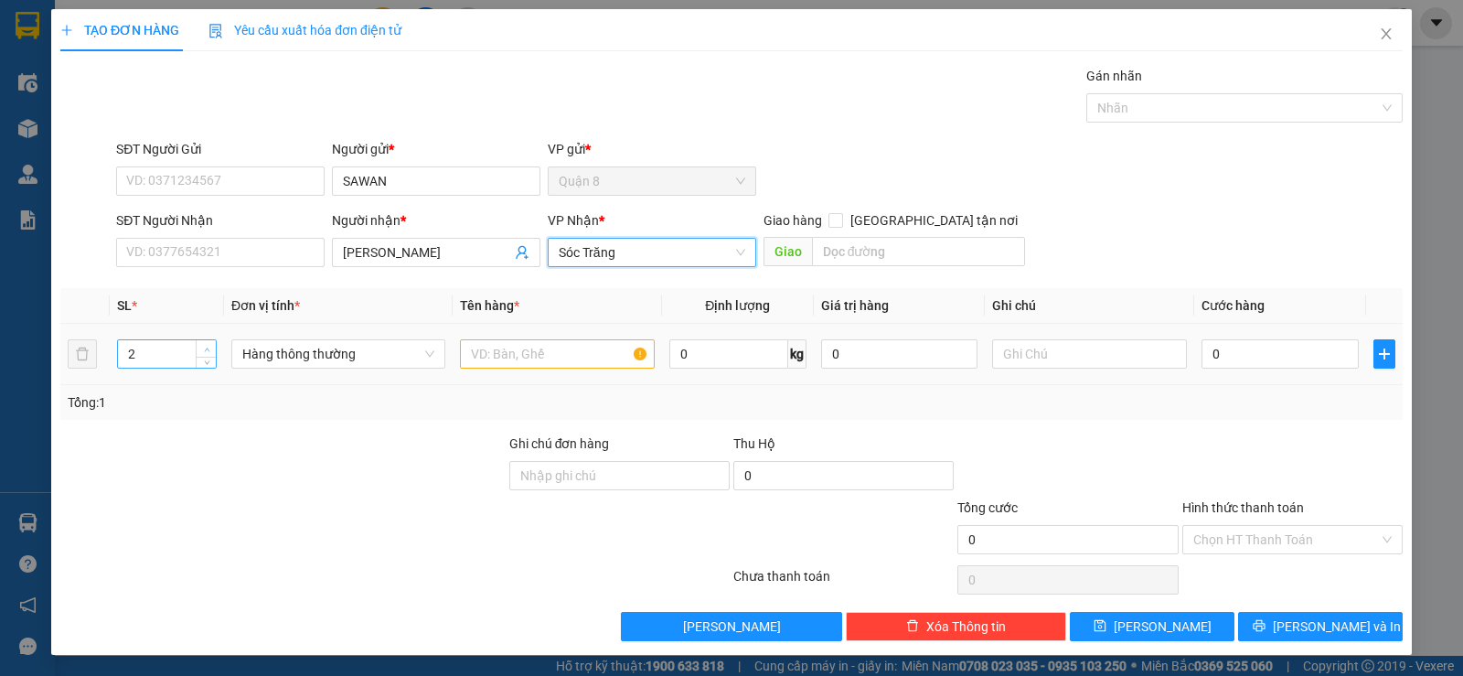
click at [201, 341] on span "Increase Value" at bounding box center [206, 348] width 20 height 16
type input "3"
click at [201, 341] on span "Increase Value" at bounding box center [206, 348] width 20 height 16
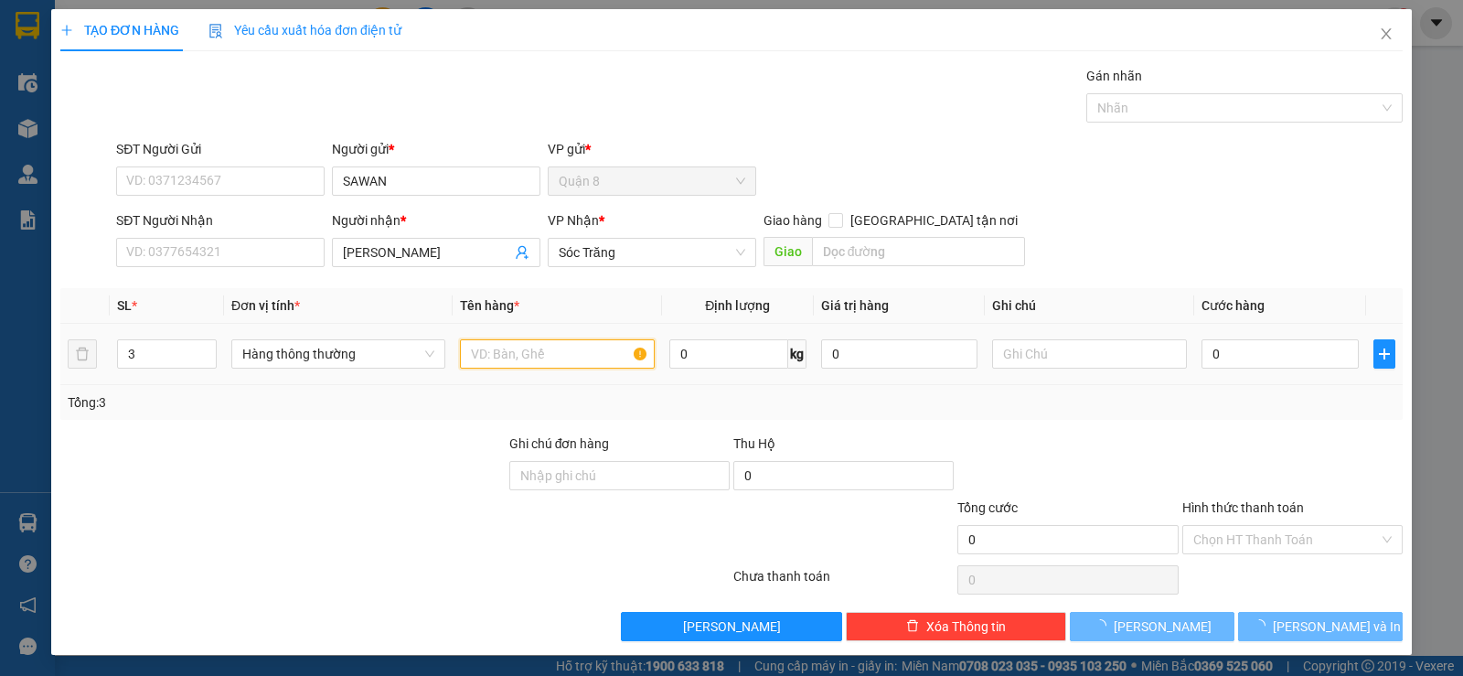
click at [498, 351] on input "text" at bounding box center [557, 353] width 195 height 29
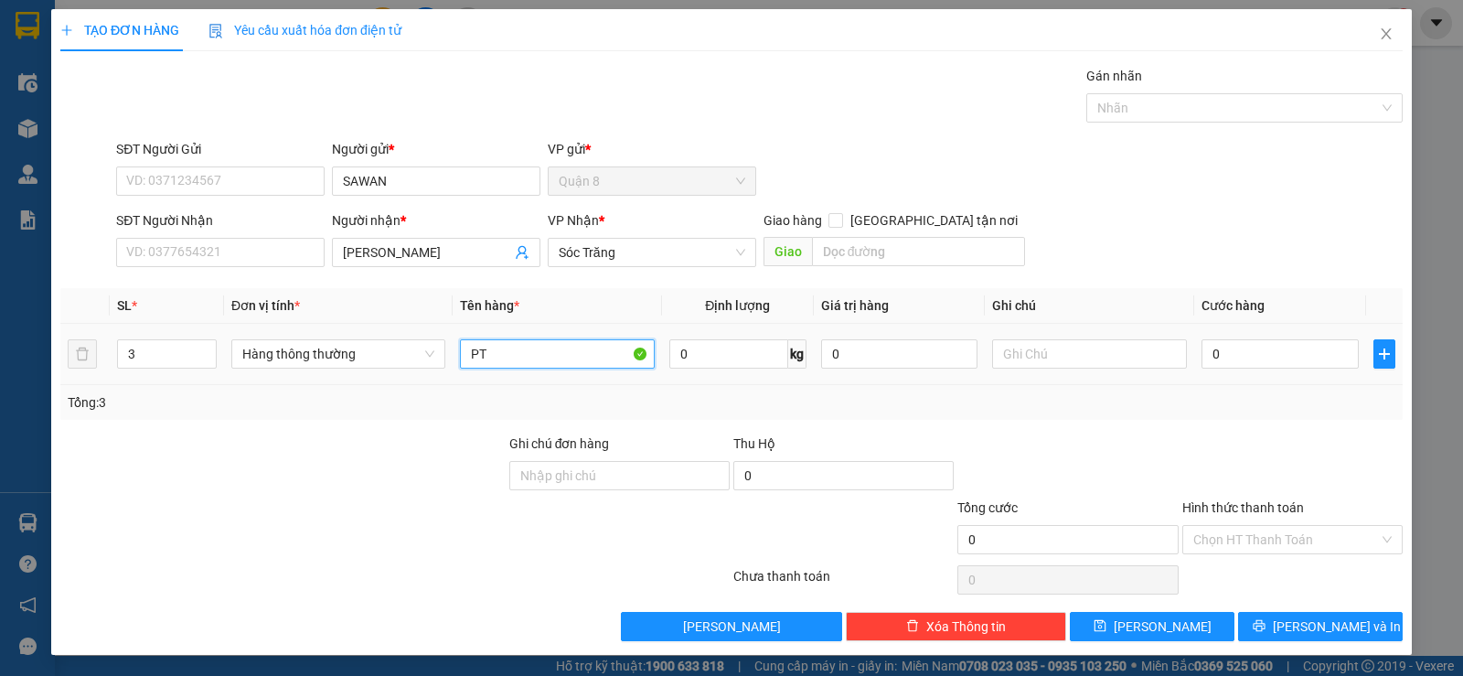
type input "PT"
type input "150"
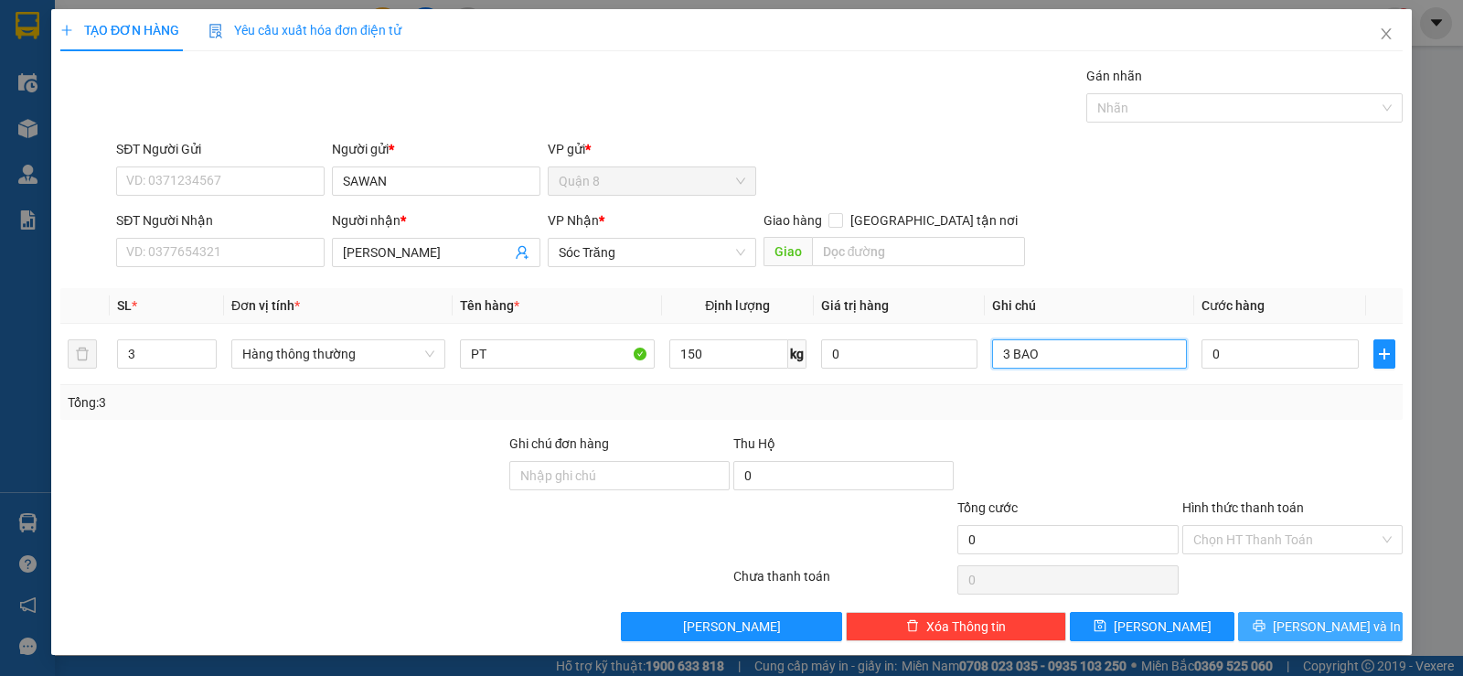
type input "3 BAO"
click at [1285, 629] on button "[PERSON_NAME] và In" at bounding box center [1320, 626] width 165 height 29
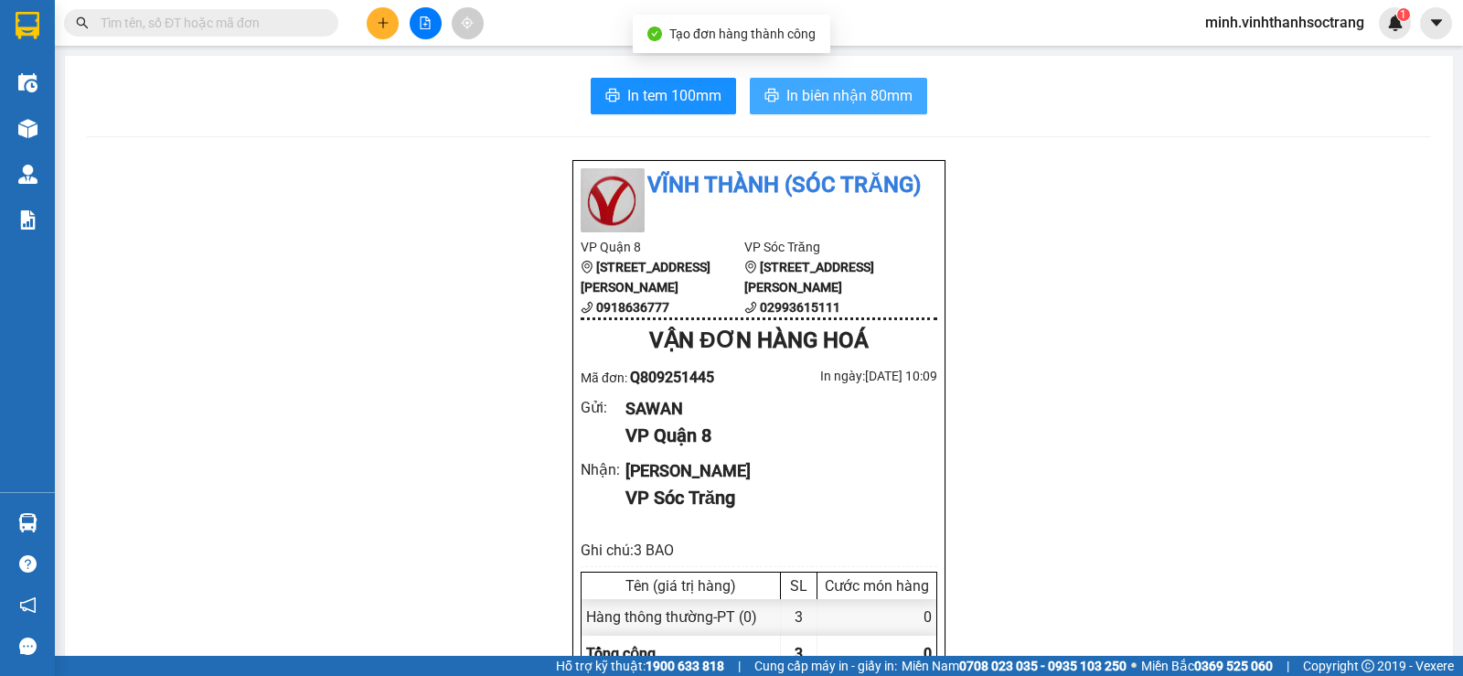
click at [882, 90] on span "In biên nhận 80mm" at bounding box center [849, 95] width 126 height 23
click at [382, 24] on icon "plus" at bounding box center [383, 22] width 13 height 13
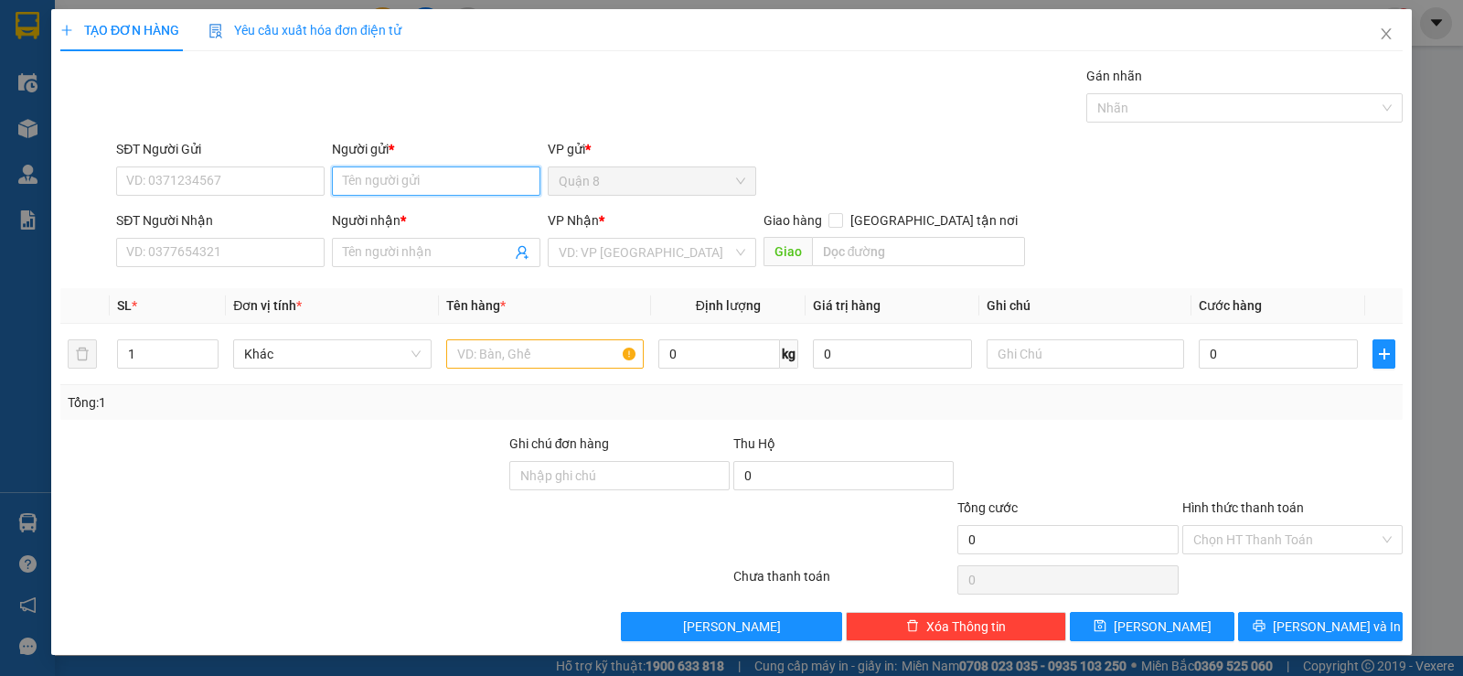
click at [341, 177] on input "Người gửi *" at bounding box center [436, 180] width 209 height 29
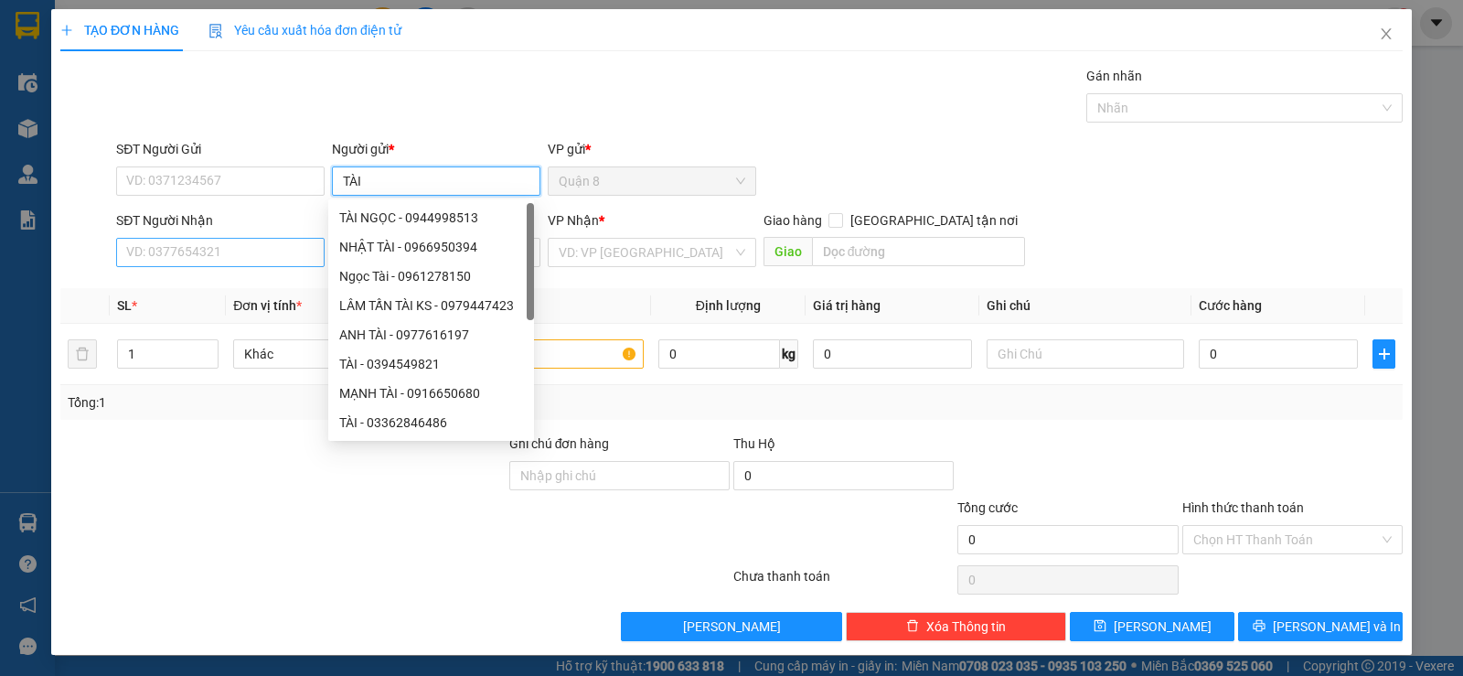
type input "TÀI"
click at [224, 244] on input "SĐT Người Nhận" at bounding box center [220, 252] width 209 height 29
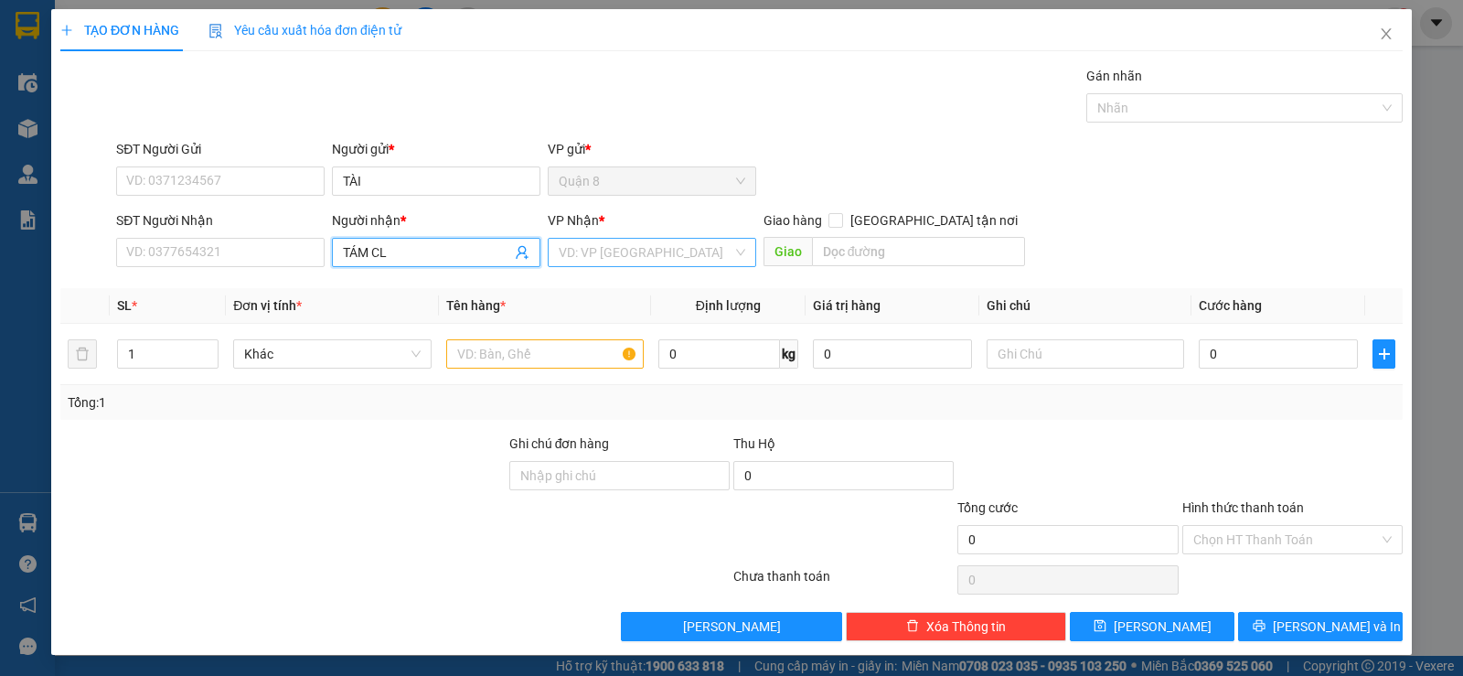
type input "TÁM CL"
click at [583, 250] on input "search" at bounding box center [646, 252] width 174 height 27
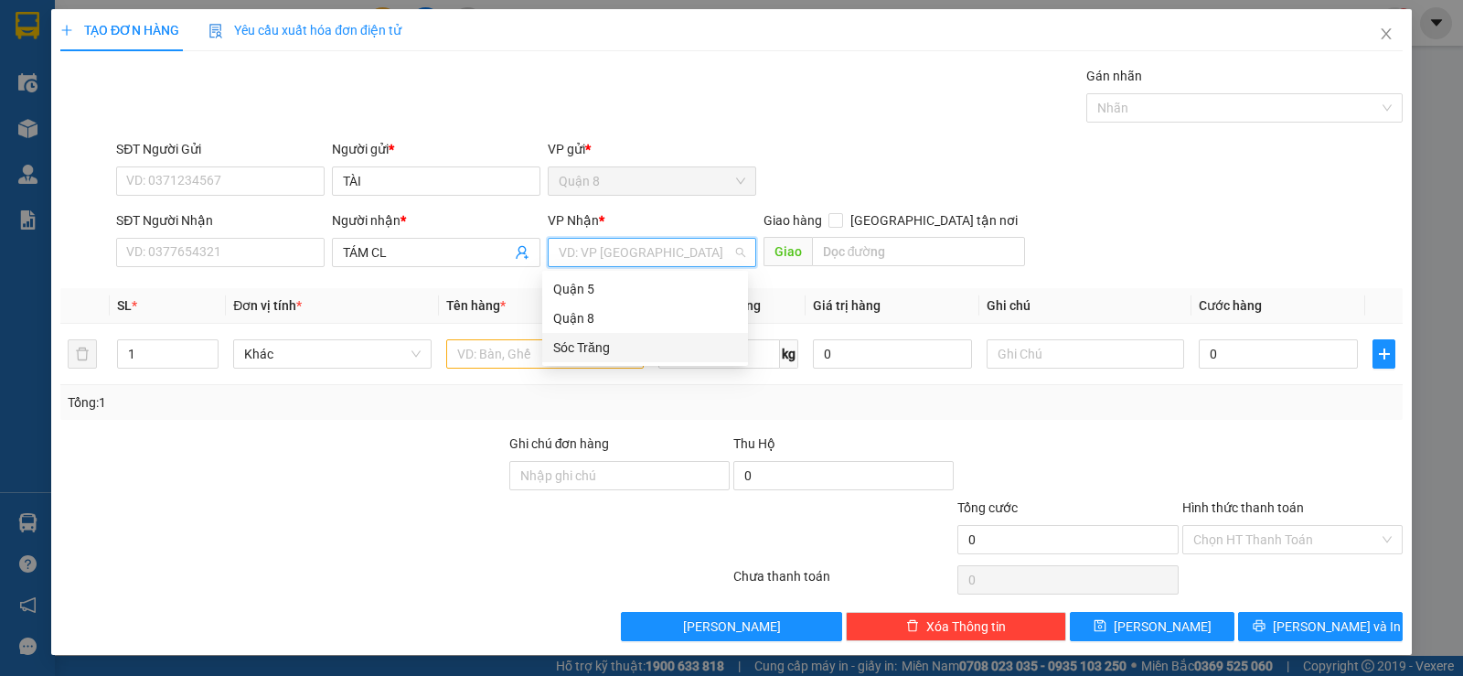
click at [587, 344] on div "Sóc Trăng" at bounding box center [645, 347] width 184 height 20
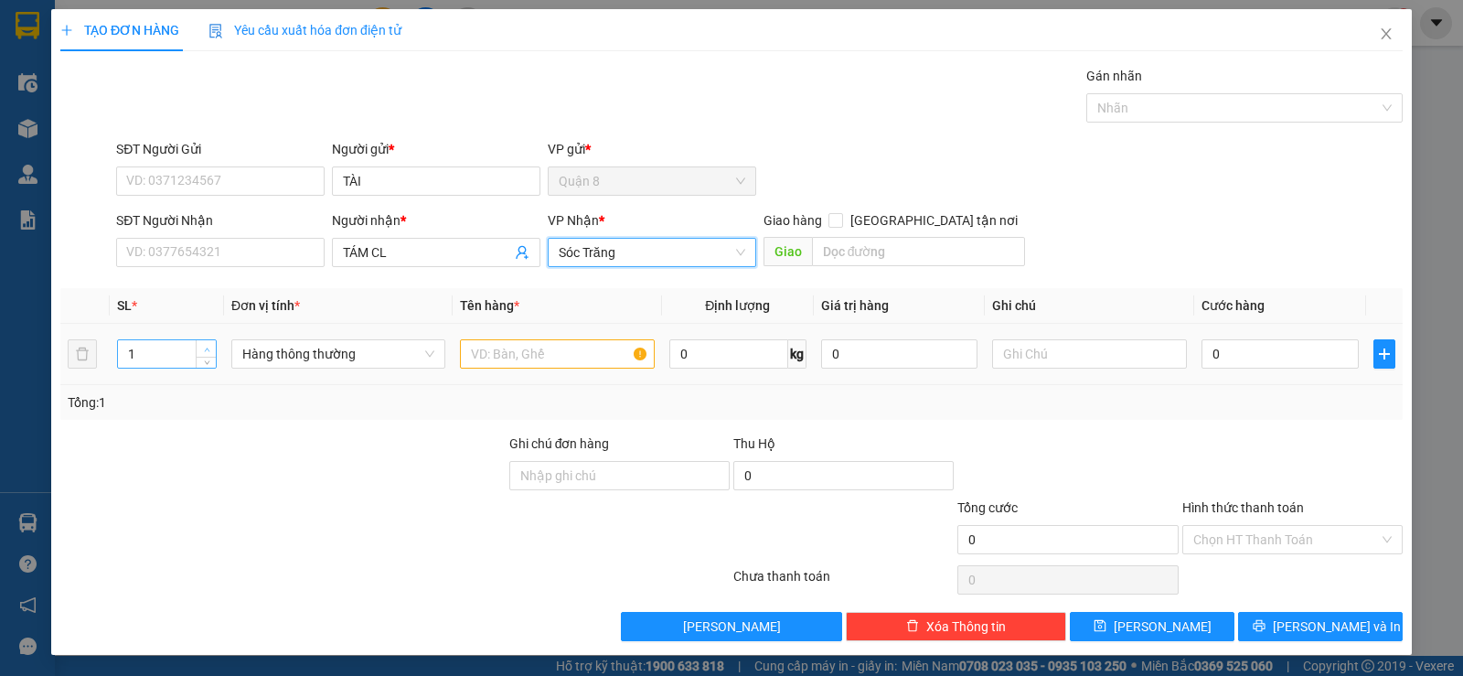
type input "2"
click at [208, 344] on span "up" at bounding box center [206, 349] width 11 height 11
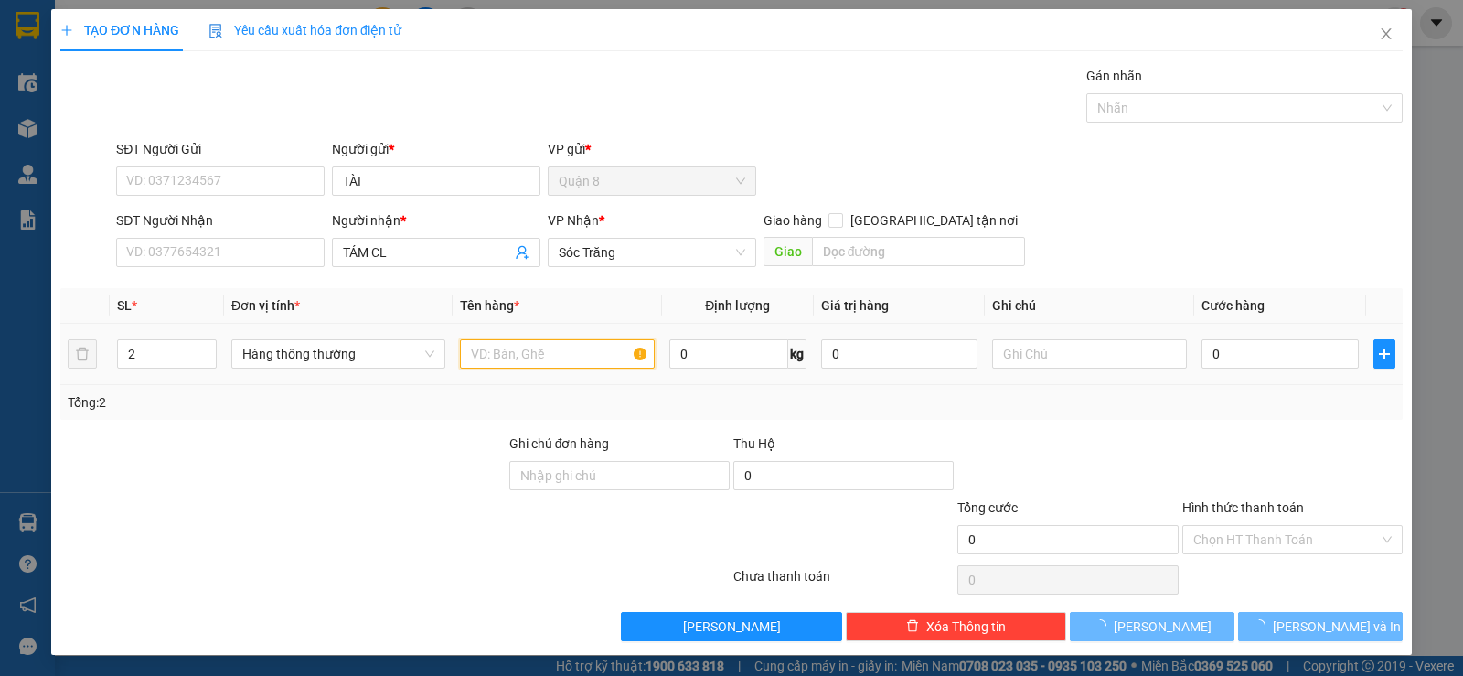
click at [554, 357] on input "text" at bounding box center [557, 353] width 195 height 29
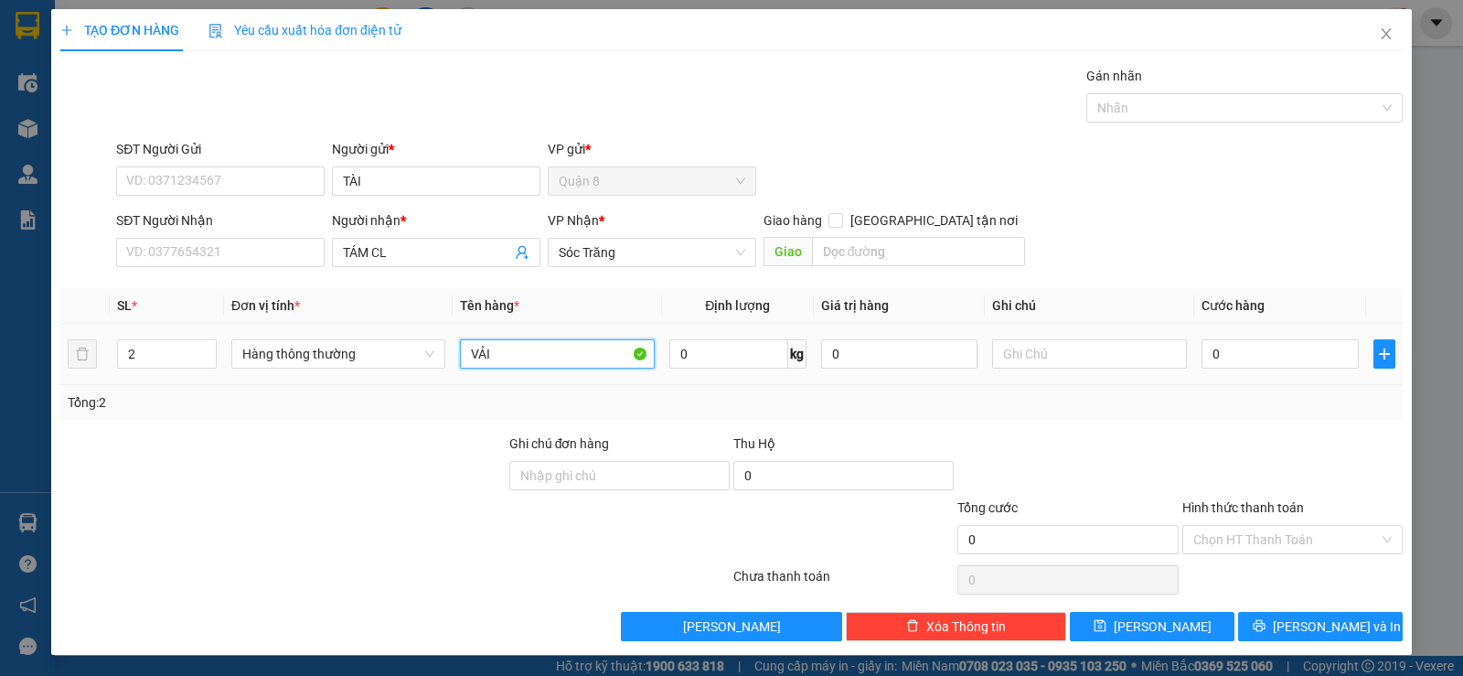
type input "VẢI"
type input "2 BAO"
click at [711, 358] on input "0" at bounding box center [729, 353] width 120 height 29
type input "80"
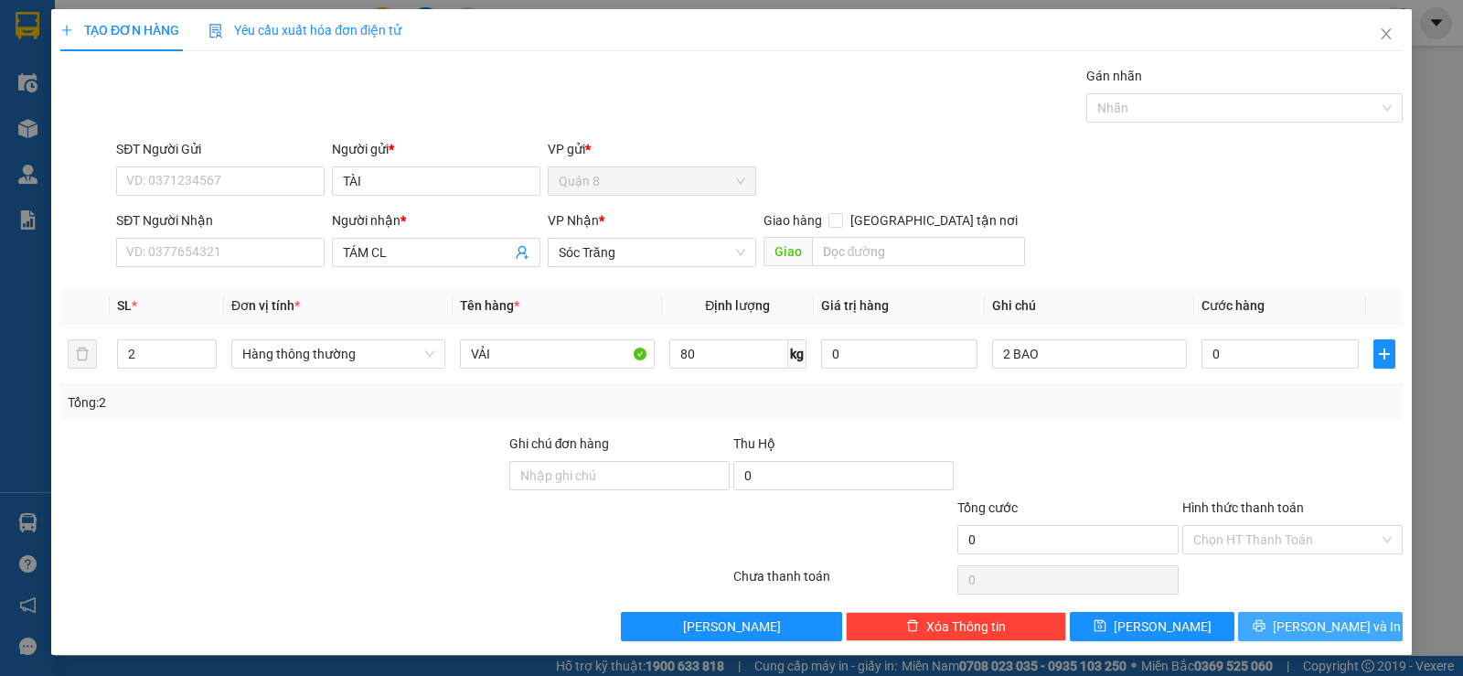
click at [1304, 616] on span "[PERSON_NAME] và In" at bounding box center [1337, 626] width 128 height 20
click at [1289, 625] on button "[PERSON_NAME] và In" at bounding box center [1320, 626] width 165 height 29
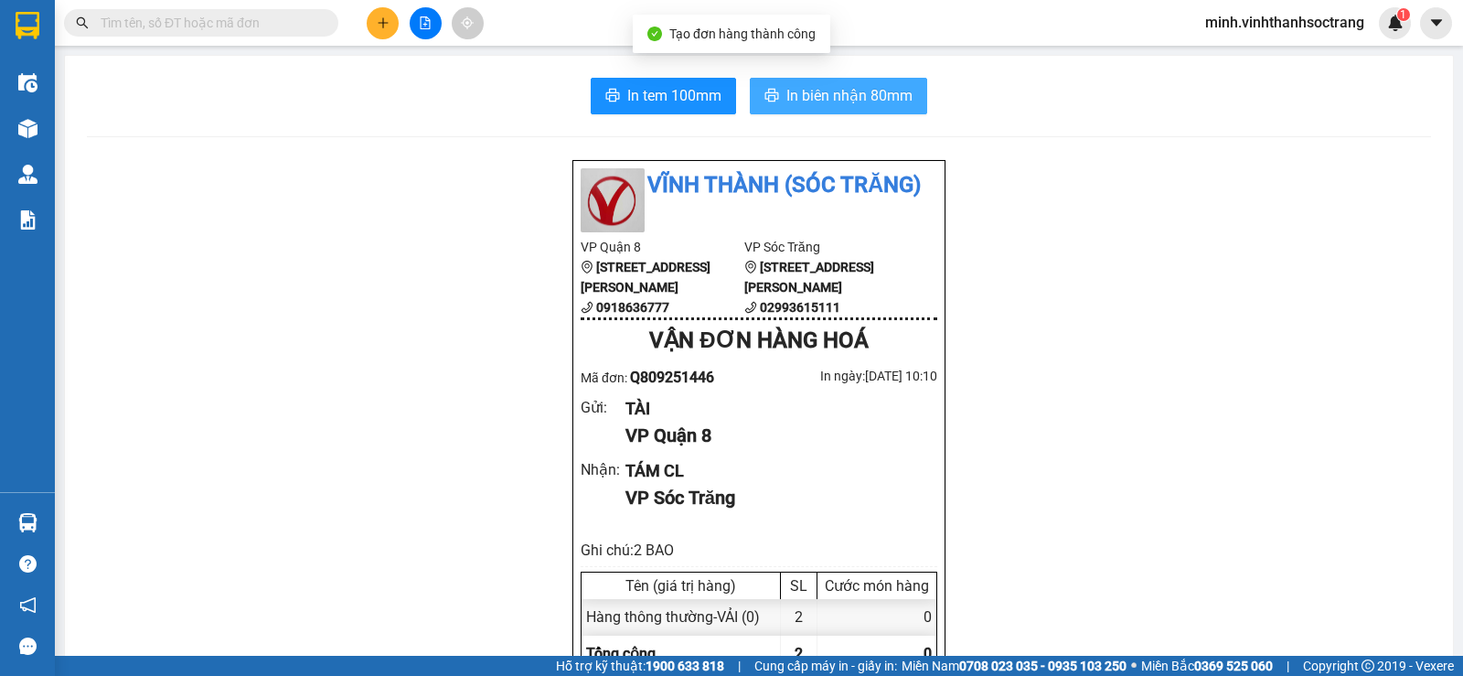
click at [882, 98] on span "In biên nhận 80mm" at bounding box center [849, 95] width 126 height 23
click at [388, 24] on icon "plus" at bounding box center [383, 22] width 13 height 13
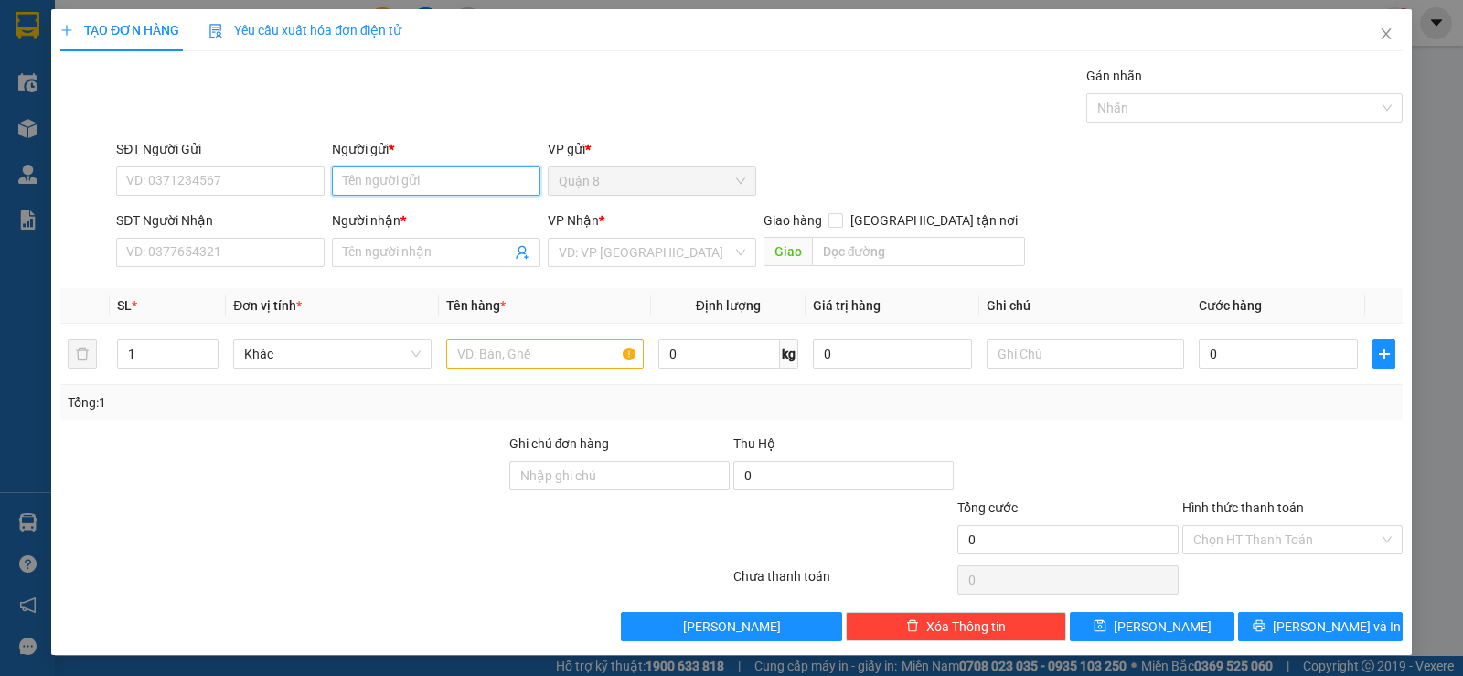
click at [403, 169] on input "Người gửi *" at bounding box center [436, 180] width 209 height 29
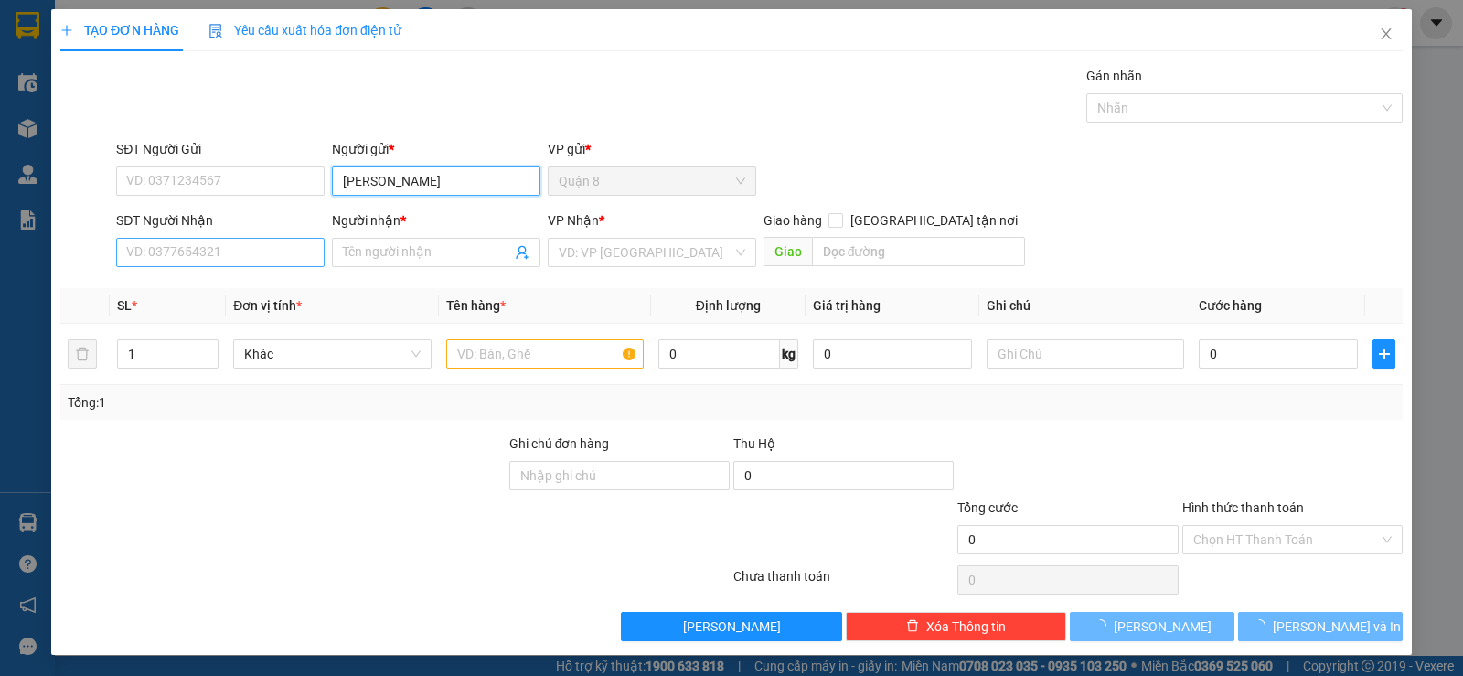
type input "[PERSON_NAME]"
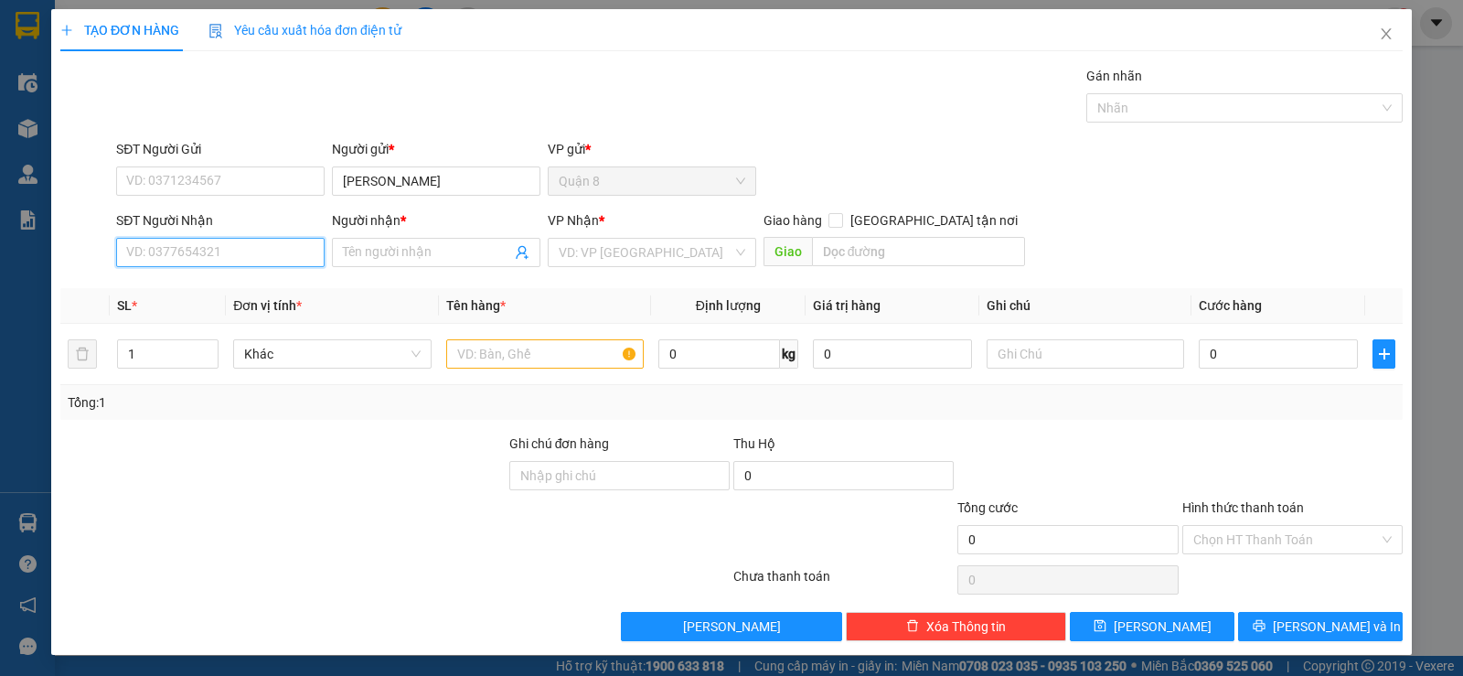
click at [248, 251] on input "SĐT Người Nhận" at bounding box center [220, 252] width 209 height 29
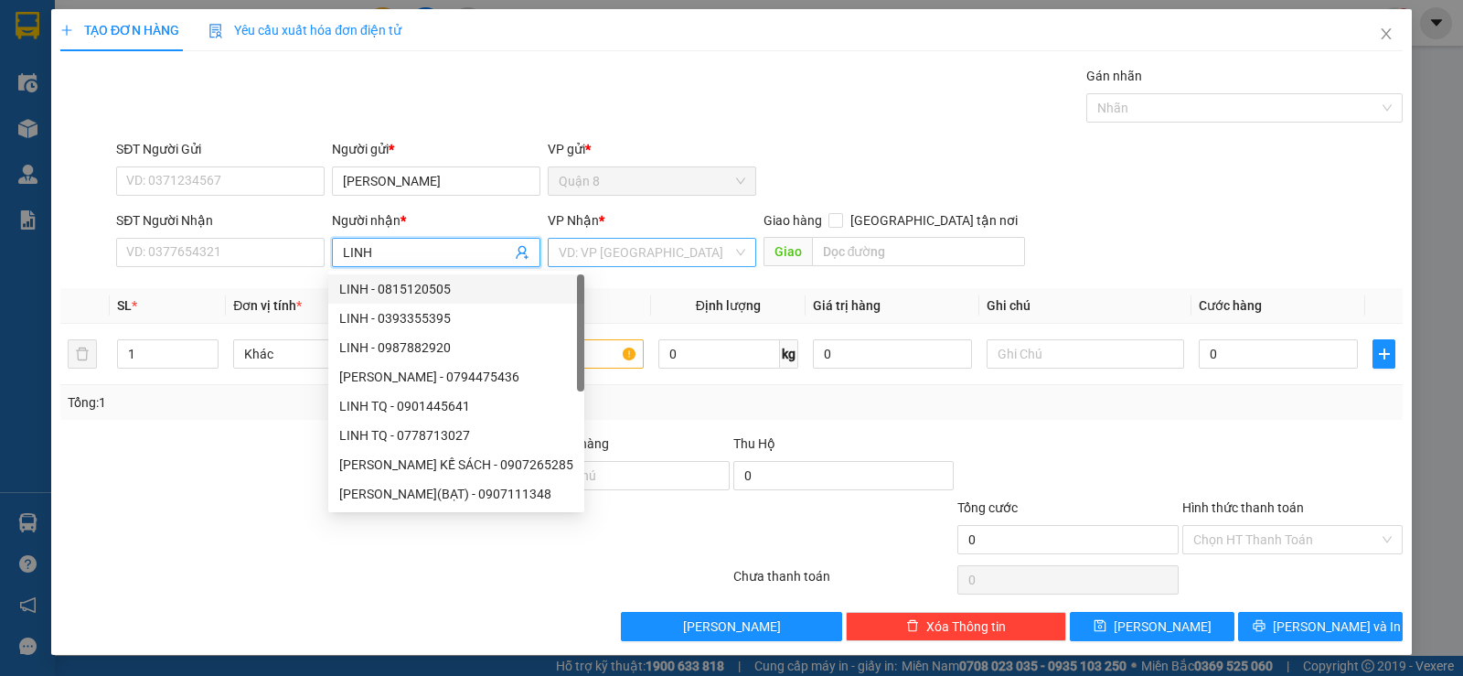
type input "LINH"
click at [577, 251] on input "search" at bounding box center [646, 252] width 174 height 27
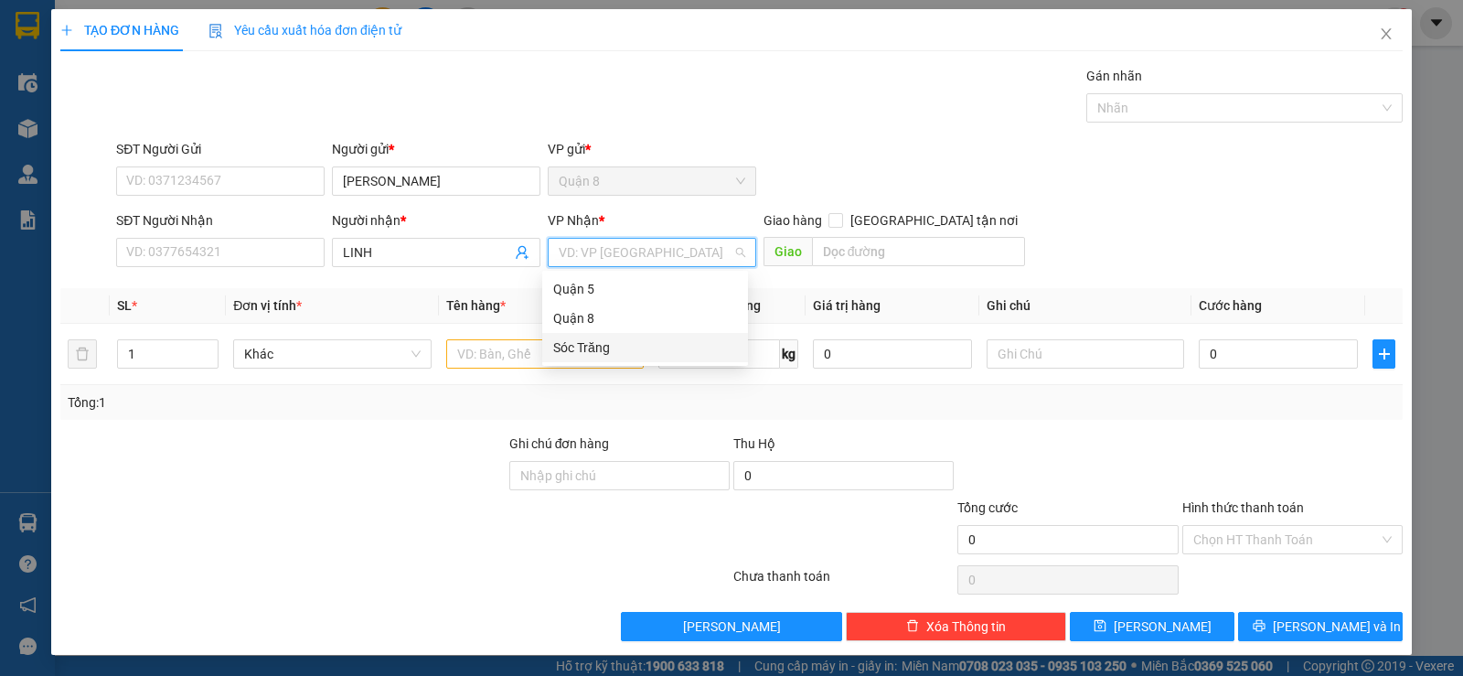
click at [593, 351] on div "Sóc Trăng" at bounding box center [645, 347] width 184 height 20
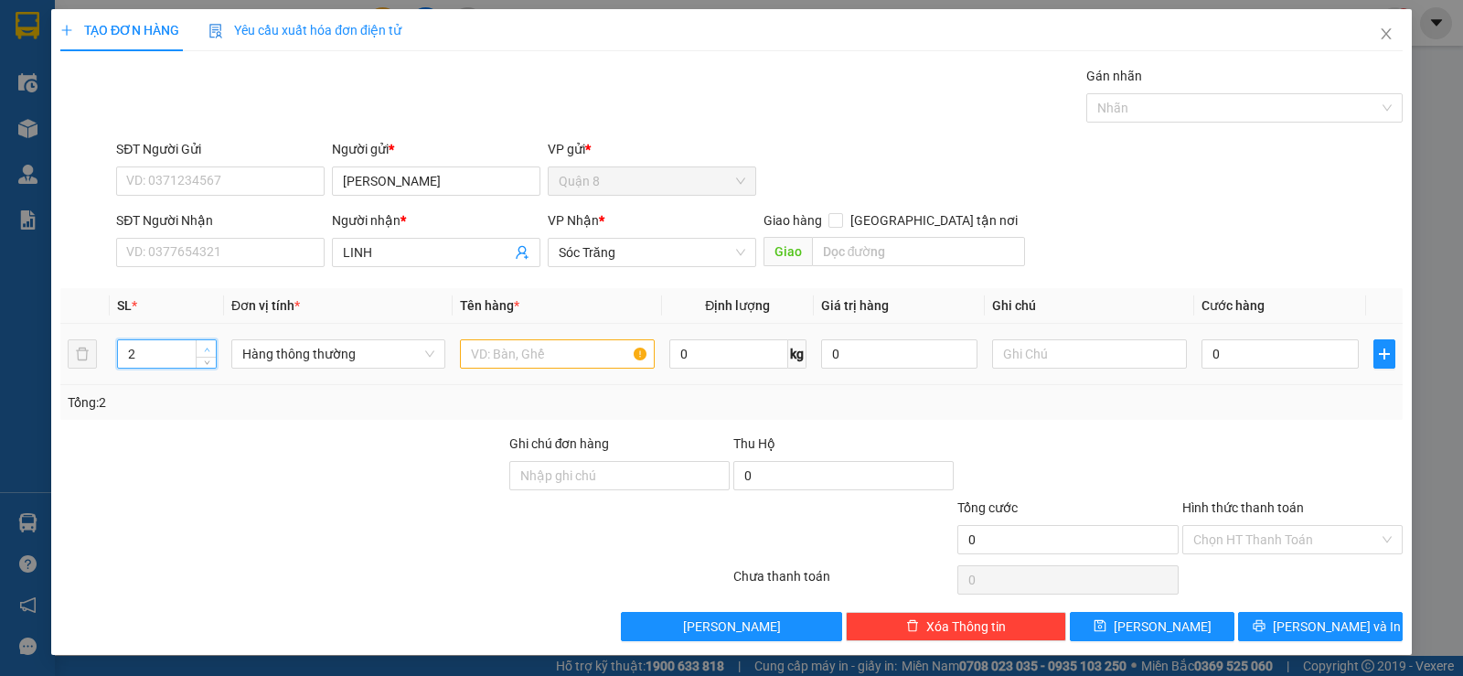
click at [206, 347] on icon "up" at bounding box center [207, 350] width 6 height 6
type input "6"
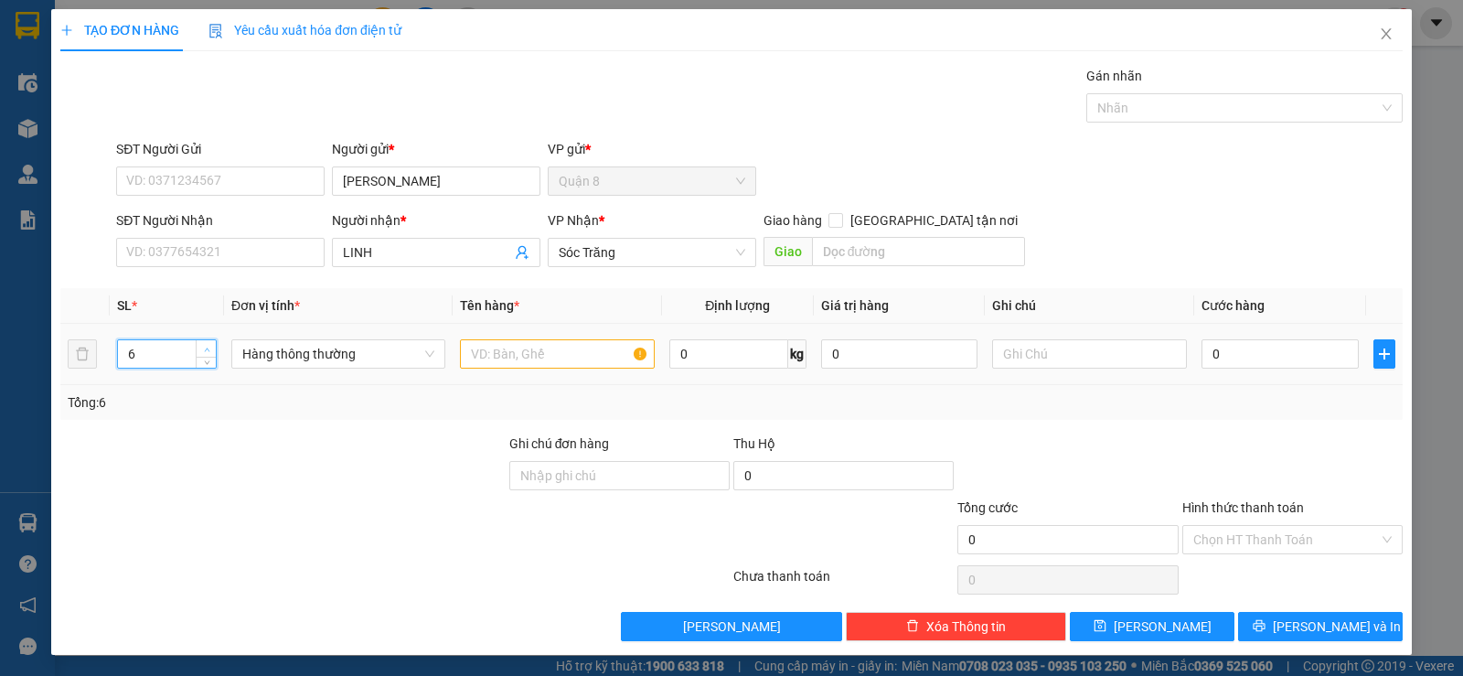
click at [206, 347] on icon "up" at bounding box center [207, 350] width 6 height 6
click at [495, 348] on input "text" at bounding box center [557, 353] width 195 height 29
type input "VỎ XE"
type input "350"
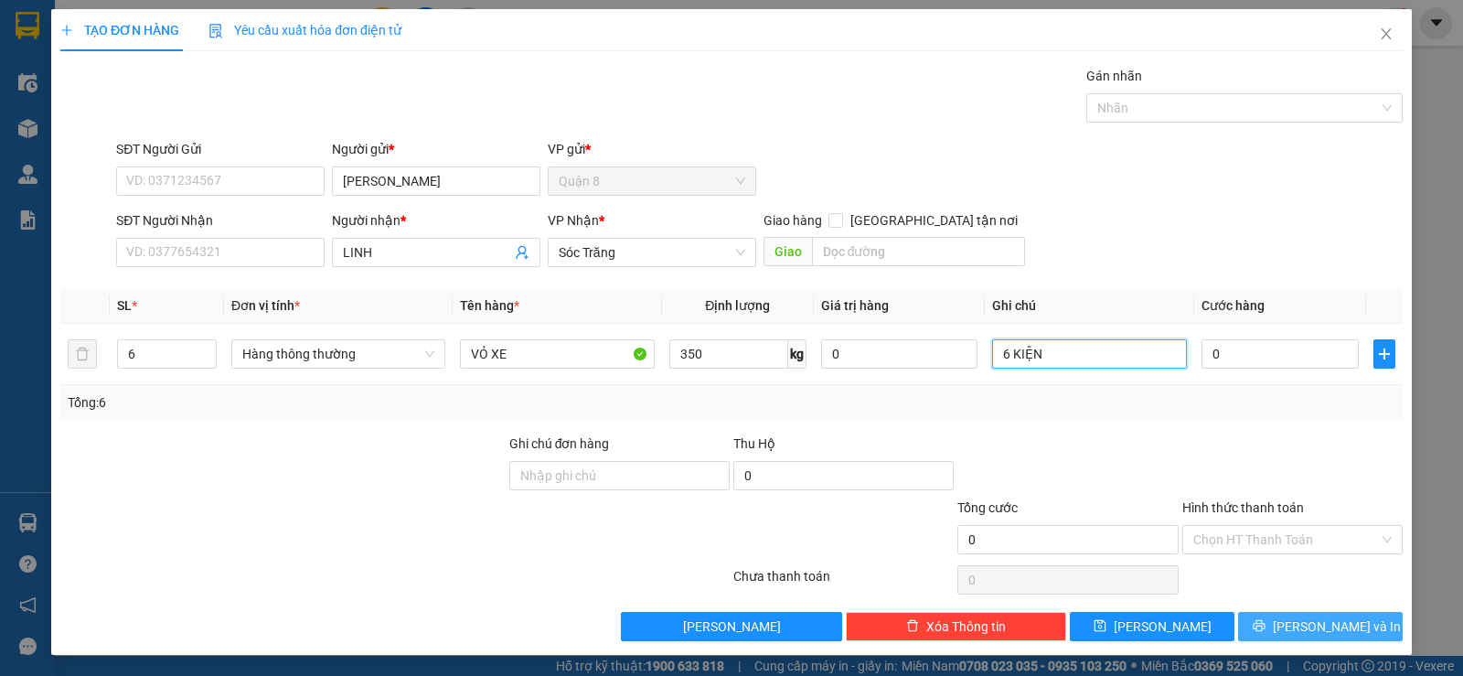
type input "6 KIỆN"
click at [1262, 629] on button "[PERSON_NAME] và In" at bounding box center [1320, 626] width 165 height 29
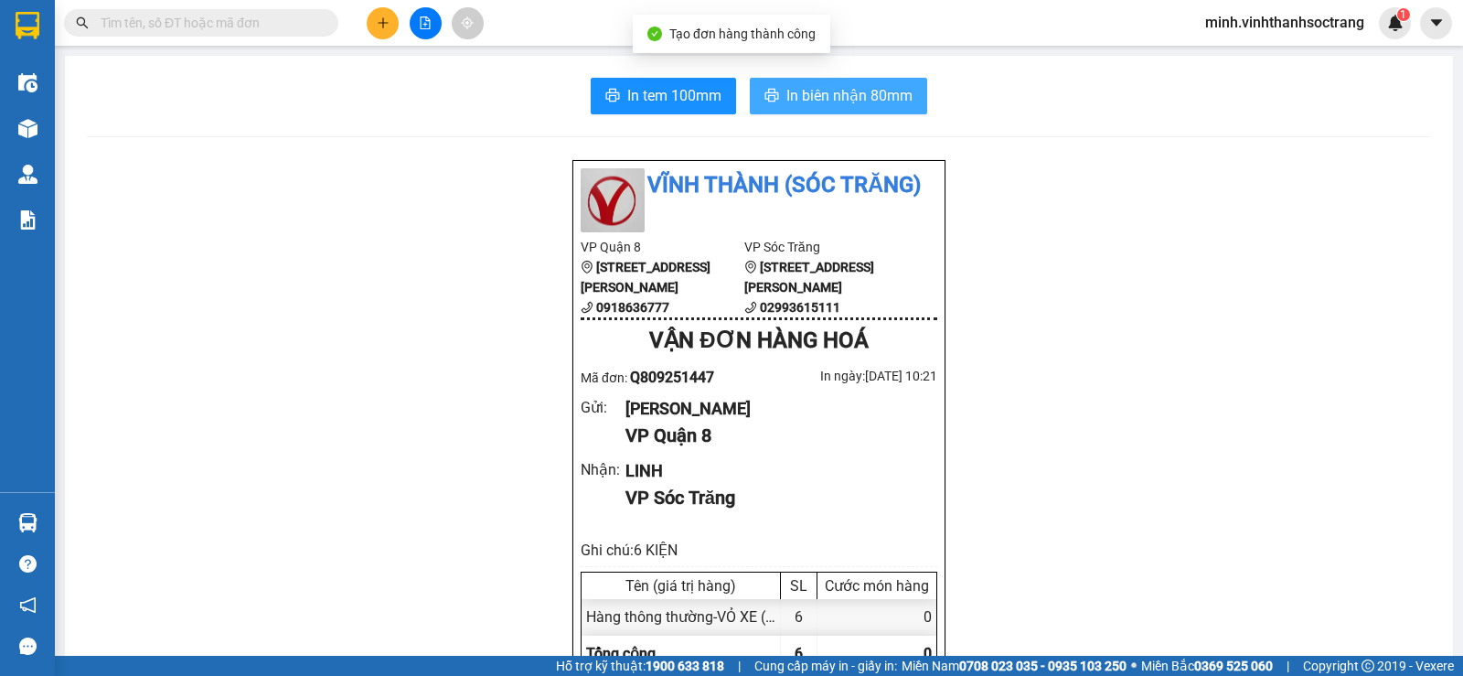
click at [894, 99] on span "In biên nhận 80mm" at bounding box center [849, 95] width 126 height 23
